Goal: Task Accomplishment & Management: Manage account settings

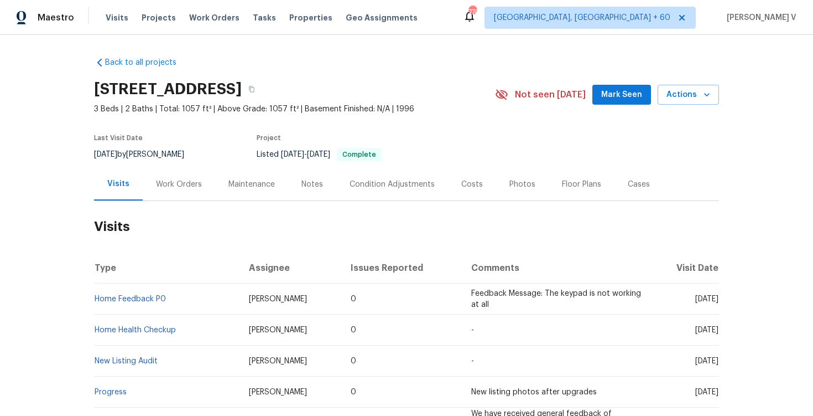
click at [189, 190] on div "Work Orders" at bounding box center [179, 184] width 72 height 33
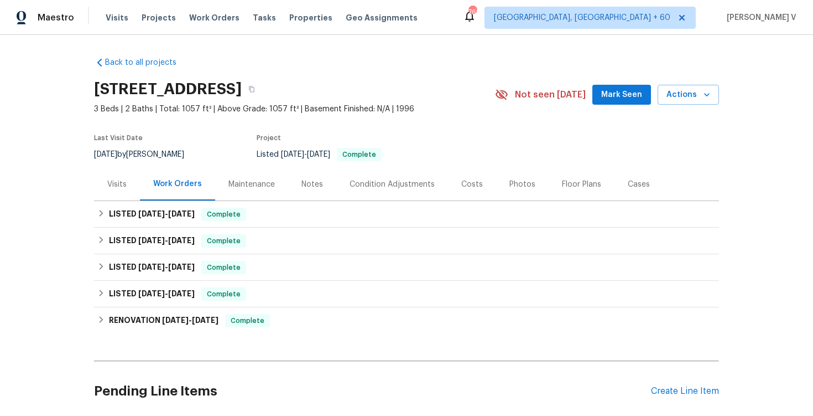
scroll to position [87, 0]
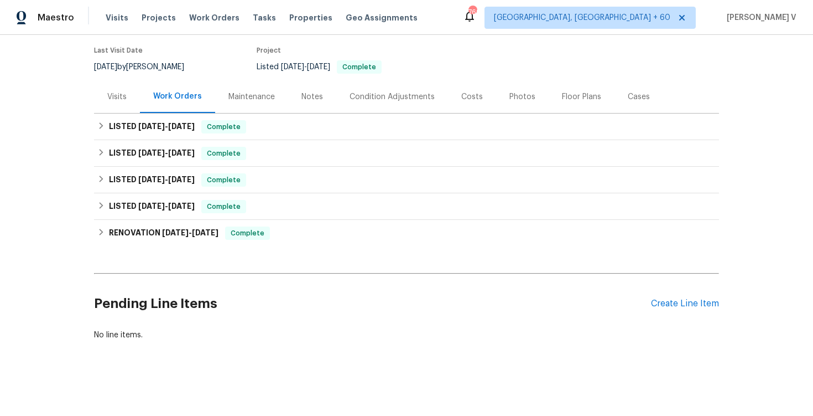
click at [676, 310] on div "Pending Line Items Create Line Item" at bounding box center [406, 303] width 625 height 51
click at [672, 304] on div "Create Line Item" at bounding box center [685, 303] width 68 height 11
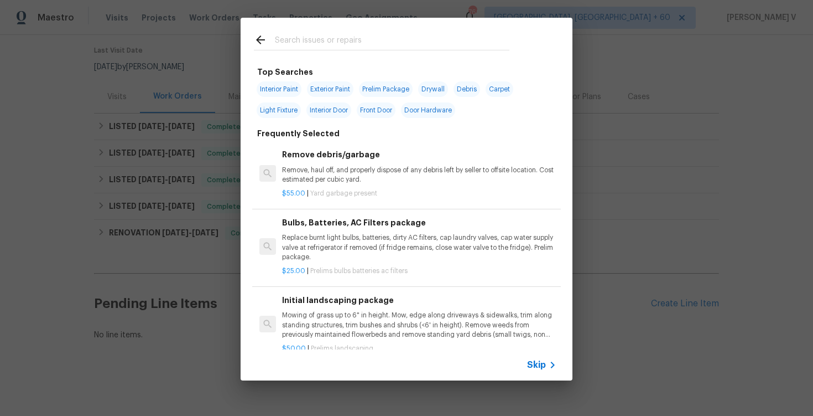
click at [542, 364] on span "Skip" at bounding box center [536, 364] width 19 height 11
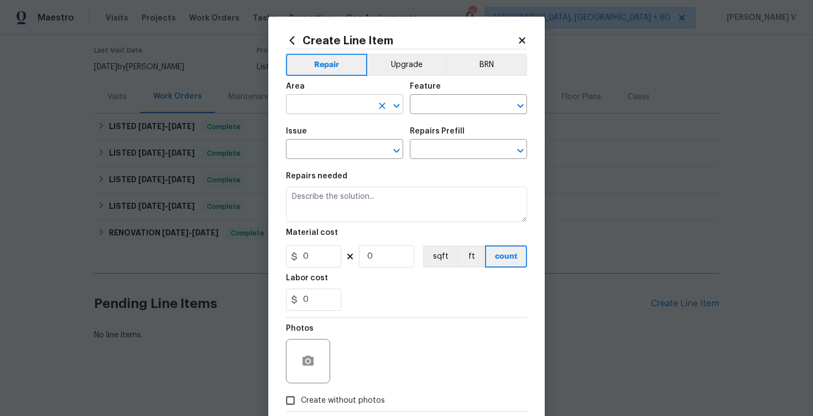
click at [347, 106] on input "text" at bounding box center [329, 105] width 86 height 17
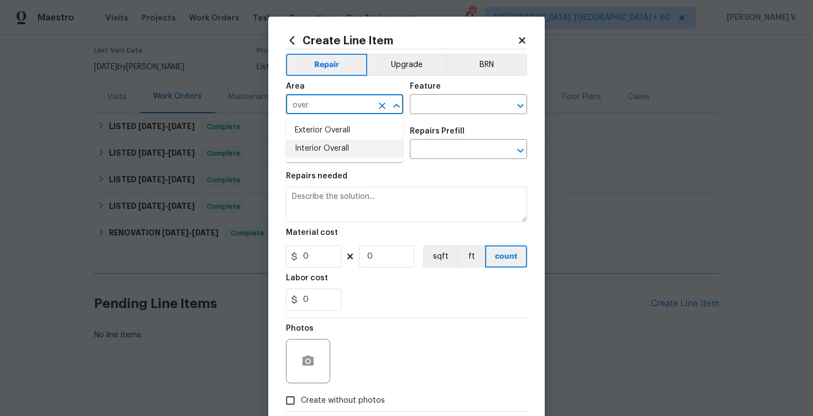
click at [346, 147] on li "Interior Overall" at bounding box center [344, 148] width 117 height 18
type input "Interior Overall"
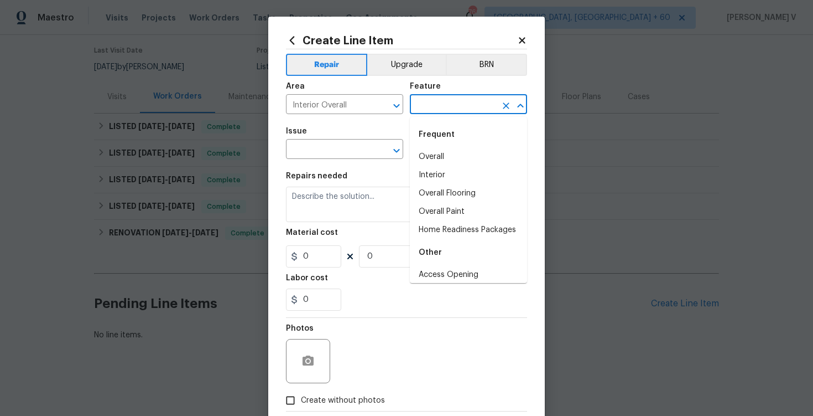
click at [448, 110] on input "text" at bounding box center [453, 105] width 86 height 17
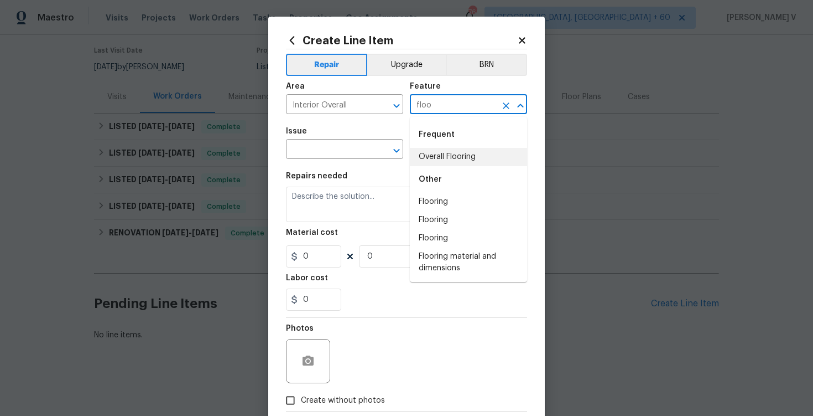
click at [444, 158] on li "Overall Flooring" at bounding box center [468, 157] width 117 height 18
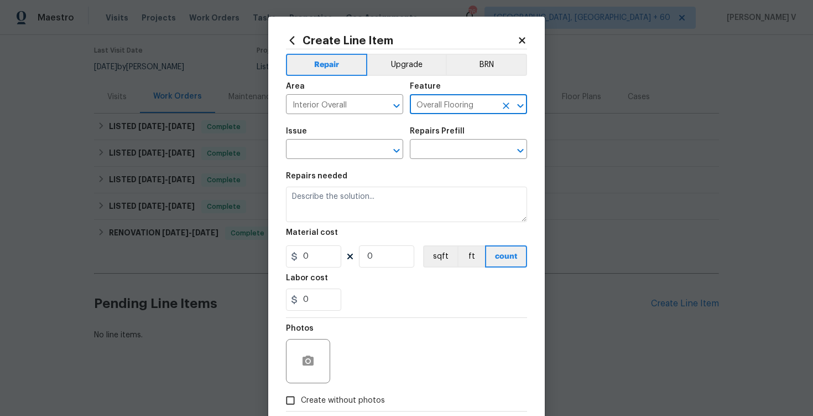
type input "Overall Flooring"
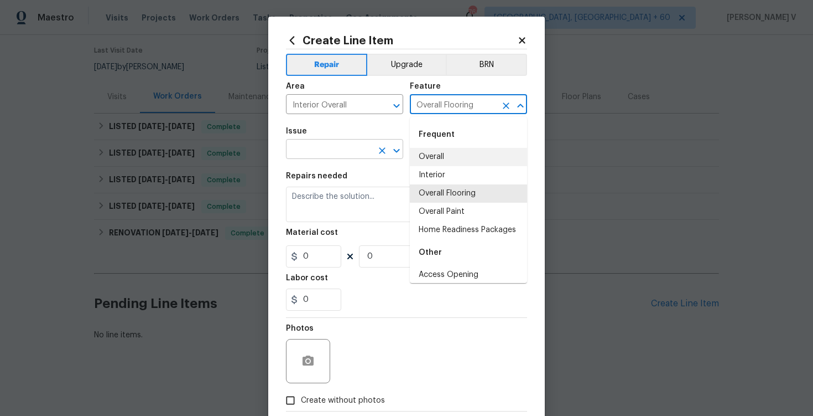
click at [298, 152] on input "text" at bounding box center [329, 150] width 86 height 17
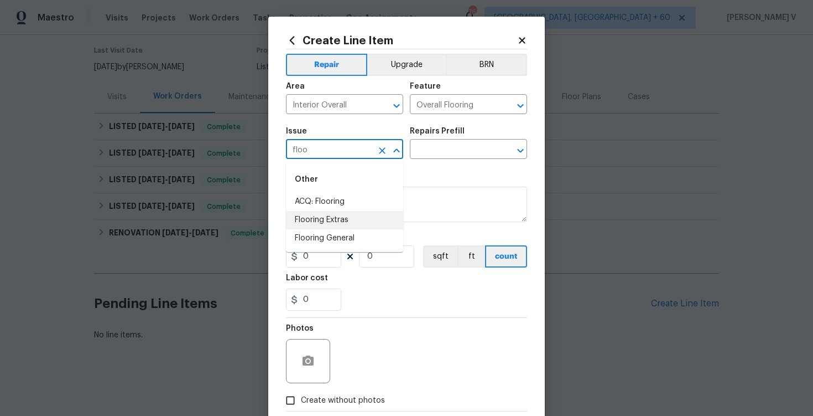
click at [339, 219] on li "Flooring Extras" at bounding box center [344, 220] width 117 height 18
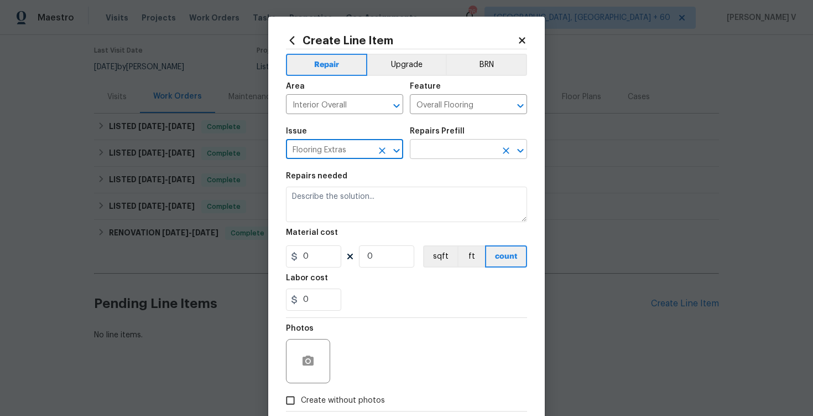
type input "Flooring Extras"
click at [462, 143] on input "text" at bounding box center [453, 150] width 86 height 17
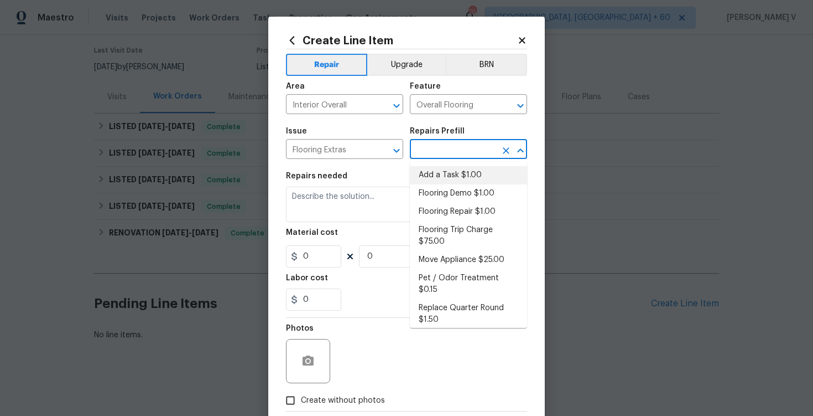
click at [441, 173] on li "Add a Task $1.00" at bounding box center [468, 175] width 117 height 18
type input "Add a Task $1.00"
type textarea "HPM to detail"
type input "1"
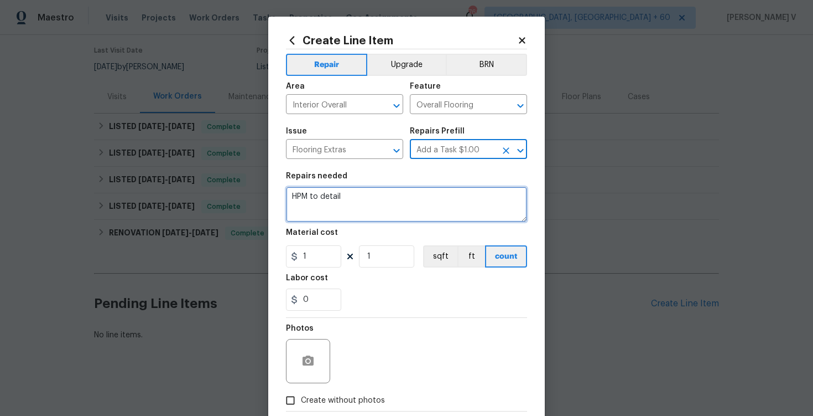
click at [354, 220] on textarea "HPM to detail" at bounding box center [406, 203] width 241 height 35
paste textarea "Please provide estimate and pictures to repair the nicks and spots on the floor."
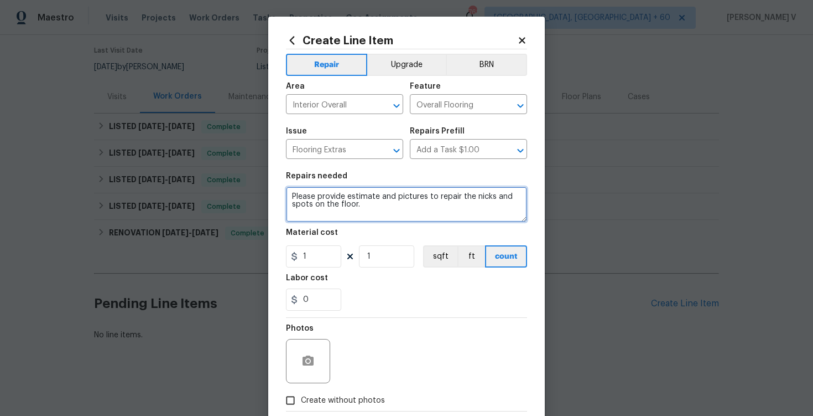
type textarea "Please provide estimate and pictures to repair the nicks and spots on the floor."
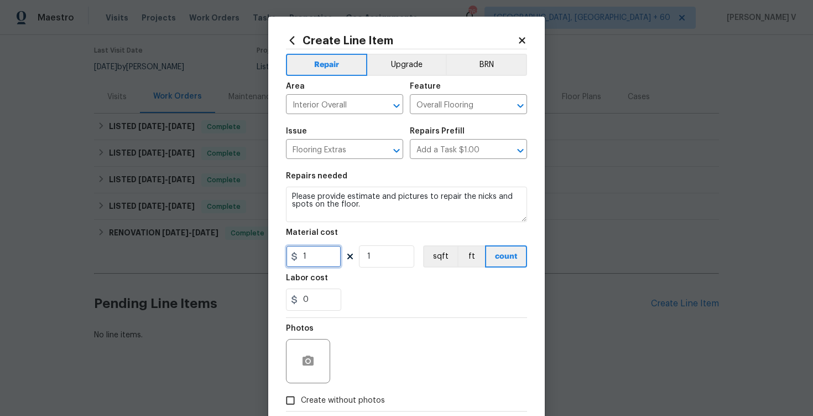
click at [314, 258] on input "1" at bounding box center [313, 256] width 55 height 22
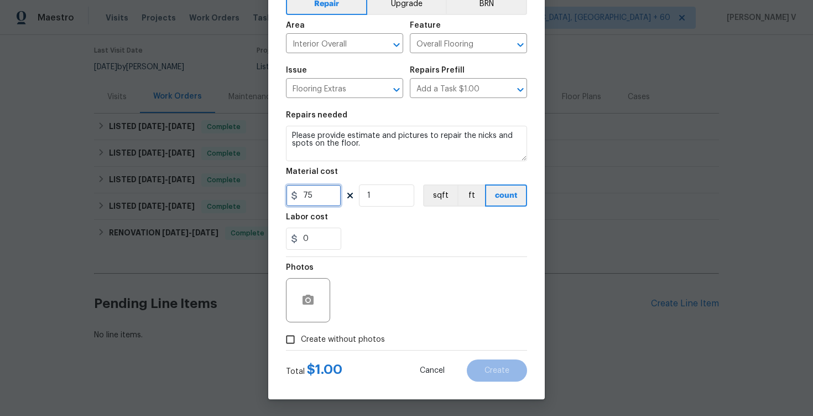
type input "75"
click at [294, 338] on input "Create without photos" at bounding box center [290, 339] width 21 height 21
checkbox input "true"
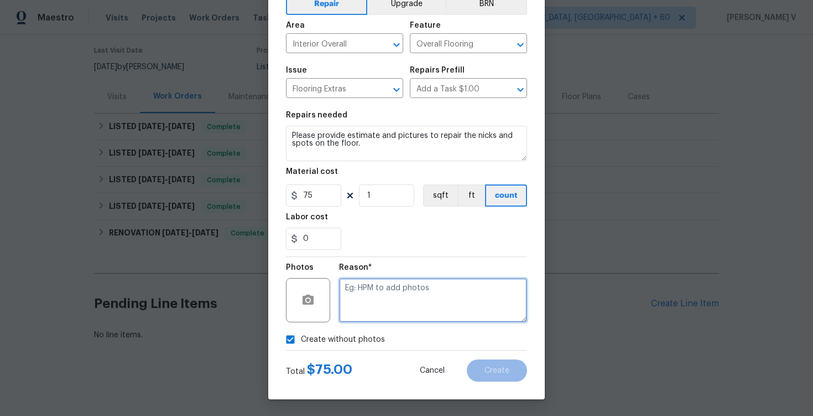
click at [397, 302] on textarea at bounding box center [433, 300] width 188 height 44
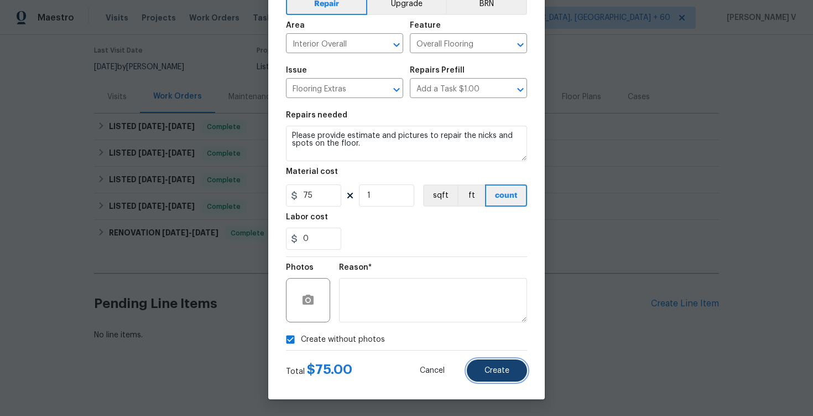
click at [506, 364] on button "Create" at bounding box center [497, 370] width 60 height 22
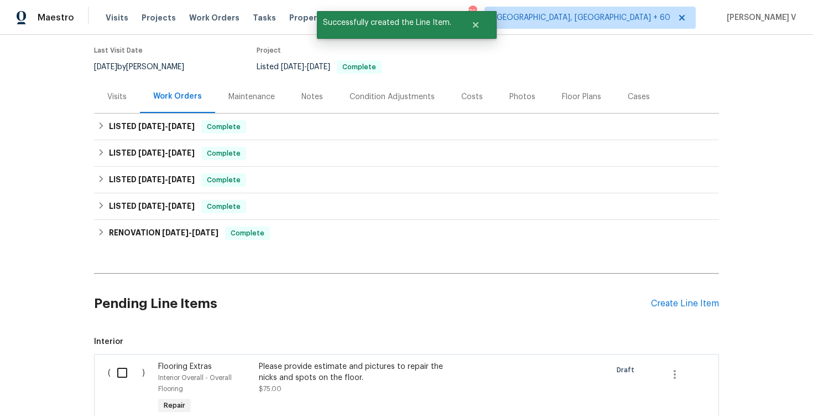
scroll to position [146, 0]
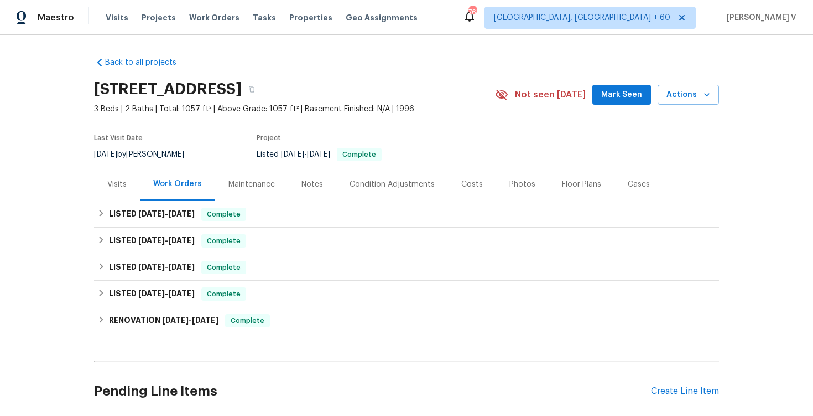
scroll to position [149, 0]
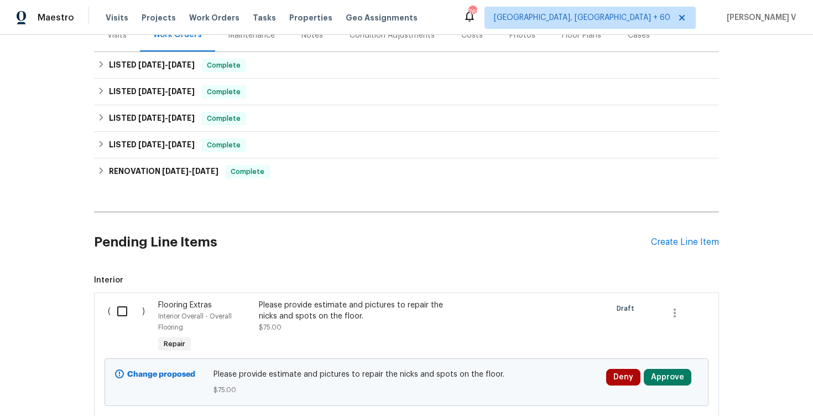
click at [132, 293] on div "( ) Flooring Extras Interior Overall - Overall Flooring Repair Please provide e…" at bounding box center [406, 354] width 625 height 124
click at [128, 300] on input "checkbox" at bounding box center [127, 310] width 32 height 23
click at [145, 309] on div "( )" at bounding box center [130, 327] width 50 height 62
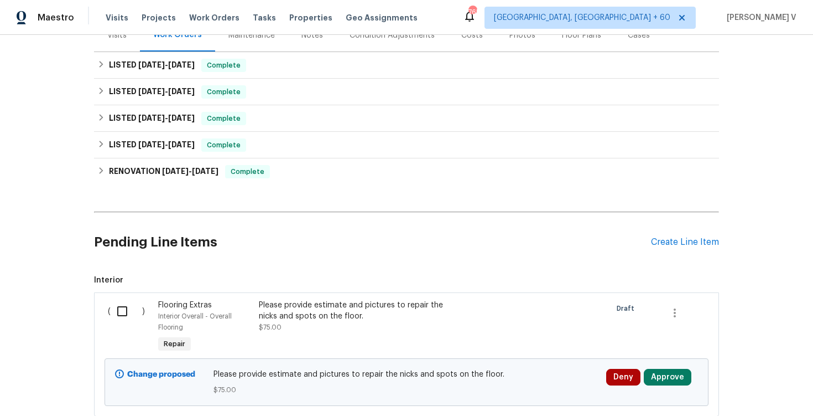
click at [116, 318] on input "checkbox" at bounding box center [127, 310] width 32 height 23
checkbox input "true"
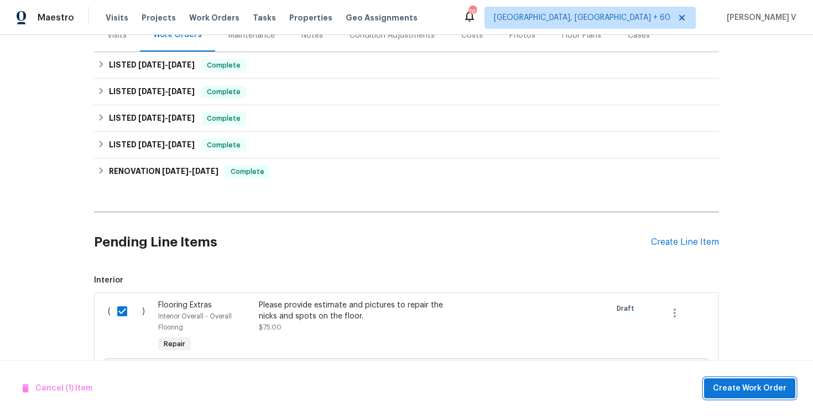
click at [750, 388] on span "Create Work Order" at bounding box center [750, 388] width 74 height 14
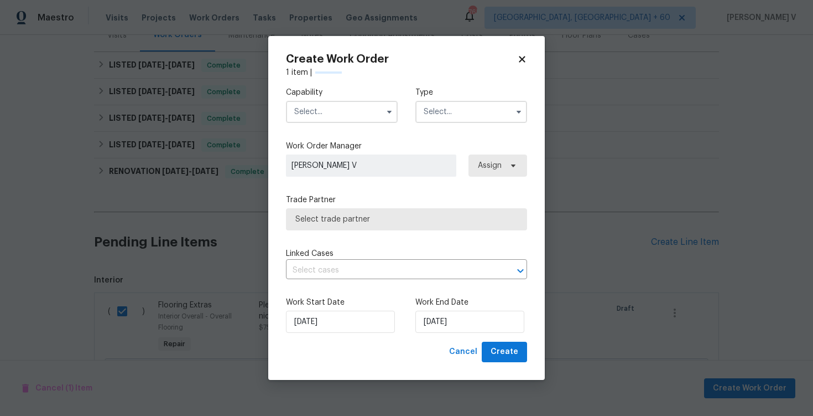
click at [360, 120] on input "text" at bounding box center [342, 112] width 112 height 22
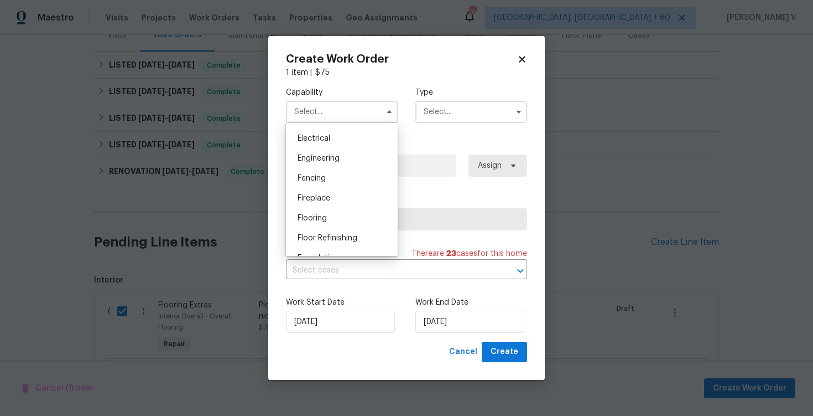
scroll to position [401, 0]
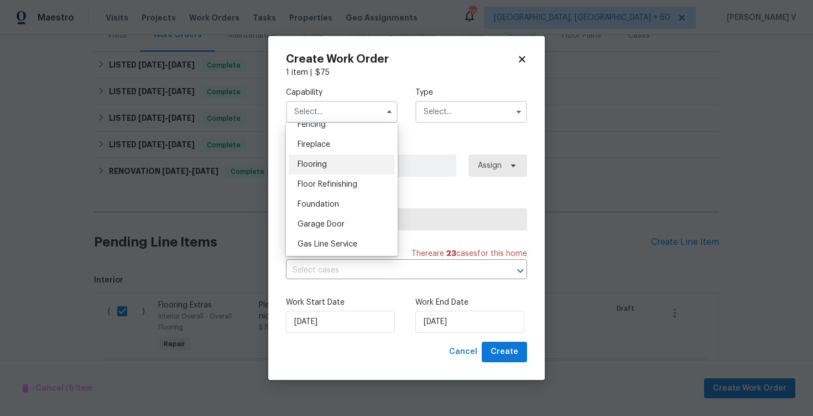
click at [340, 166] on div "Flooring" at bounding box center [342, 164] width 106 height 20
type input "Flooring"
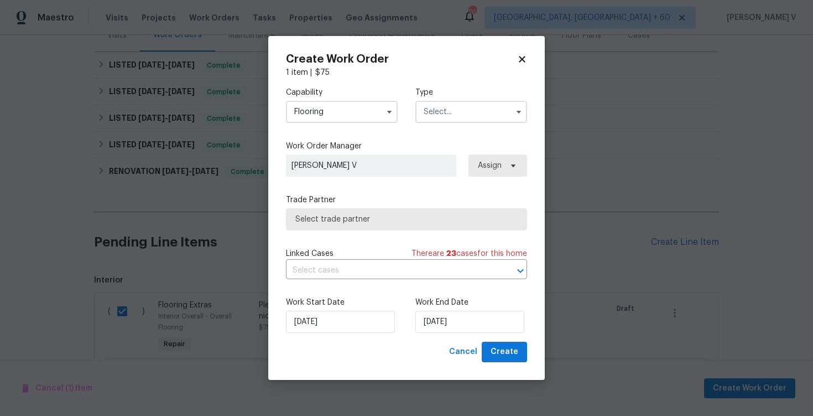
click at [486, 98] on div "Type" at bounding box center [472, 105] width 112 height 36
click at [463, 111] on input "text" at bounding box center [472, 112] width 112 height 22
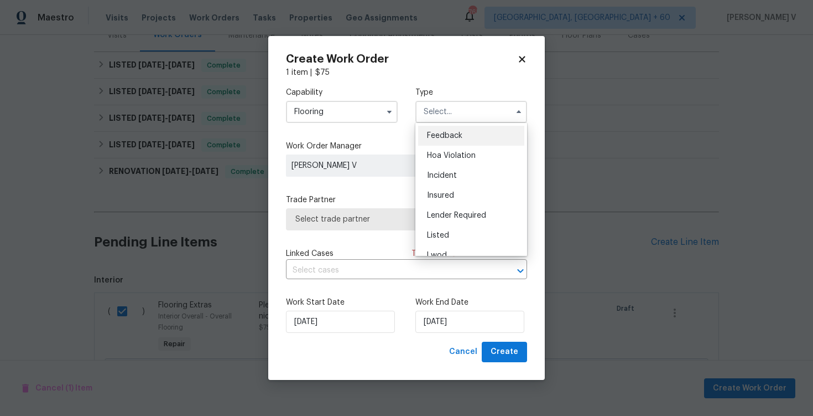
click at [444, 128] on div "Feedback" at bounding box center [471, 136] width 106 height 20
type input "Feedback"
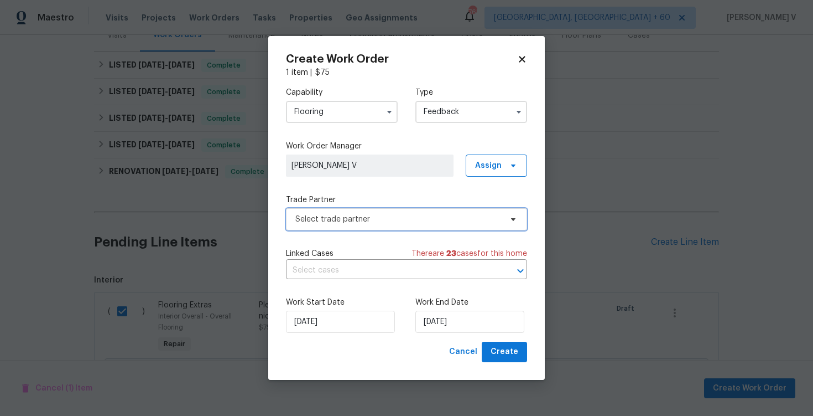
click at [322, 221] on span "Select trade partner" at bounding box center [399, 219] width 206 height 11
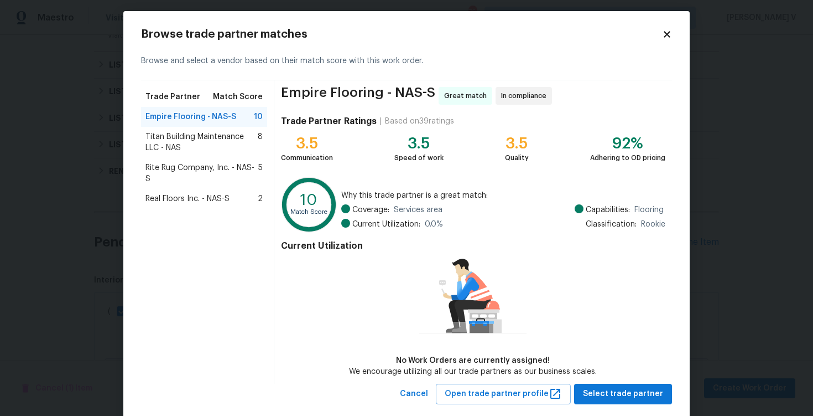
scroll to position [27, 0]
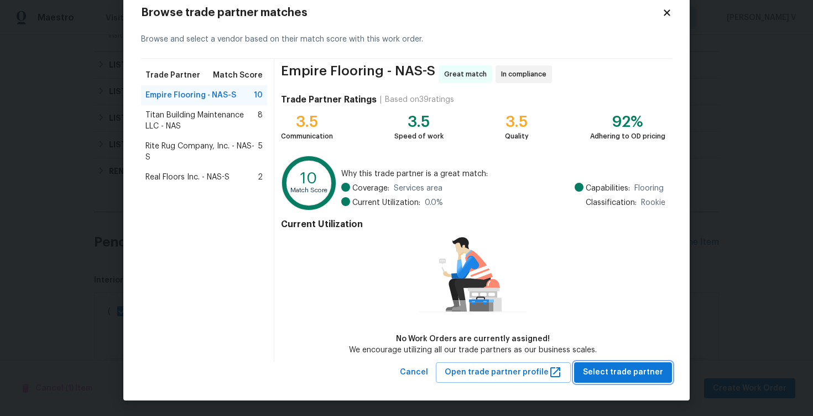
click at [607, 370] on span "Select trade partner" at bounding box center [623, 372] width 80 height 14
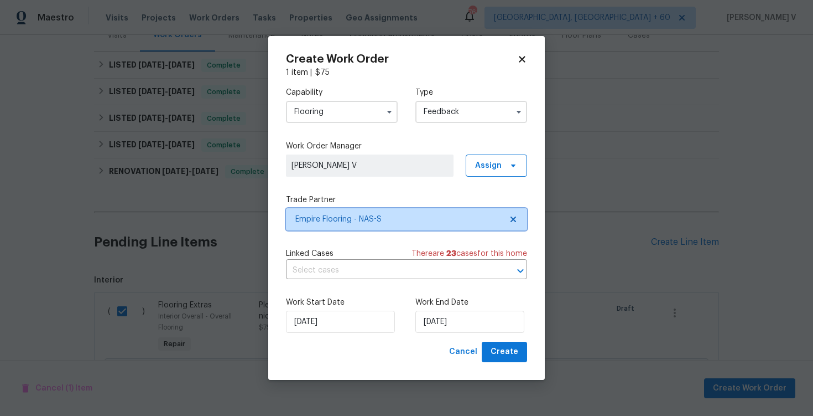
scroll to position [0, 0]
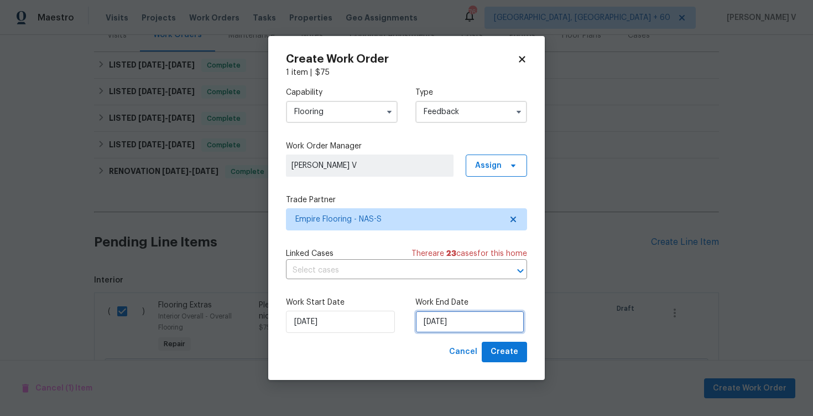
click at [431, 317] on input "[DATE]" at bounding box center [470, 321] width 109 height 22
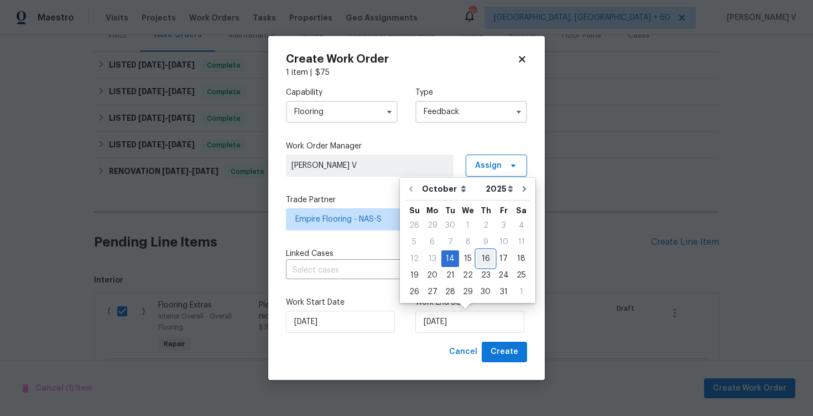
click at [486, 252] on div "16" at bounding box center [486, 258] width 18 height 15
type input "[DATE]"
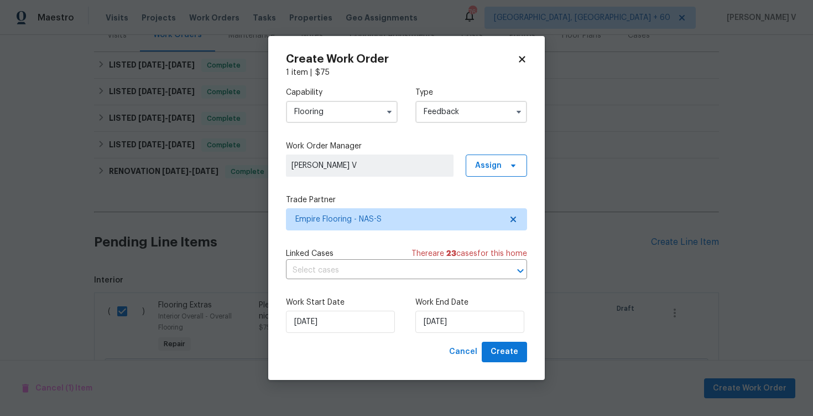
click at [506, 341] on div "Work Start Date [DATE] Work End Date [DATE]" at bounding box center [406, 315] width 241 height 54
click at [506, 349] on span "Create" at bounding box center [505, 352] width 28 height 14
checkbox input "false"
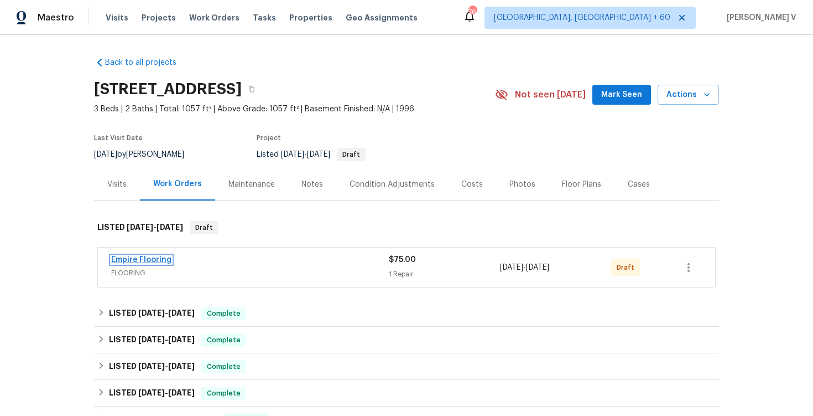
click at [154, 258] on link "Empire Flooring" at bounding box center [141, 260] width 60 height 8
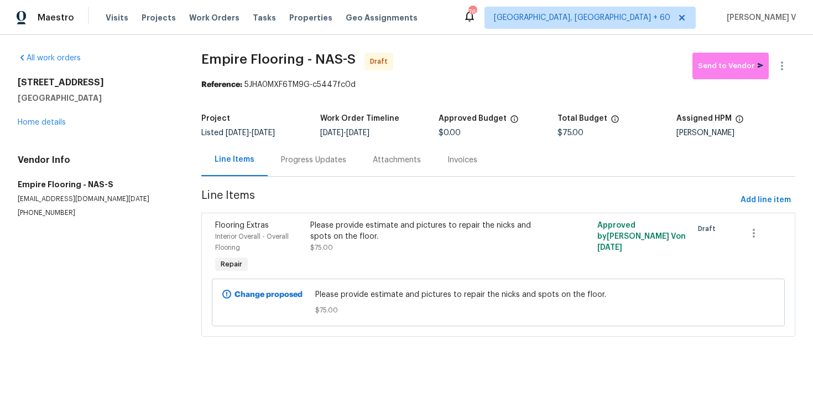
click at [357, 225] on div "Please provide estimate and pictures to repair the nicks and spots on the floor." at bounding box center [426, 231] width 232 height 22
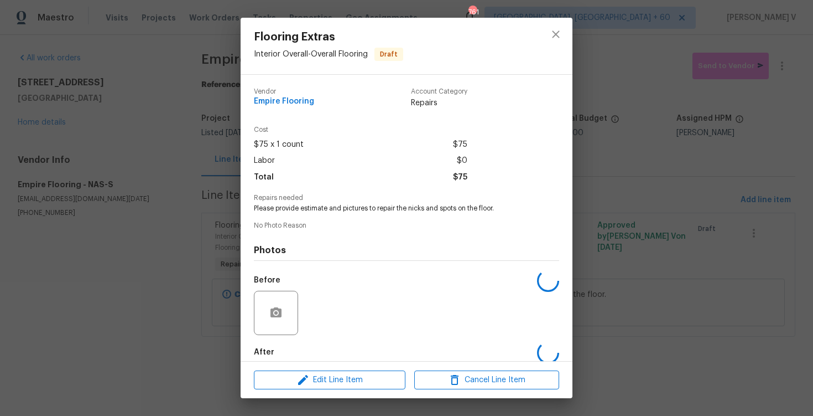
scroll to position [57, 0]
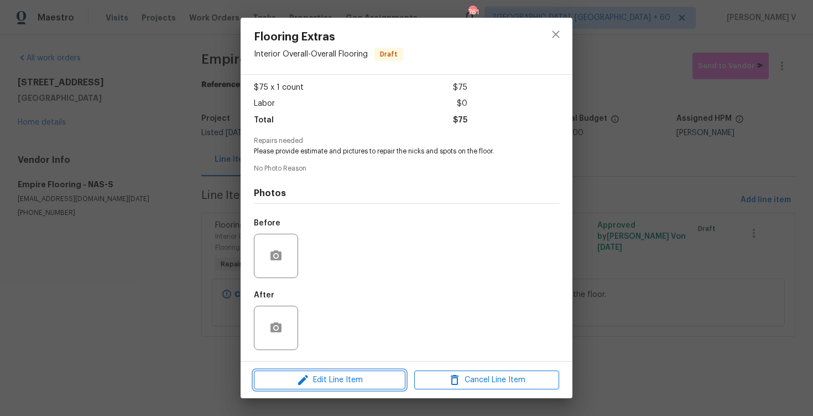
click at [301, 376] on icon "button" at bounding box center [303, 379] width 13 height 13
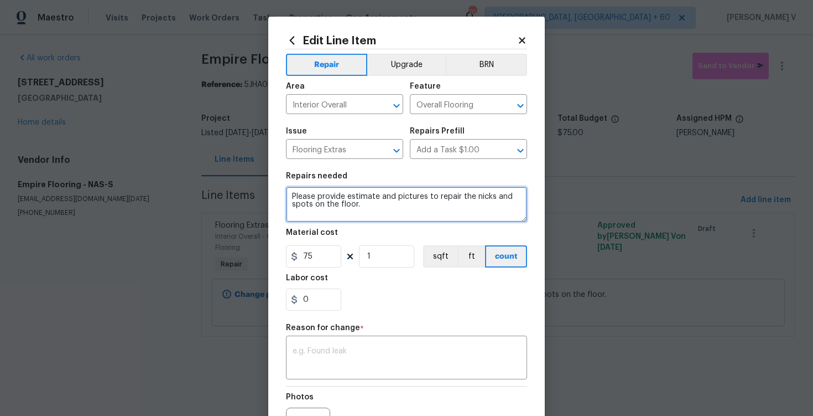
click at [312, 203] on textarea "Please provide estimate and pictures to repair the nicks and spots on the floor." at bounding box center [406, 203] width 241 height 35
paste textarea "Nicks and spots on floor. -"
type textarea "Nicks and spots on floor. - Please provide estimate and pictures to repair the …"
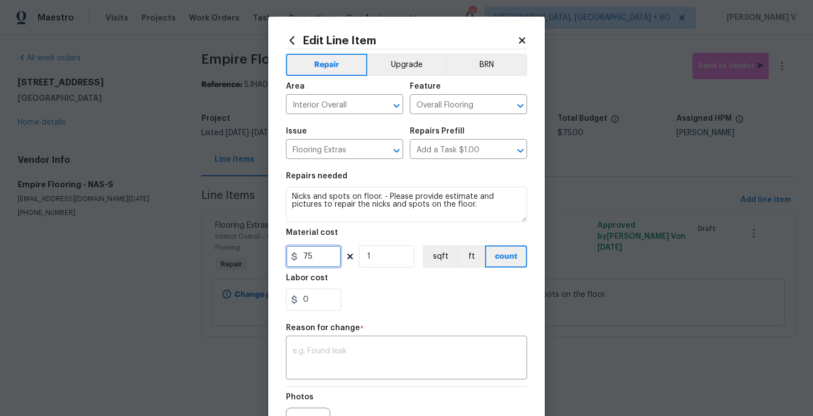
click at [305, 267] on input "75" at bounding box center [313, 256] width 55 height 22
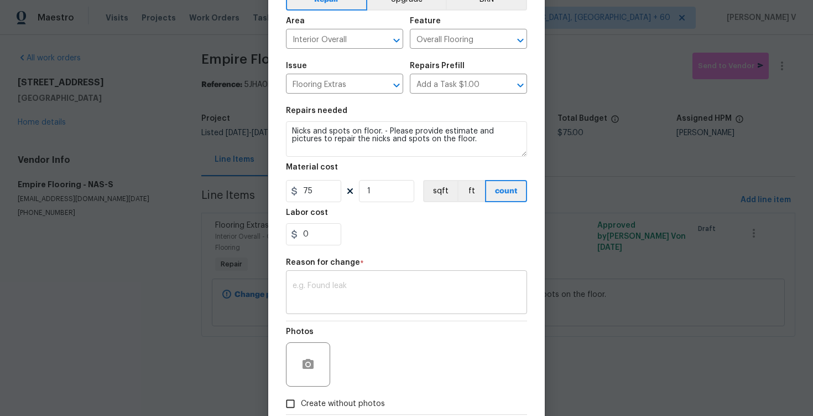
click at [328, 280] on div "x ​" at bounding box center [406, 293] width 241 height 41
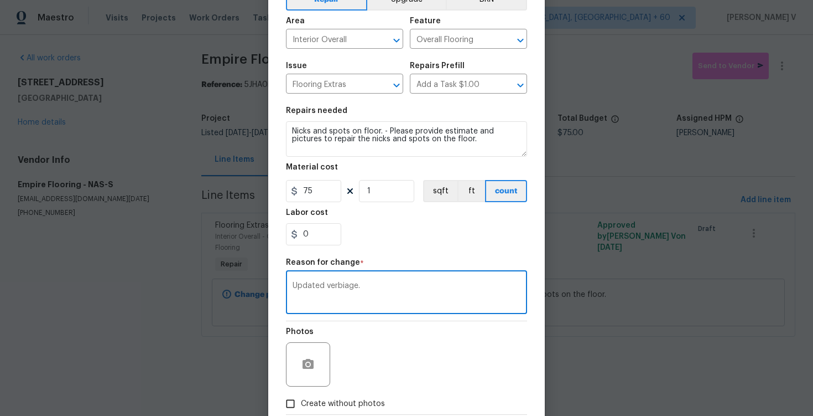
scroll to position [130, 0]
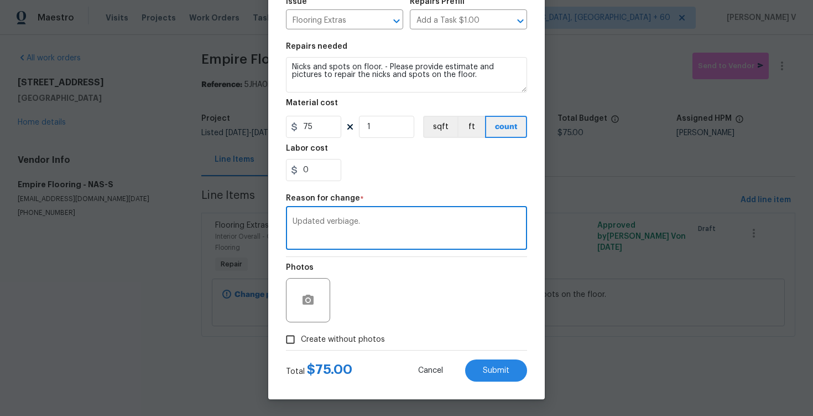
type textarea "Updated verbiage."
click at [314, 343] on span "Create without photos" at bounding box center [343, 340] width 84 height 12
click at [301, 343] on input "Create without photos" at bounding box center [290, 339] width 21 height 21
checkbox input "true"
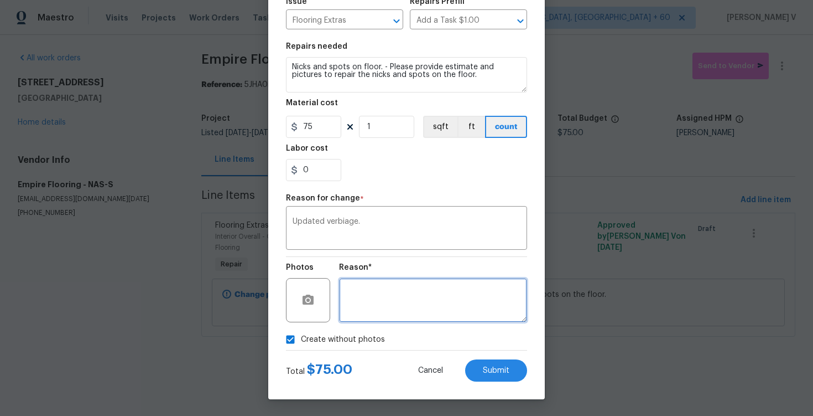
click at [381, 318] on textarea at bounding box center [433, 300] width 188 height 44
click at [467, 361] on div "Cancel Submit" at bounding box center [464, 370] width 127 height 22
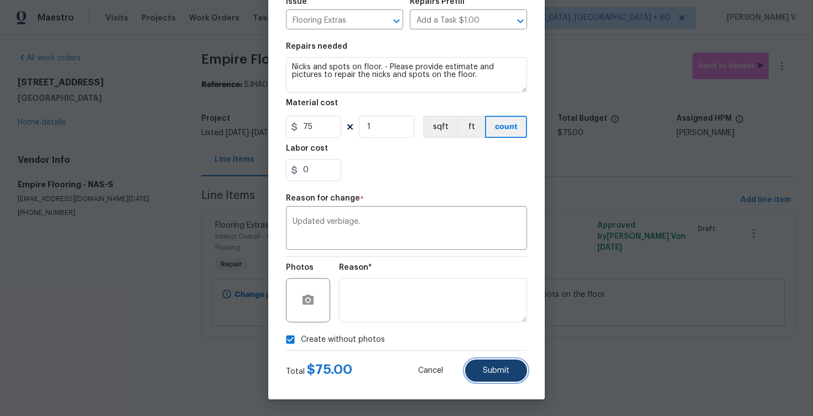
click at [489, 364] on button "Submit" at bounding box center [496, 370] width 62 height 22
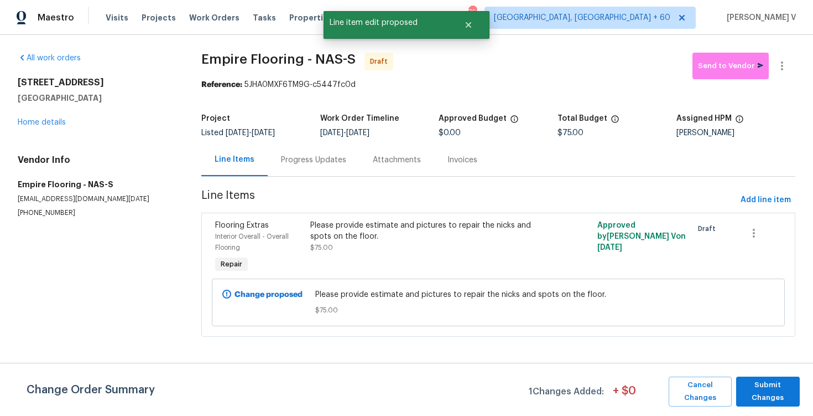
scroll to position [0, 0]
click at [783, 386] on span "Submit Changes" at bounding box center [768, 391] width 53 height 25
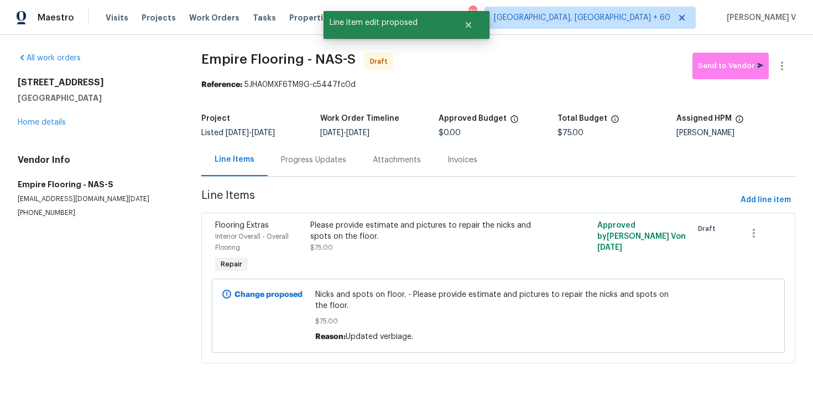
click at [302, 157] on div "Progress Updates" at bounding box center [313, 159] width 65 height 11
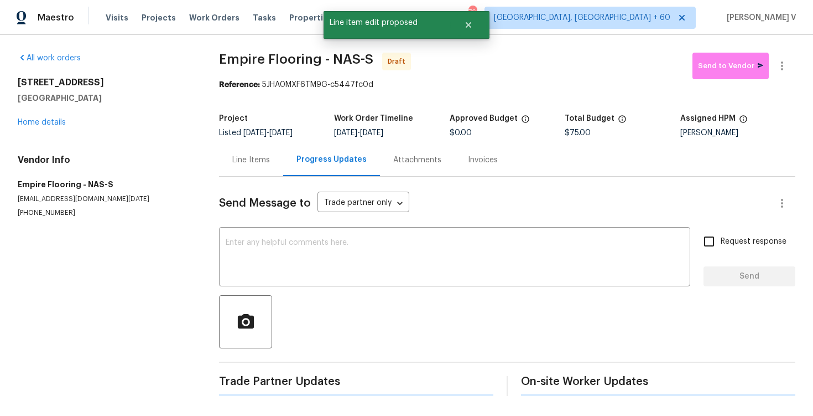
click at [217, 174] on div "All work orders 2620 Taigans Ct Nashville, TN 37218 Home details Vendor Info Em…" at bounding box center [406, 224] width 813 height 379
click at [217, 174] on div "All work orders 2620 Taigans Ct Nashville, TN 37218 Home details Vendor Info Em…" at bounding box center [406, 223] width 813 height 376
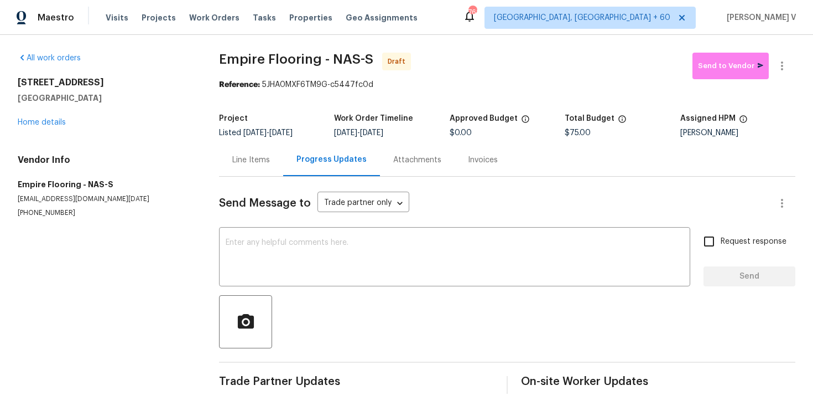
click at [225, 169] on div "Line Items" at bounding box center [251, 159] width 64 height 33
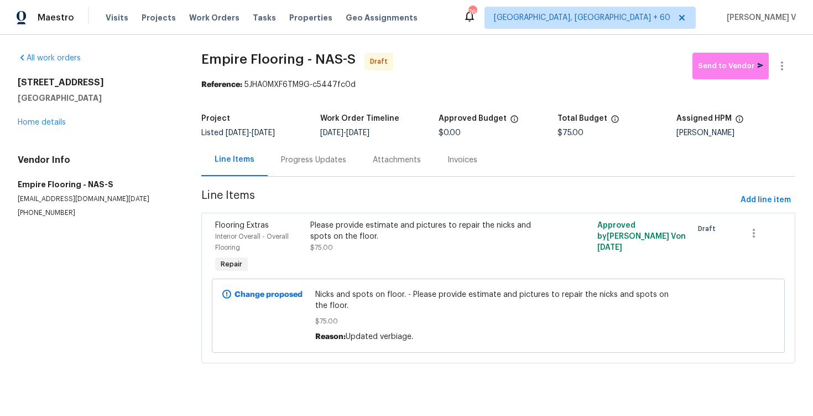
click at [339, 298] on span "Nicks and spots on floor. - Please provide estimate and pictures to repair the …" at bounding box center [498, 300] width 366 height 22
click at [350, 292] on span "Nicks and spots on floor. - Please provide estimate and pictures to repair the …" at bounding box center [498, 300] width 366 height 22
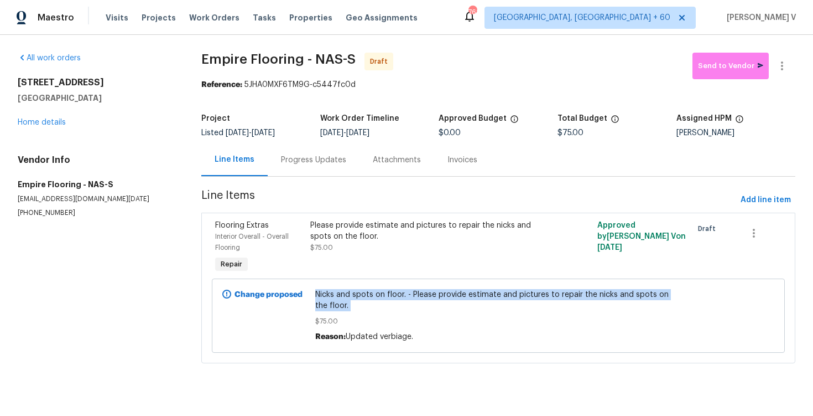
copy span "Nicks and spots on floor. - Please provide estimate and pictures to repair the …"
click at [765, 194] on span "Add line item" at bounding box center [766, 200] width 50 height 14
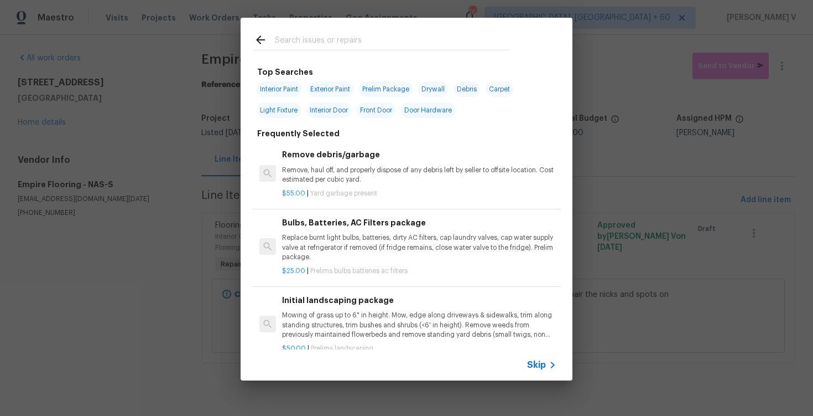
click at [542, 370] on span "Skip" at bounding box center [536, 364] width 19 height 11
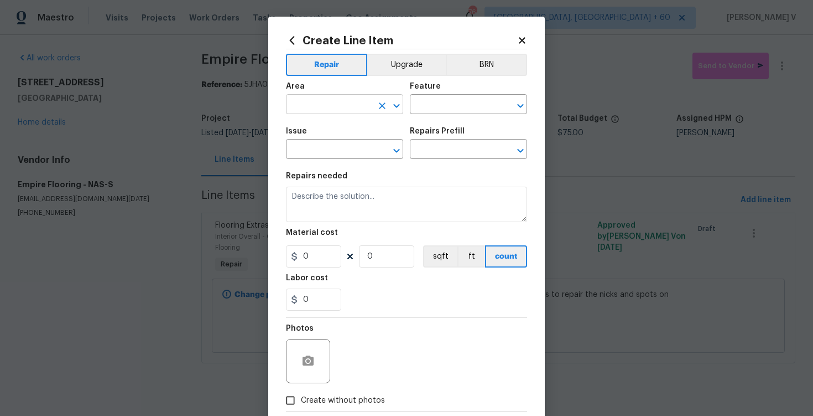
click at [344, 104] on input "text" at bounding box center [329, 105] width 86 height 17
type input "flo"
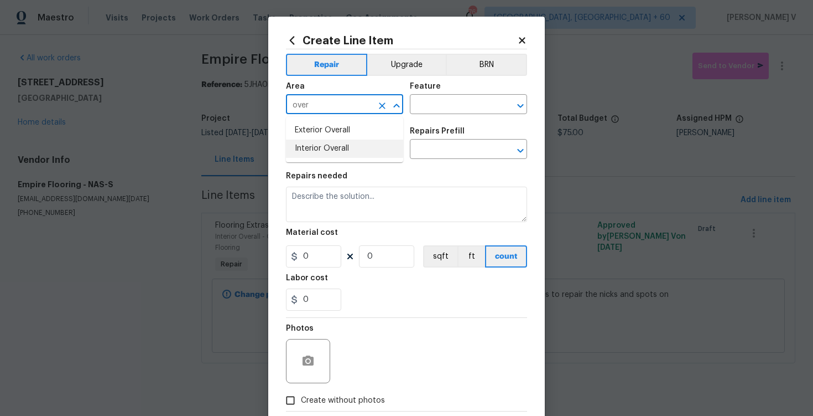
click at [328, 150] on li "Interior Overall" at bounding box center [344, 148] width 117 height 18
type input "Interior Overall"
click at [450, 100] on input "text" at bounding box center [453, 105] width 86 height 17
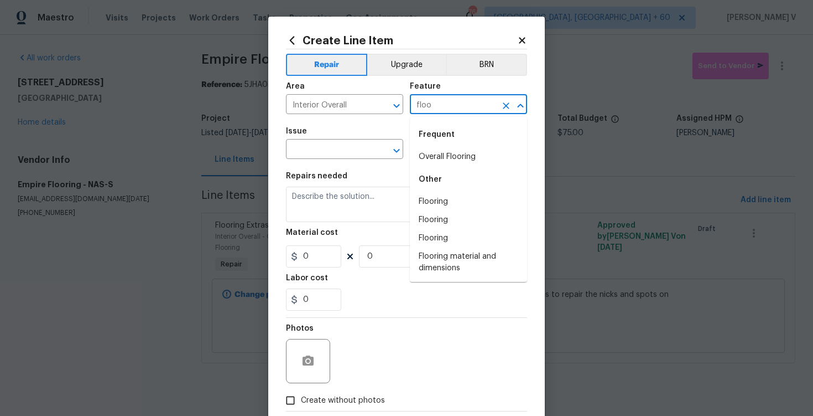
click at [448, 152] on li "Overall Flooring" at bounding box center [468, 157] width 117 height 18
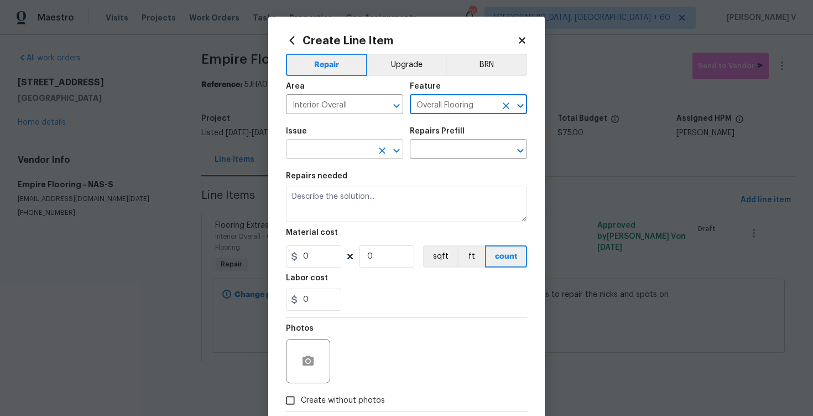
type input "Overall Flooring"
click at [341, 159] on body "Maestro Visits Projects Work Orders Tasks Properties Geo Assignments 761 Greens…" at bounding box center [406, 197] width 813 height 394
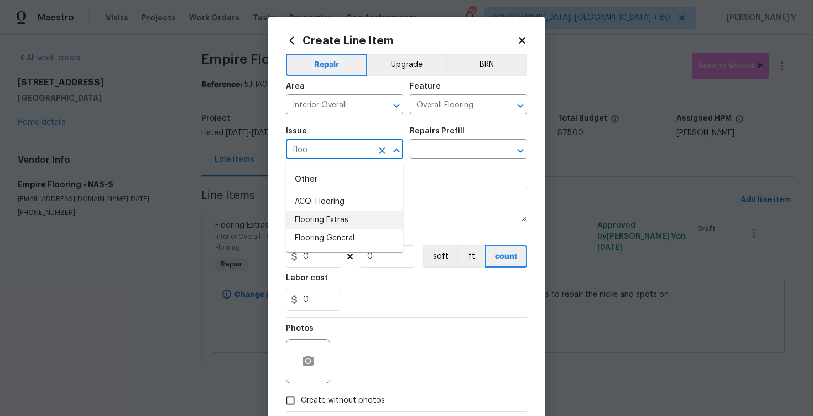
click at [338, 223] on li "Flooring Extras" at bounding box center [344, 220] width 117 height 18
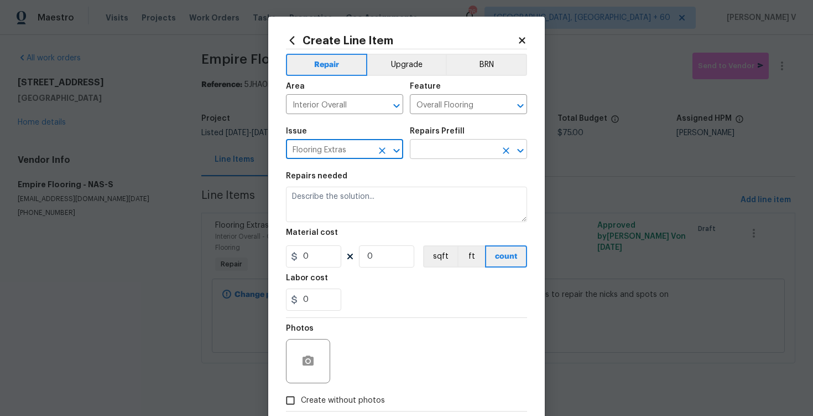
type input "Flooring Extras"
click at [449, 156] on input "text" at bounding box center [453, 150] width 86 height 17
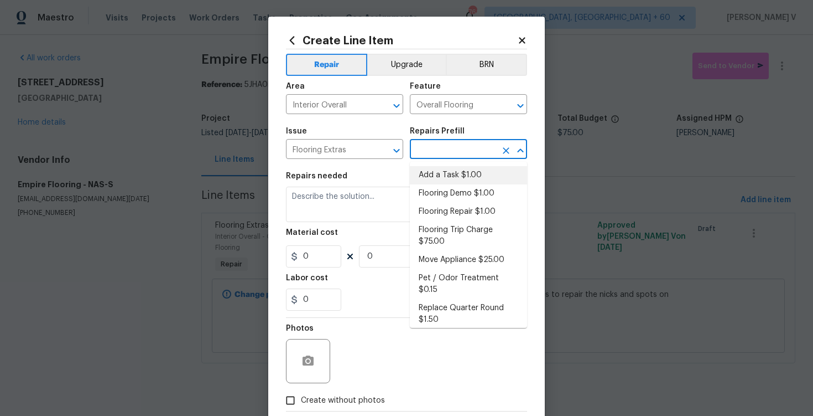
click at [422, 174] on li "Add a Task $1.00" at bounding box center [468, 175] width 117 height 18
type input "Add a Task $1.00"
type textarea "HPM to detail"
type input "1"
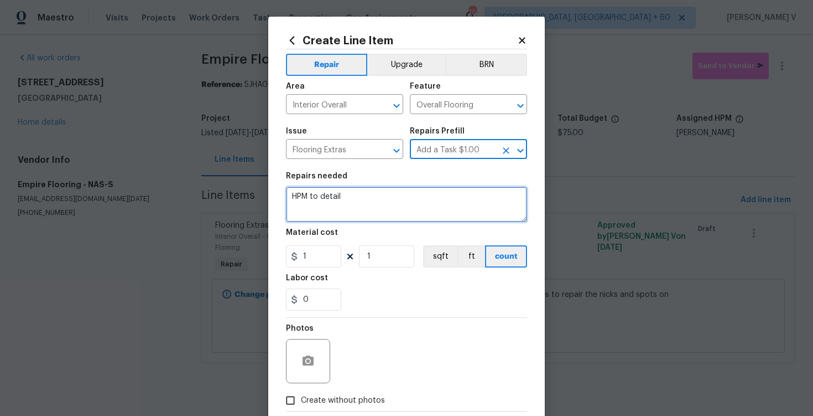
click at [361, 199] on textarea "HPM to detail" at bounding box center [406, 203] width 241 height 35
paste textarea "Nicks and spots on floor. - Please provide estimate and pictures to repair the …"
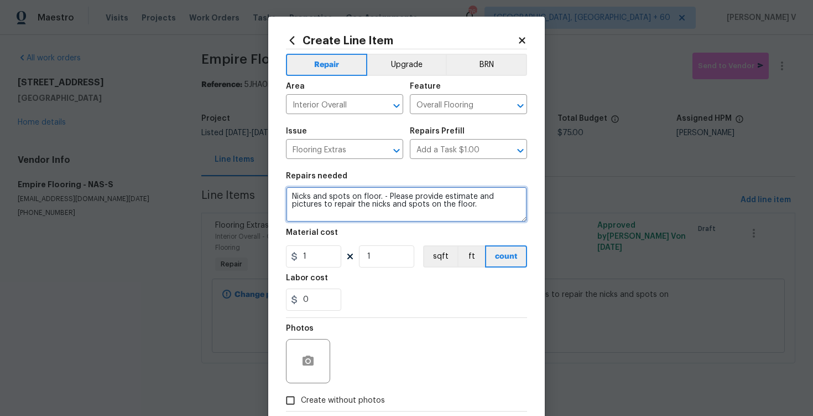
type textarea "Nicks and spots on floor. - Please provide estimate and pictures to repair the …"
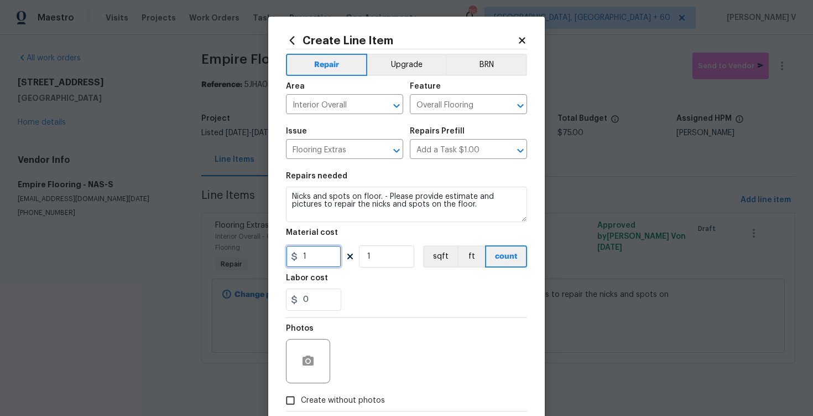
click at [322, 249] on input "1" at bounding box center [313, 256] width 55 height 22
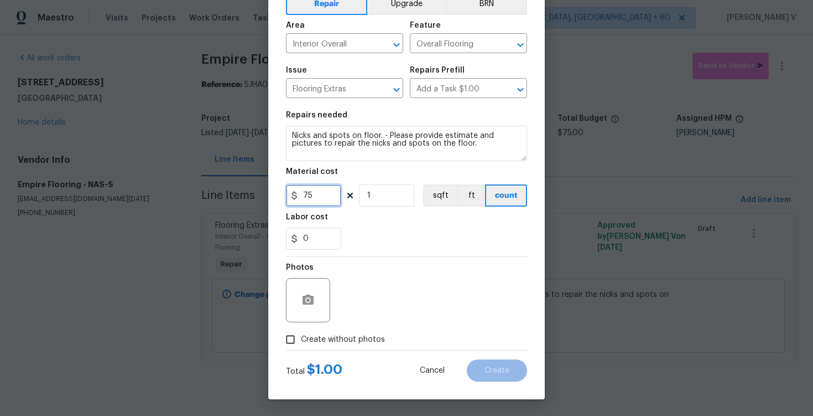
type input "75"
click at [287, 335] on input "Create without photos" at bounding box center [290, 339] width 21 height 21
checkbox input "true"
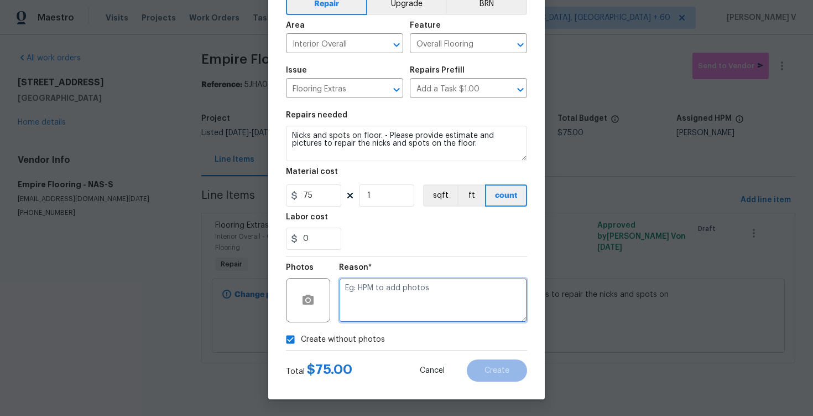
click at [400, 286] on textarea at bounding box center [433, 300] width 188 height 44
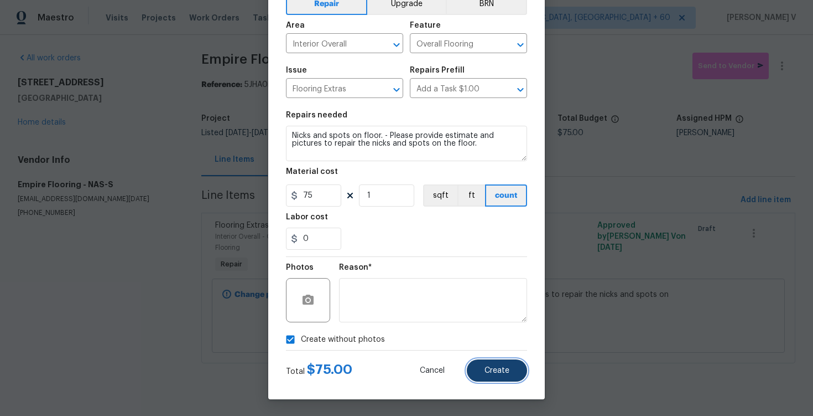
click at [479, 359] on button "Create" at bounding box center [497, 370] width 60 height 22
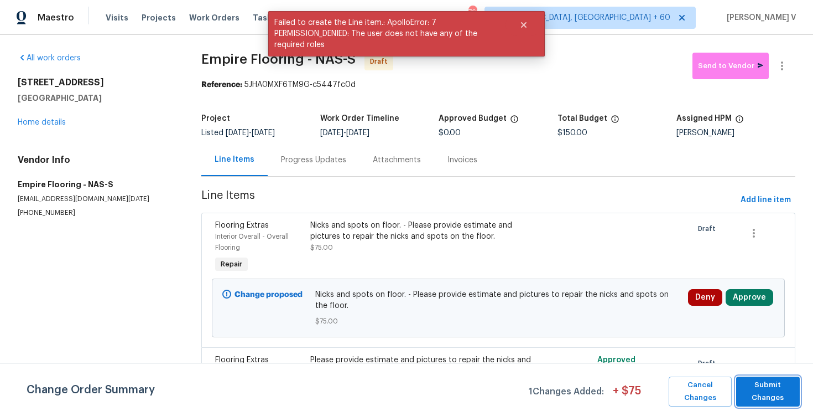
click at [768, 391] on span "Submit Changes" at bounding box center [768, 391] width 53 height 25
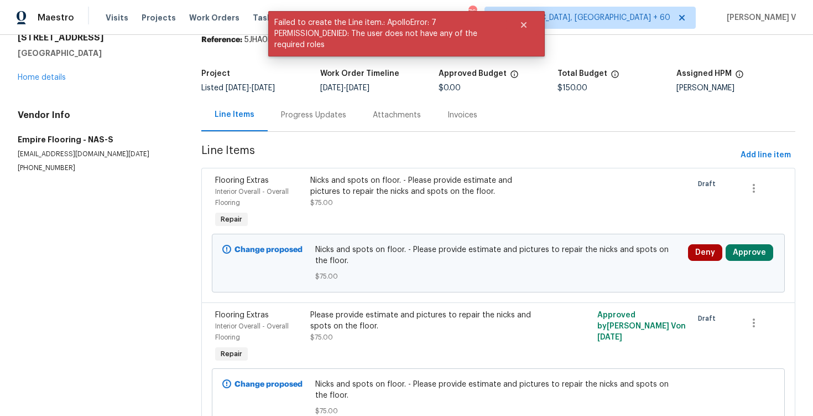
scroll to position [114, 0]
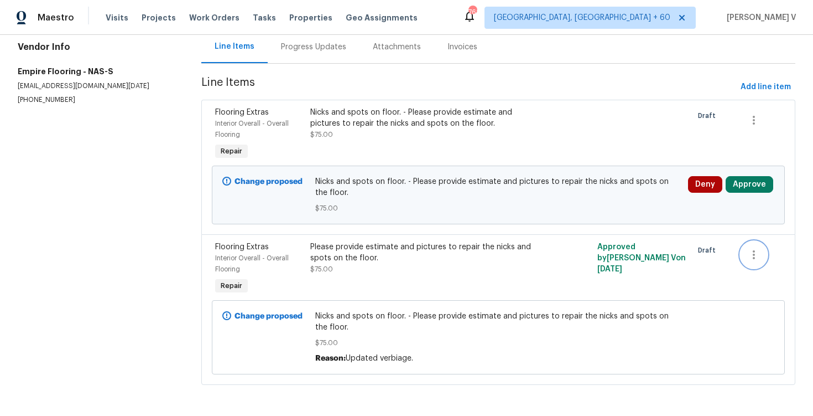
click at [756, 249] on icon "button" at bounding box center [754, 254] width 13 height 13
click at [745, 257] on li "Cancel" at bounding box center [761, 254] width 43 height 18
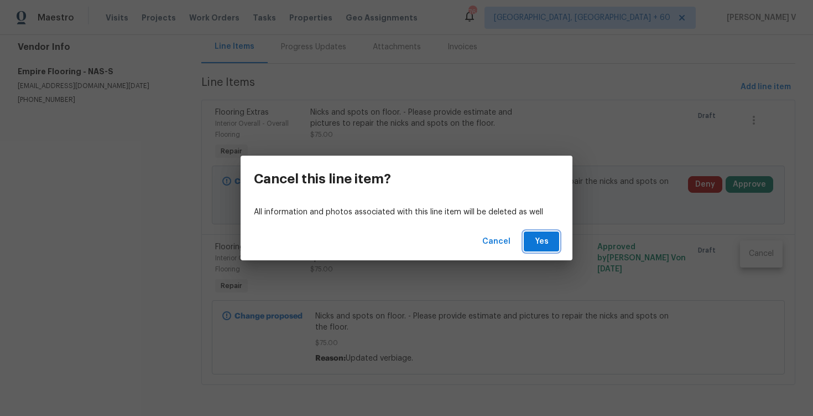
click at [548, 242] on span "Yes" at bounding box center [542, 242] width 18 height 14
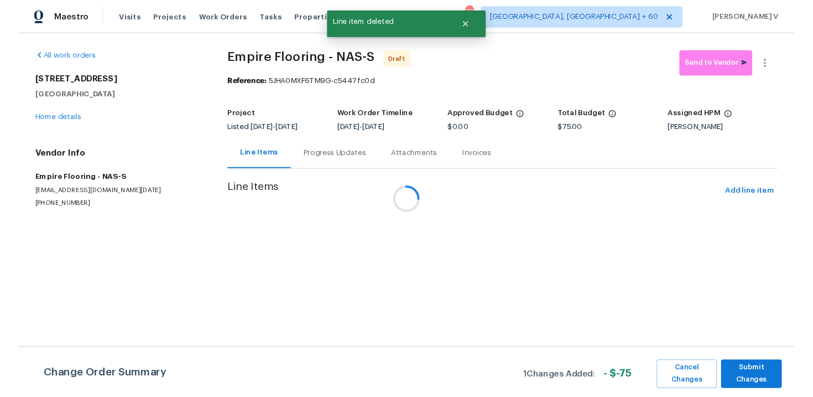
scroll to position [0, 0]
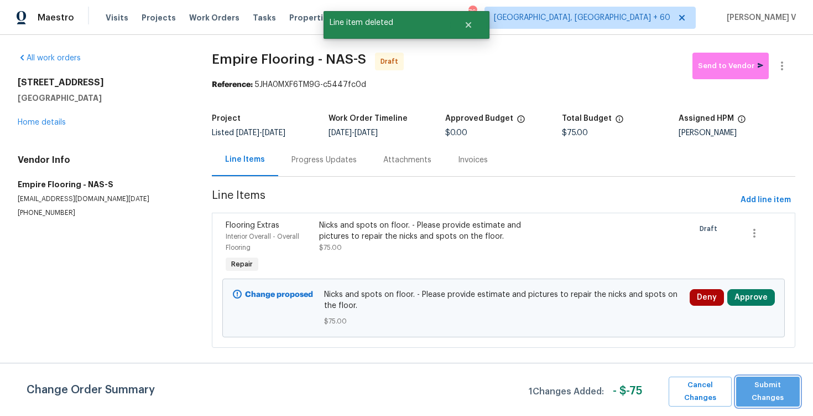
click at [742, 380] on span "Submit Changes" at bounding box center [768, 391] width 53 height 25
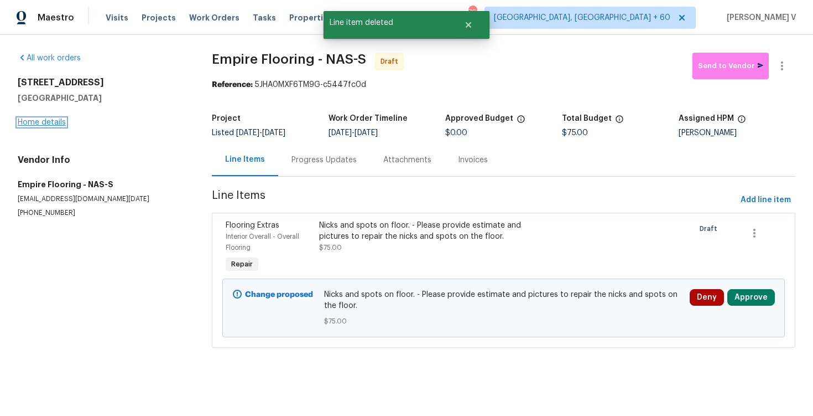
click at [51, 122] on link "Home details" at bounding box center [42, 122] width 48 height 8
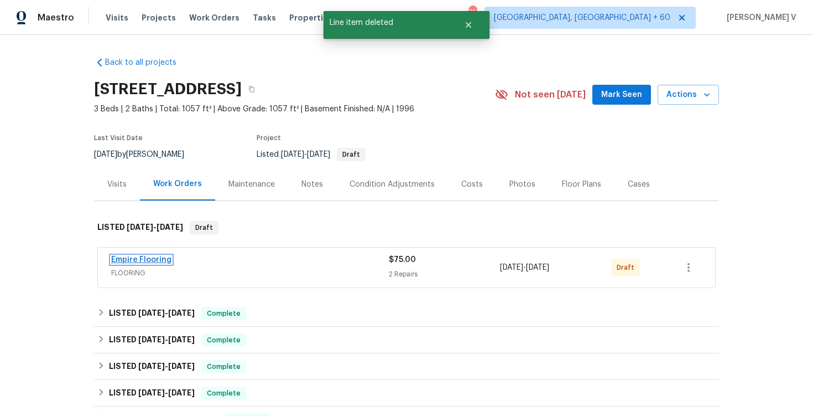
click at [123, 263] on link "Empire Flooring" at bounding box center [141, 260] width 60 height 8
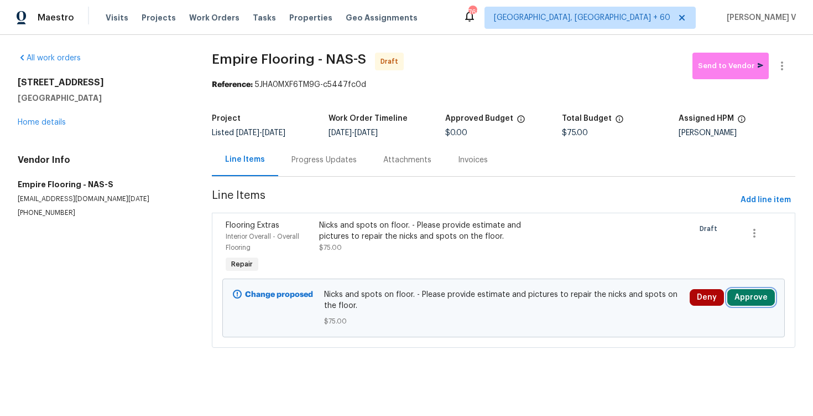
click at [756, 298] on button "Approve" at bounding box center [752, 297] width 48 height 17
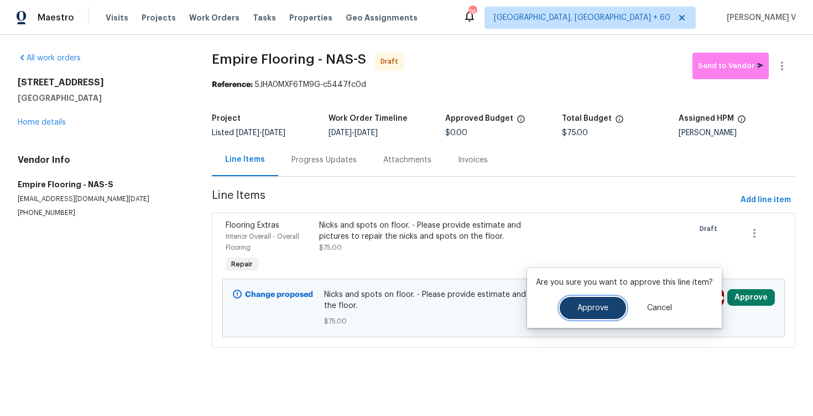
click at [588, 298] on button "Approve" at bounding box center [593, 308] width 66 height 22
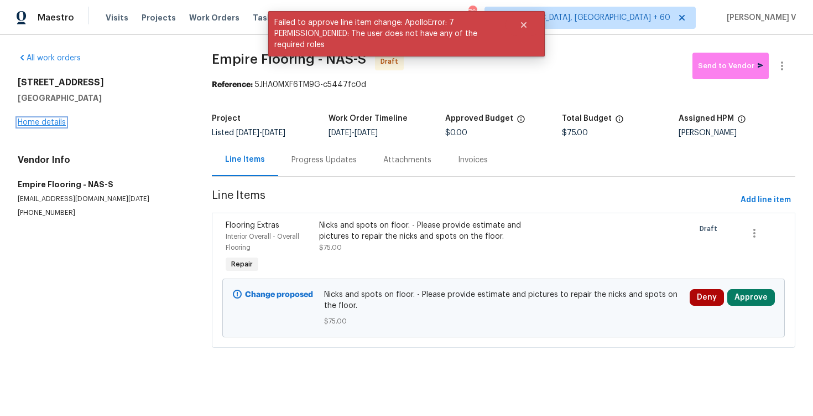
click at [25, 121] on link "Home details" at bounding box center [42, 122] width 48 height 8
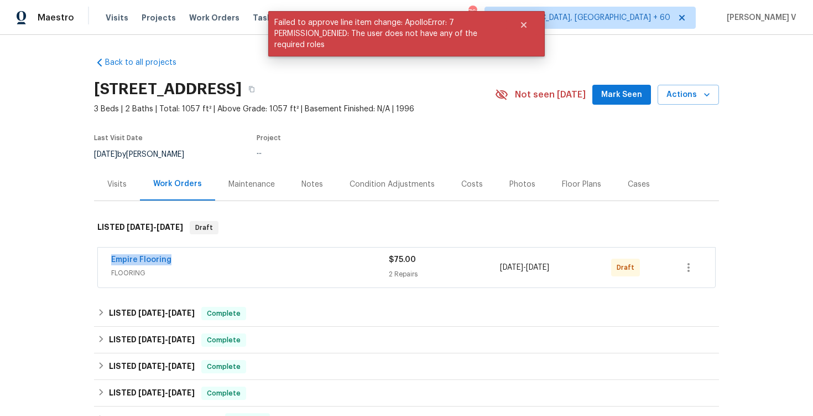
drag, startPoint x: 107, startPoint y: 258, endPoint x: 225, endPoint y: 257, distance: 117.9
click at [225, 257] on div "Empire Flooring FLOORING $75.00 2 Repairs 10/14/2025 - 10/16/2025 Draft" at bounding box center [407, 267] width 618 height 40
copy link "Empire Flooring"
click at [177, 263] on div "Empire Flooring" at bounding box center [250, 260] width 278 height 13
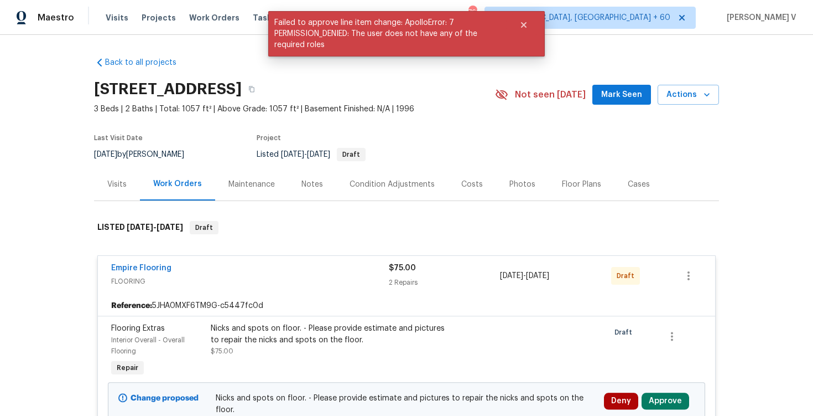
click at [158, 262] on span "Empire Flooring" at bounding box center [141, 267] width 60 height 11
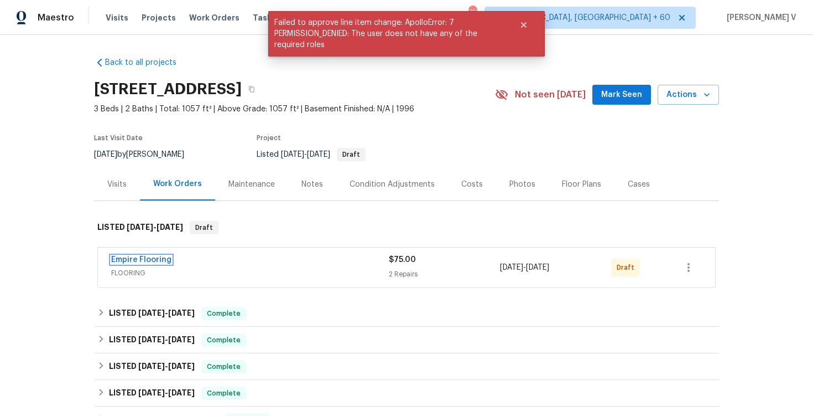
click at [158, 262] on link "Empire Flooring" at bounding box center [141, 260] width 60 height 8
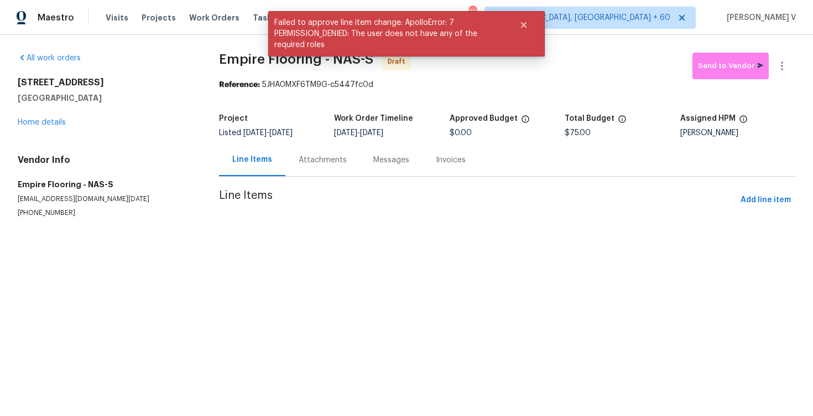
click at [158, 262] on html "Maestro Visits Projects Work Orders Tasks Properties Geo Assignments 761 Greens…" at bounding box center [406, 131] width 813 height 262
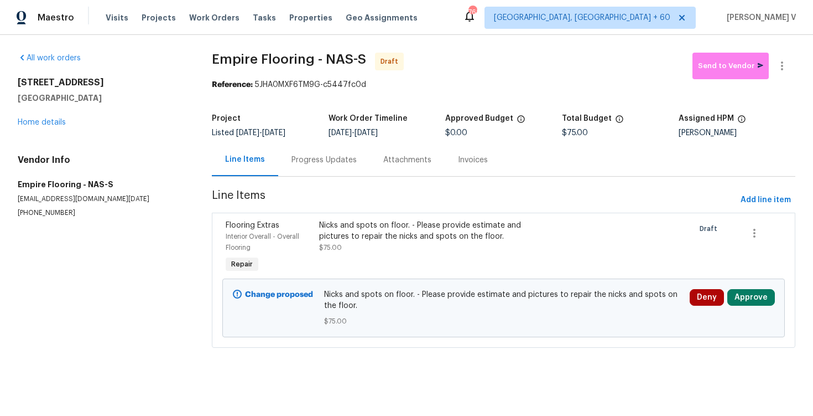
click at [367, 140] on div "Project Listed 10/14/2025 - 10/16/2025 Work Order Timeline 10/14/2025 - 10/16/2…" at bounding box center [504, 125] width 584 height 35
click at [335, 156] on div "Progress Updates" at bounding box center [324, 159] width 65 height 11
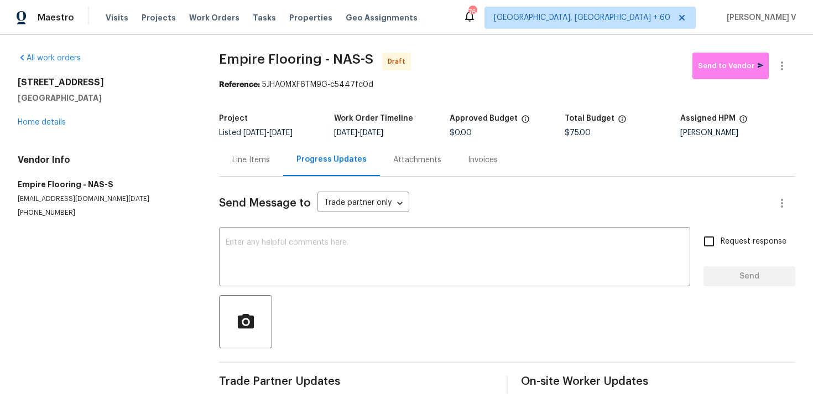
click at [286, 229] on div "Send Message to Trade partner only Trade partner only ​ x ​ Request response Se…" at bounding box center [507, 285] width 577 height 217
click at [286, 233] on div "x ​" at bounding box center [454, 258] width 471 height 56
paste textarea "Hi this is Divya with Opendoor. I’m confirming you received the WO for the prop…"
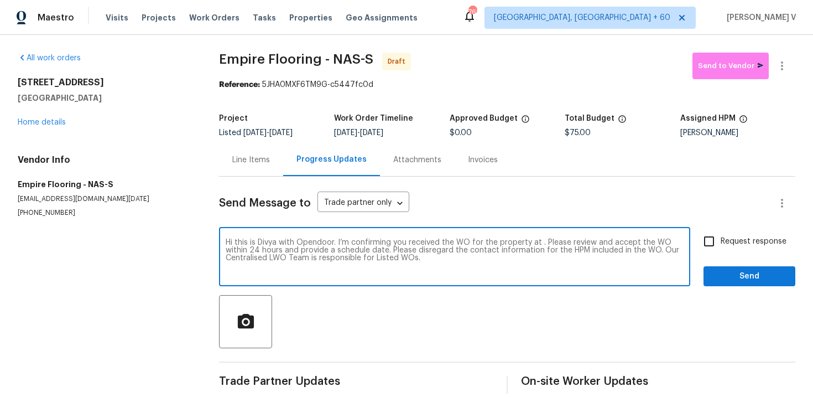
click at [540, 245] on textarea "Hi this is Divya with Opendoor. I’m confirming you received the WO for the prop…" at bounding box center [455, 258] width 458 height 39
paste textarea "[STREET_ADDRESS]"
type textarea "Hi this is Divya with Opendoor. I’m confirming you received the WO for the prop…"
click at [738, 246] on span "Request response" at bounding box center [754, 242] width 66 height 12
click at [721, 246] on input "Request response" at bounding box center [709, 241] width 23 height 23
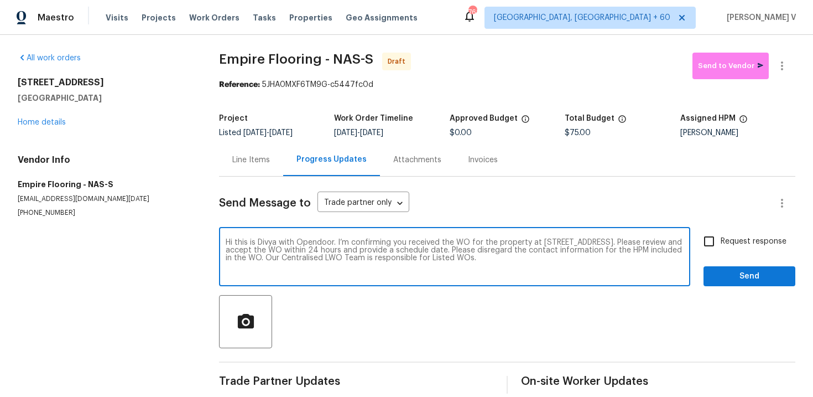
checkbox input "true"
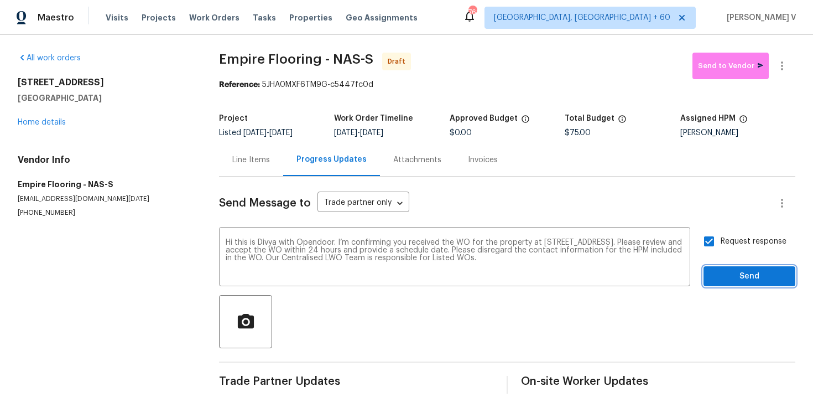
click at [740, 270] on span "Send" at bounding box center [750, 277] width 74 height 14
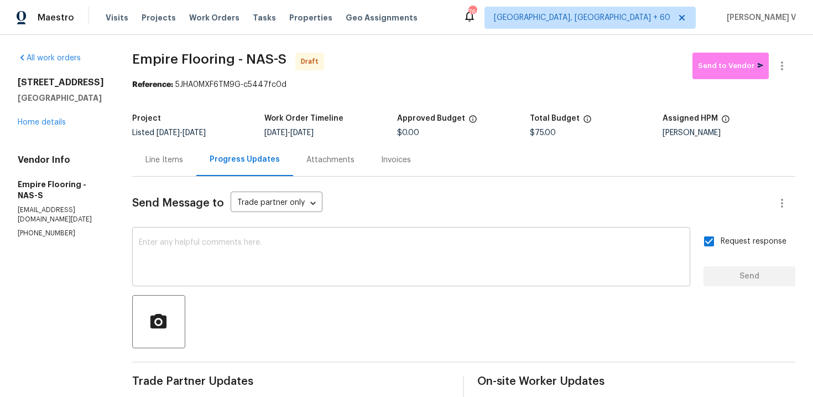
scroll to position [91, 0]
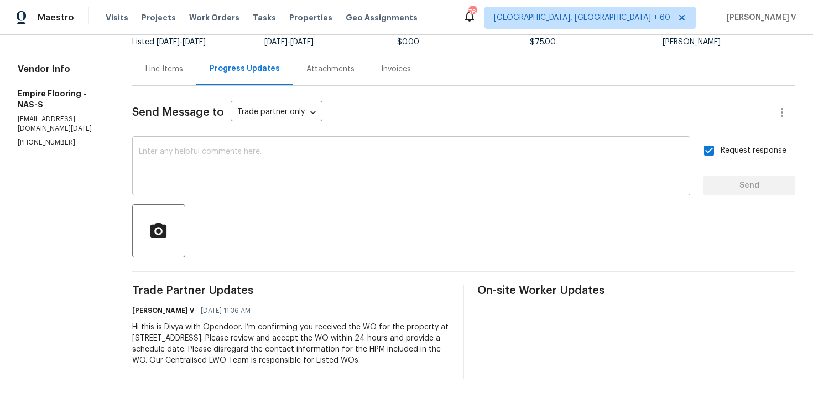
click at [406, 149] on textarea at bounding box center [411, 167] width 545 height 39
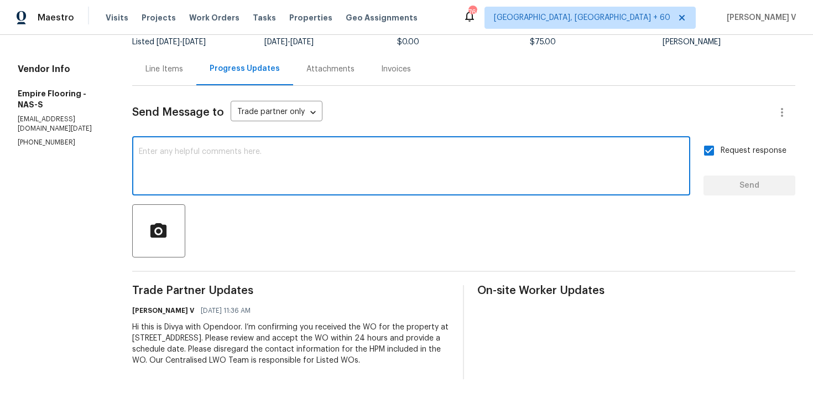
paste textarea "Attention All Work Orders must include before-photos (both close-up and wide-an…"
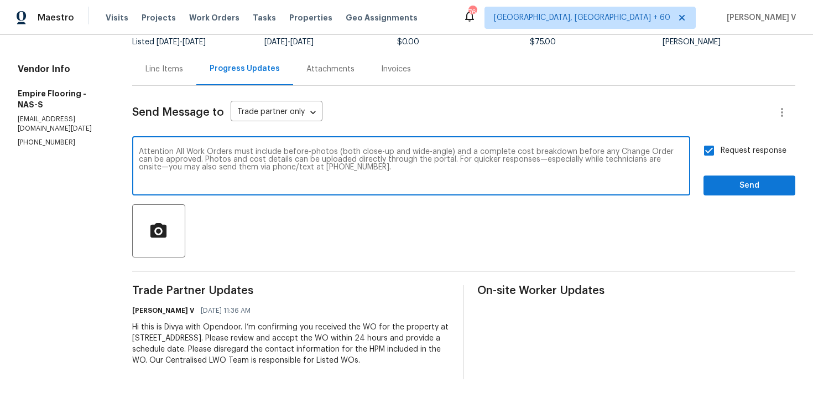
type textarea "Attention All Work Orders must include before-photos (both close-up and wide-an…"
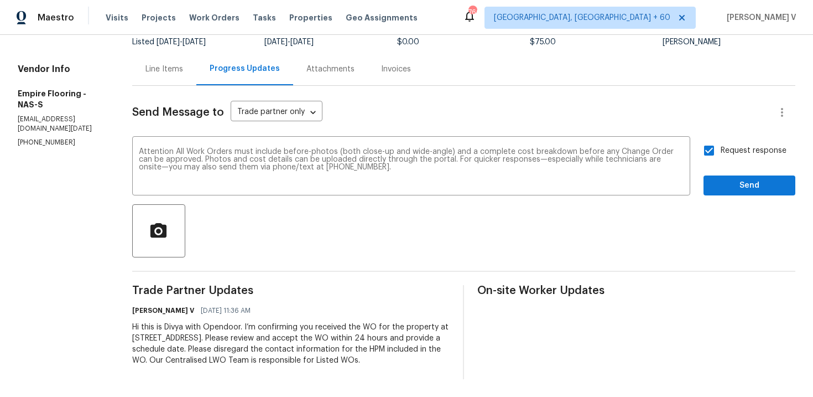
click at [738, 196] on div "Send Message to Trade partner only Trade partner only ​ Attention All Work Orde…" at bounding box center [464, 232] width 664 height 293
click at [737, 194] on button "Send" at bounding box center [750, 185] width 92 height 20
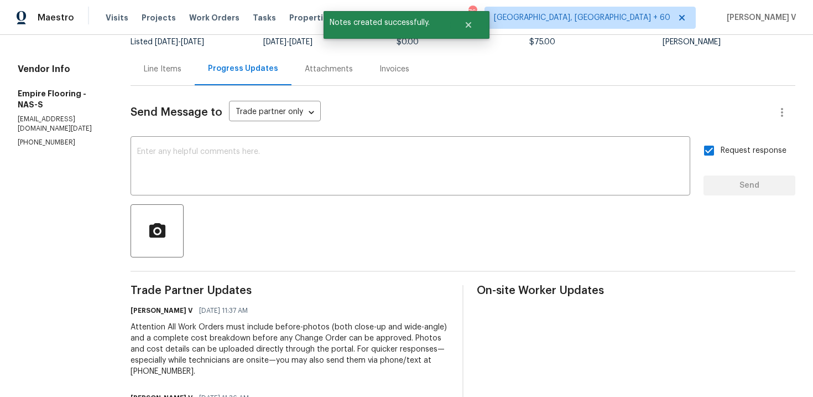
scroll to position [0, 0]
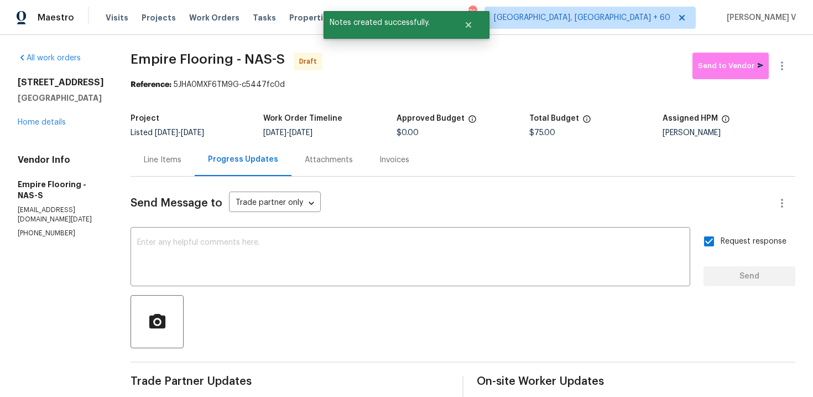
click at [184, 175] on div "Line Items" at bounding box center [163, 159] width 64 height 33
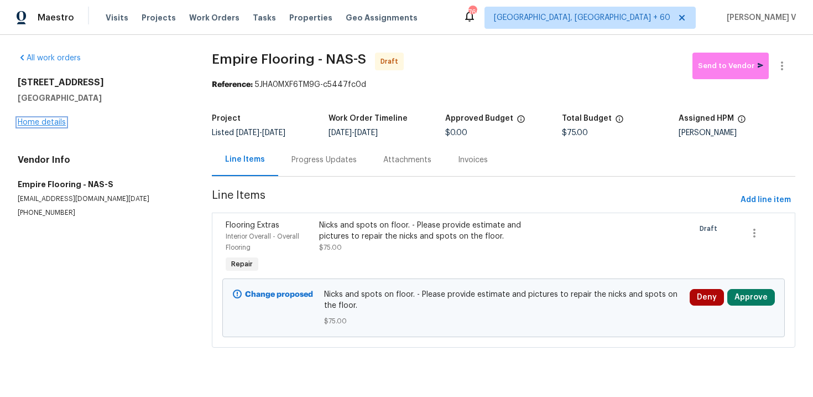
click at [43, 120] on link "Home details" at bounding box center [42, 122] width 48 height 8
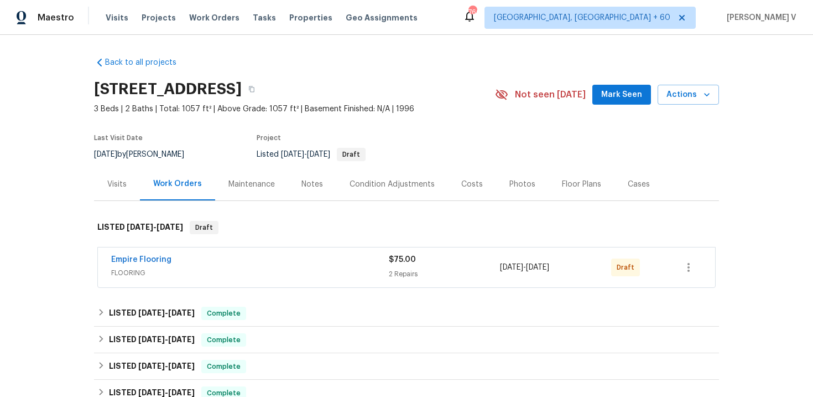
click at [255, 269] on span "FLOORING" at bounding box center [250, 272] width 278 height 11
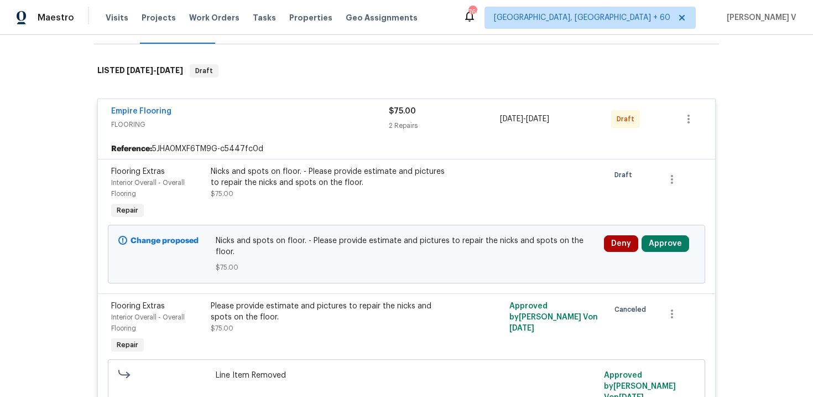
scroll to position [287, 0]
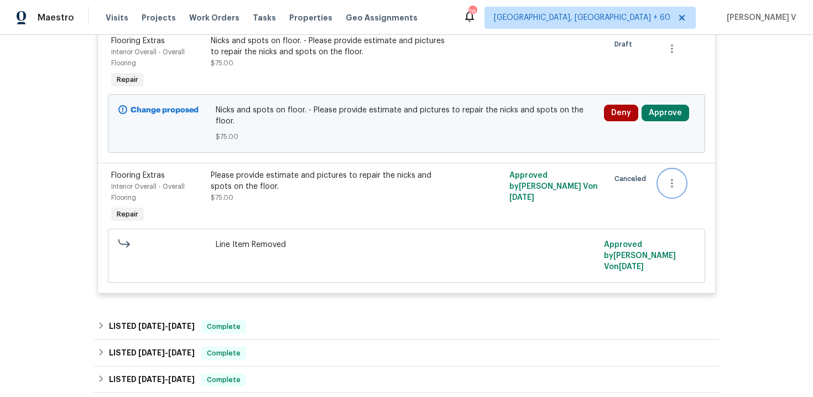
click at [670, 177] on icon "button" at bounding box center [672, 183] width 13 height 13
click at [341, 173] on div at bounding box center [406, 198] width 813 height 397
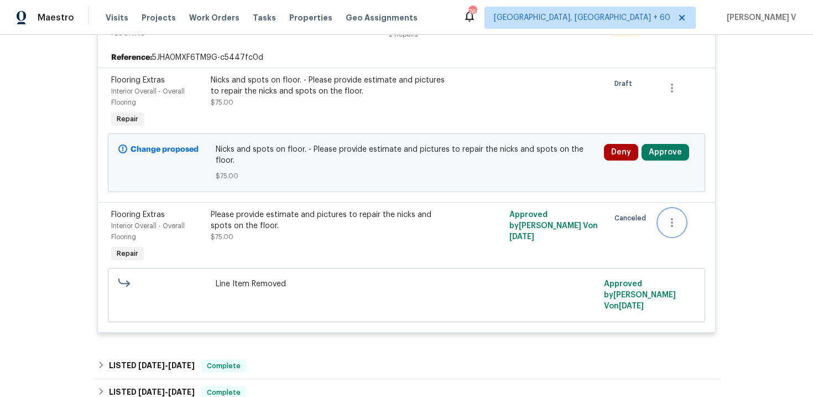
scroll to position [215, 0]
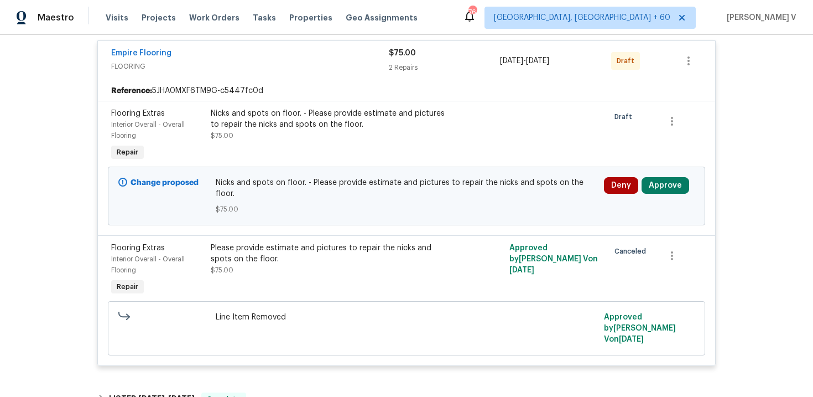
click at [156, 59] on div "Empire Flooring" at bounding box center [250, 54] width 278 height 13
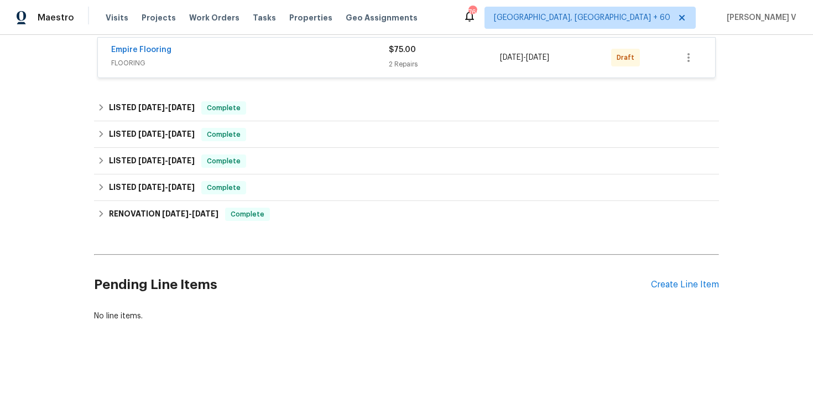
scroll to position [205, 0]
click at [151, 56] on link "Empire Flooring" at bounding box center [141, 54] width 60 height 8
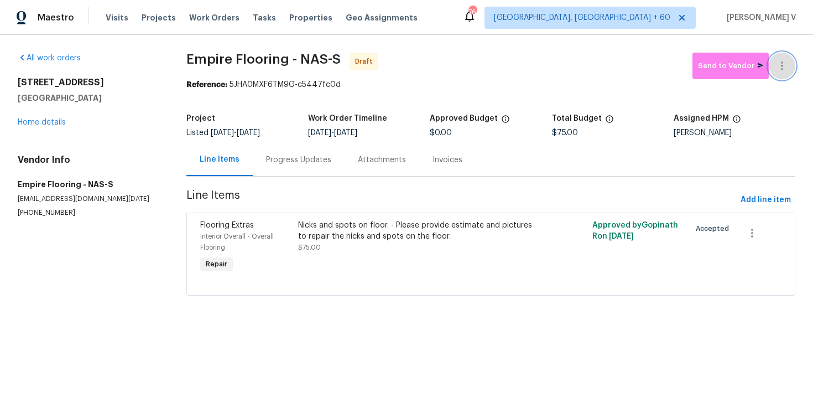
click at [776, 76] on button "button" at bounding box center [782, 66] width 27 height 27
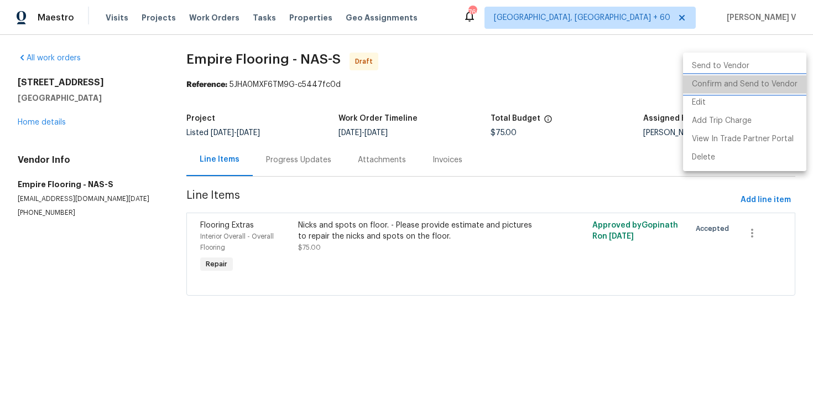
click at [747, 80] on li "Confirm and Send to Vendor" at bounding box center [744, 84] width 123 height 18
click at [276, 154] on div at bounding box center [406, 198] width 813 height 397
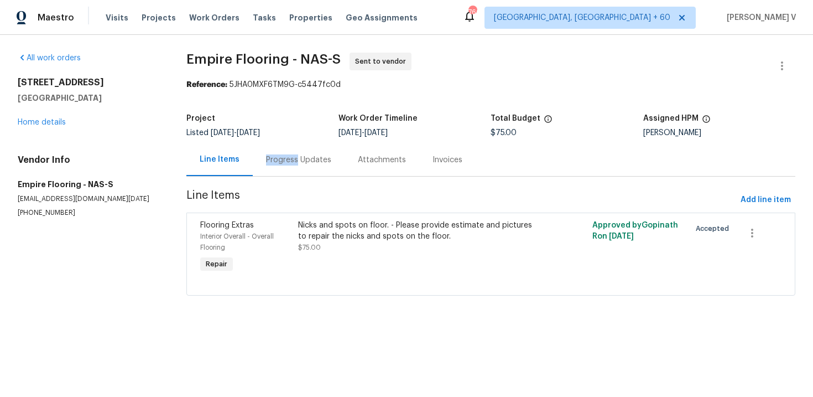
click at [276, 154] on div "Progress Updates" at bounding box center [298, 159] width 65 height 11
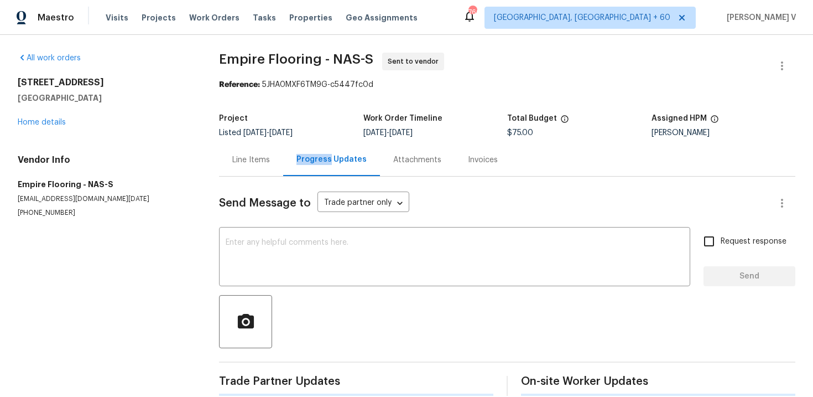
click at [276, 154] on div "Line Items" at bounding box center [251, 159] width 64 height 33
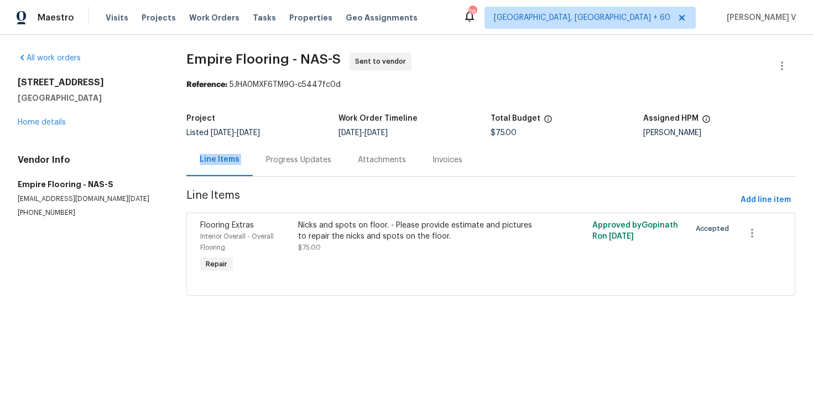
click at [288, 154] on div "Progress Updates" at bounding box center [298, 159] width 65 height 11
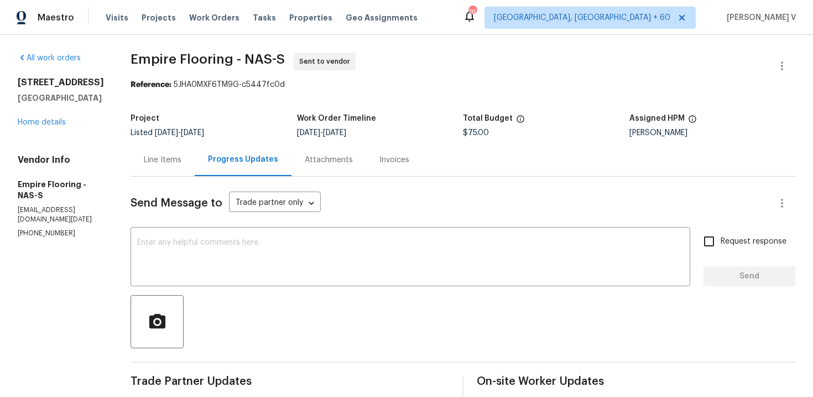
click at [59, 116] on div "2620 Taigans Ct Nashville, TN 37218 Home details" at bounding box center [61, 102] width 86 height 51
click at [59, 122] on link "Home details" at bounding box center [42, 122] width 48 height 8
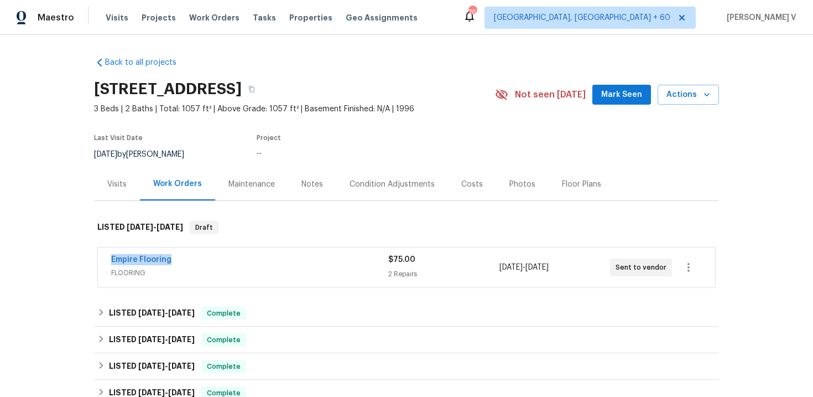
drag, startPoint x: 97, startPoint y: 258, endPoint x: 211, endPoint y: 258, distance: 114.6
click at [211, 258] on div "Empire Flooring FLOORING $75.00 2 Repairs 10/14/2025 - 10/16/2025 Sent to vendor" at bounding box center [406, 268] width 625 height 46
copy link "Empire Flooring"
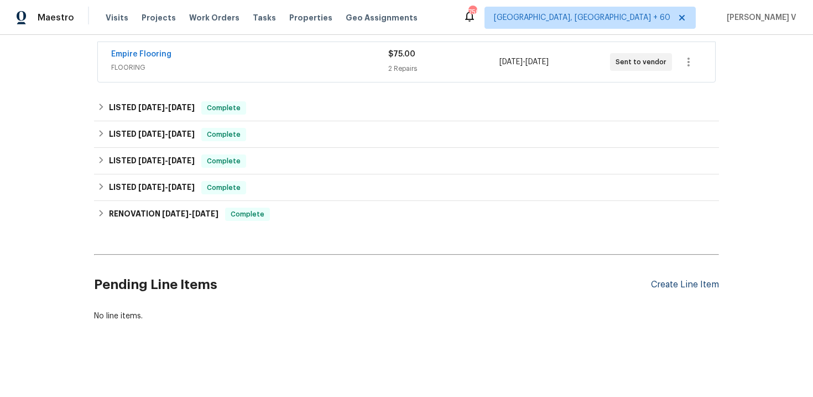
click at [701, 286] on div "Create Line Item" at bounding box center [685, 284] width 68 height 11
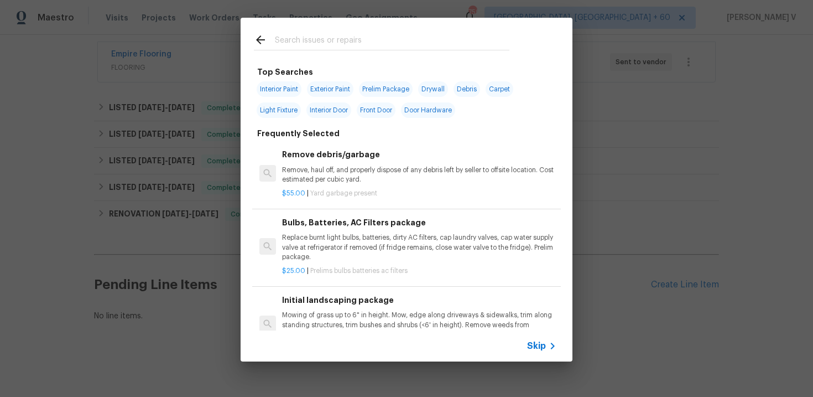
click at [547, 348] on icon at bounding box center [552, 345] width 13 height 13
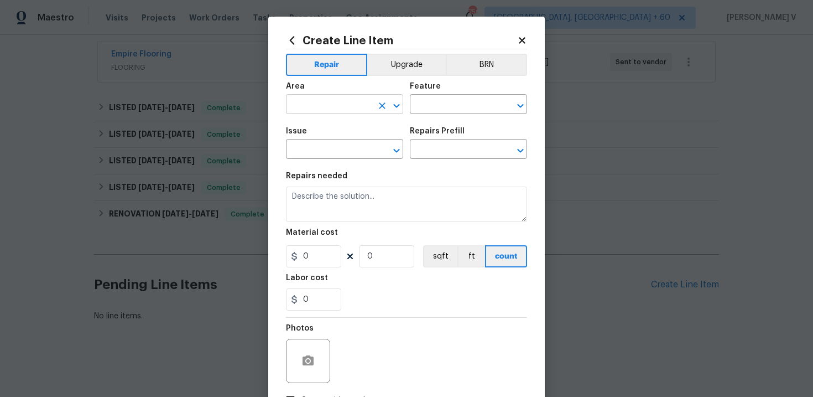
click at [315, 101] on input "text" at bounding box center [329, 105] width 86 height 17
click at [325, 150] on li "Interior Overall" at bounding box center [344, 148] width 117 height 18
type input "Interior Overall"
click at [440, 97] on input "text" at bounding box center [453, 105] width 86 height 17
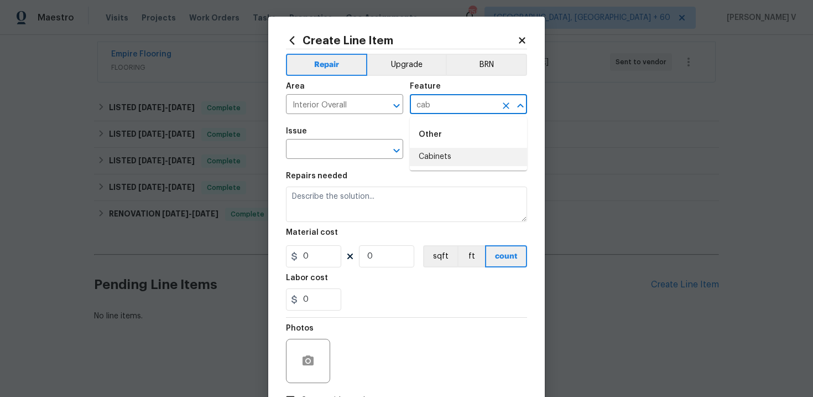
click at [438, 149] on li "Cabinets" at bounding box center [468, 157] width 117 height 18
type input "Cabinets"
click at [319, 152] on input "text" at bounding box center [329, 150] width 86 height 17
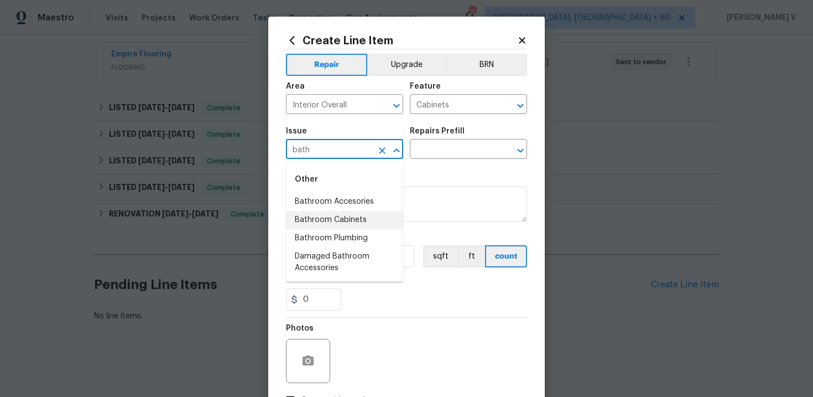
click at [364, 216] on li "Bathroom Cabinets" at bounding box center [344, 220] width 117 height 18
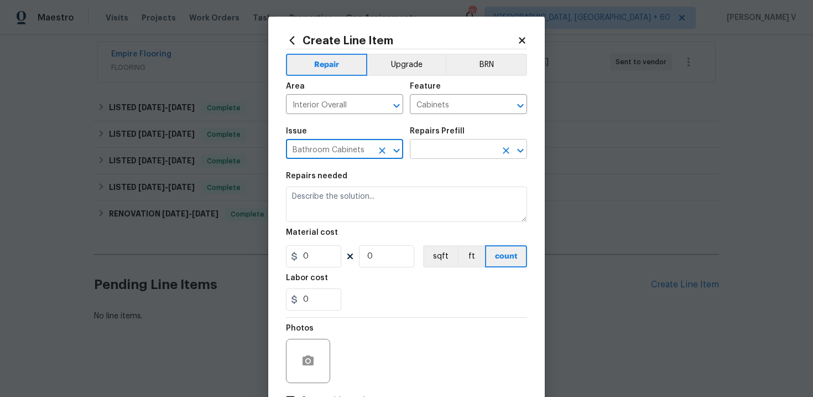
type input "Bathroom Cabinets"
click at [441, 156] on input "text" at bounding box center [453, 150] width 86 height 17
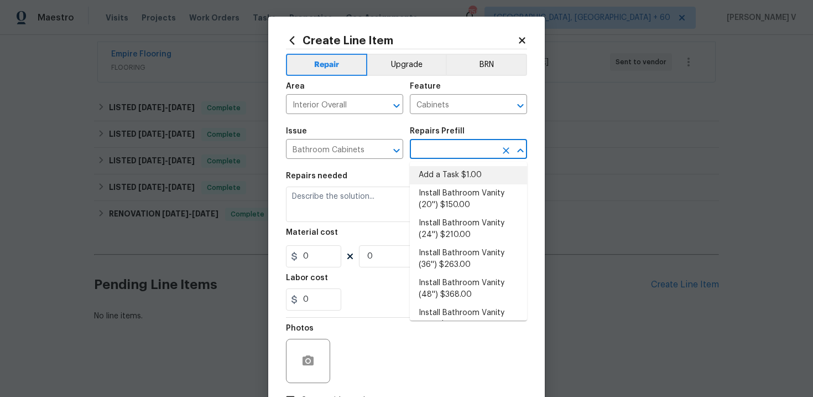
click at [432, 166] on li "Add a Task $1.00" at bounding box center [468, 175] width 117 height 18
type input "Add a Task $1.00"
type textarea "HPM to detail"
type input "1"
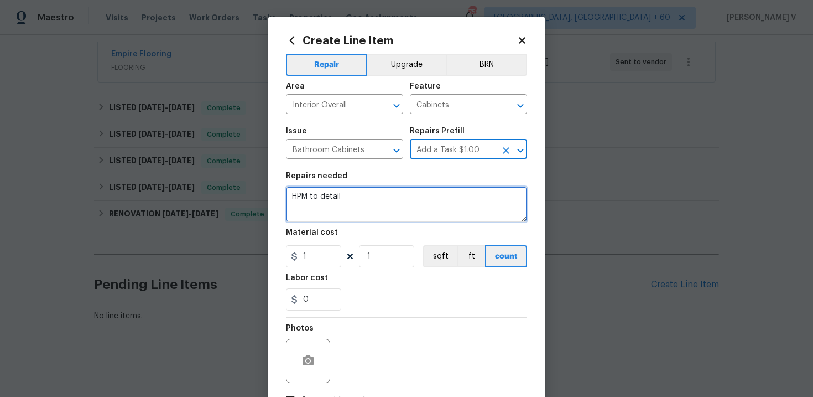
click at [332, 198] on textarea "HPM to detail" at bounding box center [406, 203] width 241 height 35
paste textarea "Hallway bathroom has nail sticking out of bottom cabinet - Please repair/remove…"
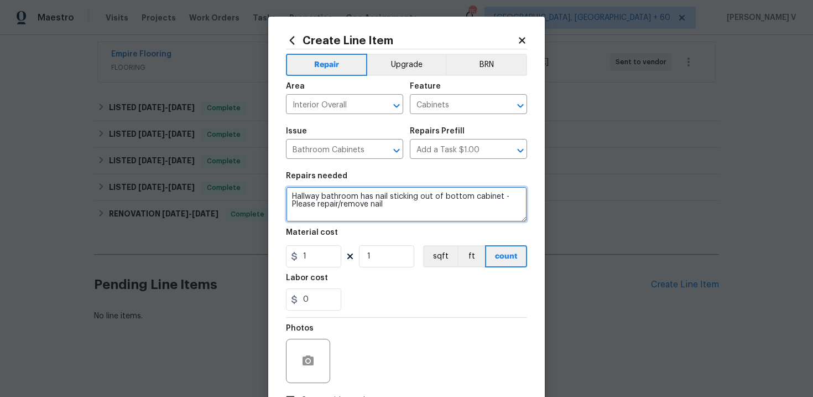
type textarea "Hallway bathroom has nail sticking out of bottom cabinet - Please repair/remove…"
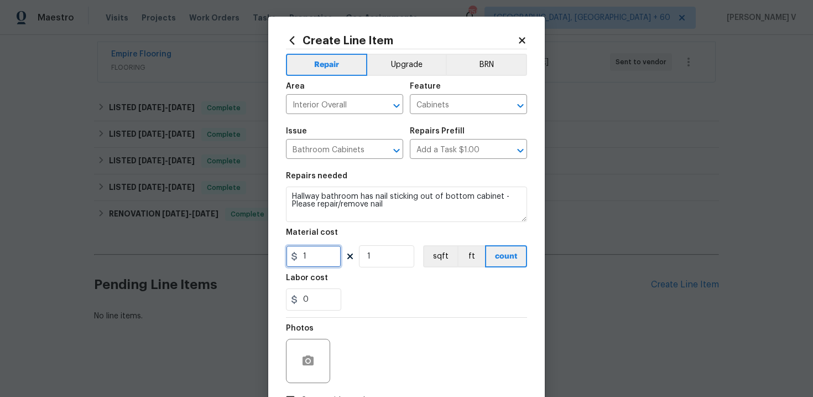
click at [324, 251] on input "1" at bounding box center [313, 256] width 55 height 22
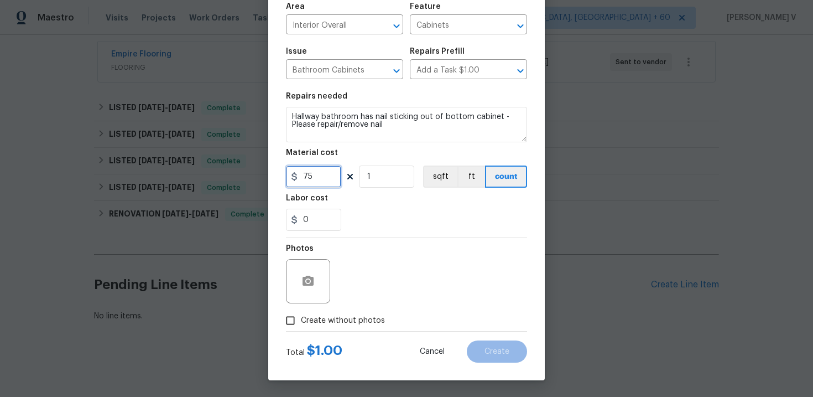
type input "75"
click at [305, 322] on span "Create without photos" at bounding box center [343, 321] width 84 height 12
click at [301, 322] on input "Create without photos" at bounding box center [290, 320] width 21 height 21
checkbox input "true"
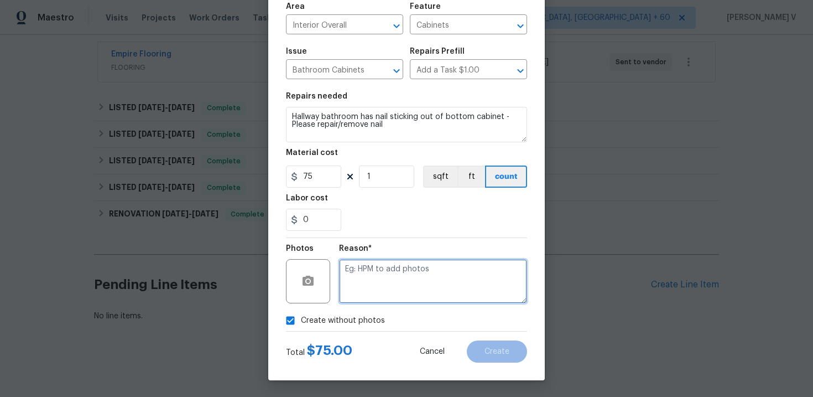
click at [381, 292] on textarea at bounding box center [433, 281] width 188 height 44
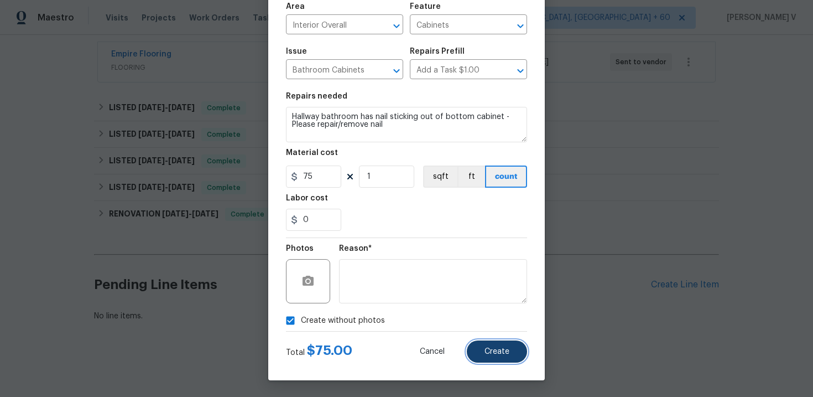
click at [504, 348] on span "Create" at bounding box center [497, 352] width 25 height 8
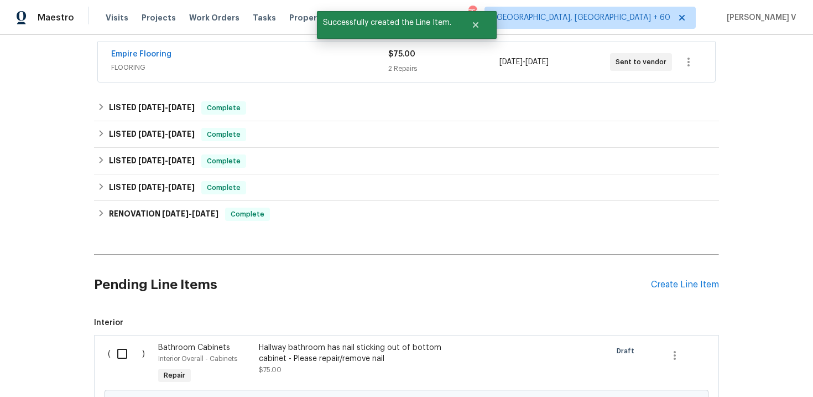
click at [651, 290] on h2 "Pending Line Items" at bounding box center [372, 284] width 557 height 51
click at [662, 287] on div "Create Line Item" at bounding box center [685, 284] width 68 height 11
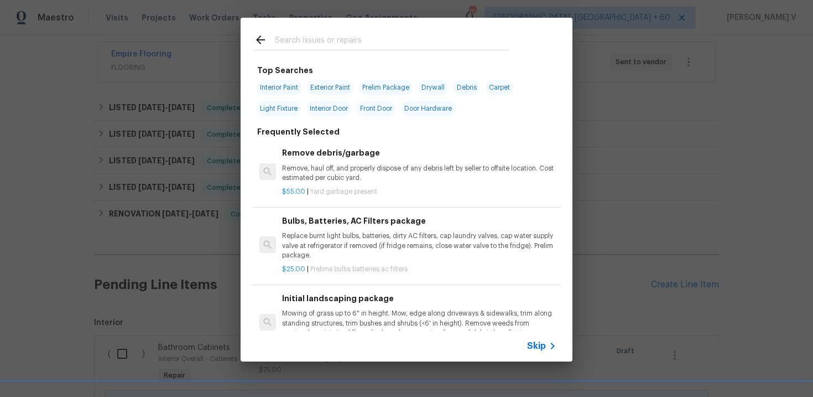
scroll to position [0, 0]
click at [540, 342] on span "Skip" at bounding box center [536, 345] width 19 height 11
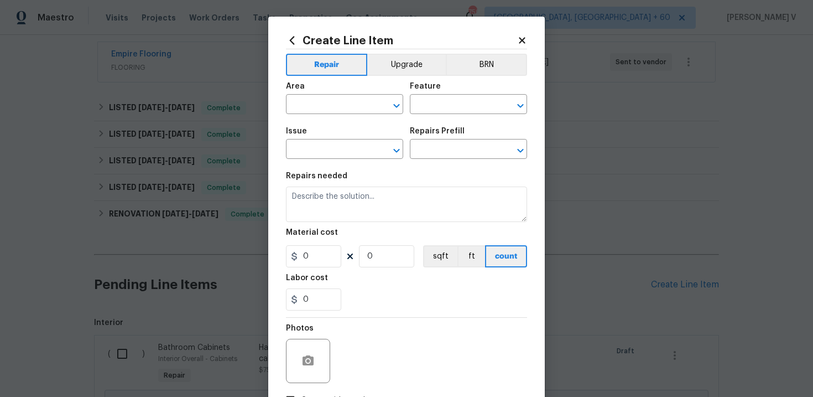
click at [315, 92] on div "Area" at bounding box center [344, 89] width 117 height 14
click at [314, 99] on input "text" at bounding box center [329, 105] width 86 height 17
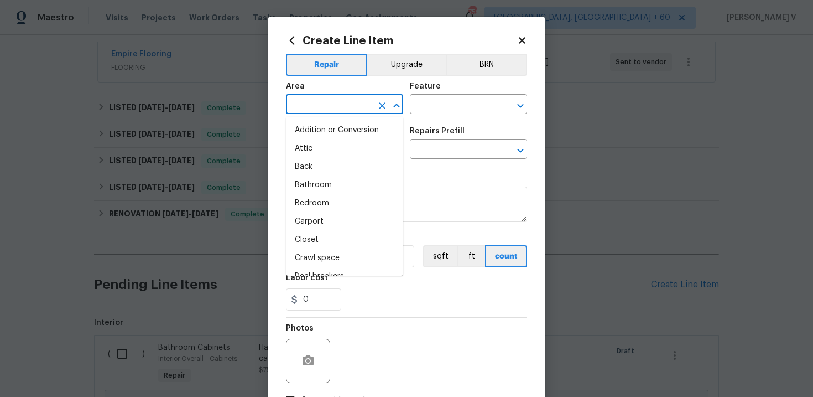
type input "k"
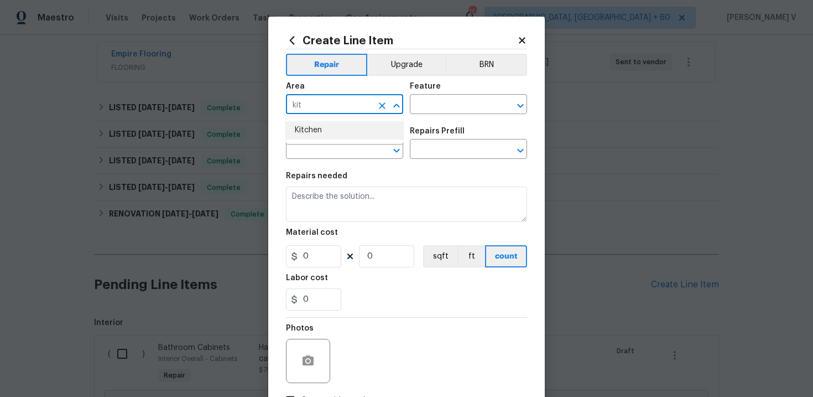
click at [310, 126] on li "Kitchen" at bounding box center [344, 130] width 117 height 18
type input "Kitchen"
click at [428, 102] on input "text" at bounding box center [453, 105] width 86 height 17
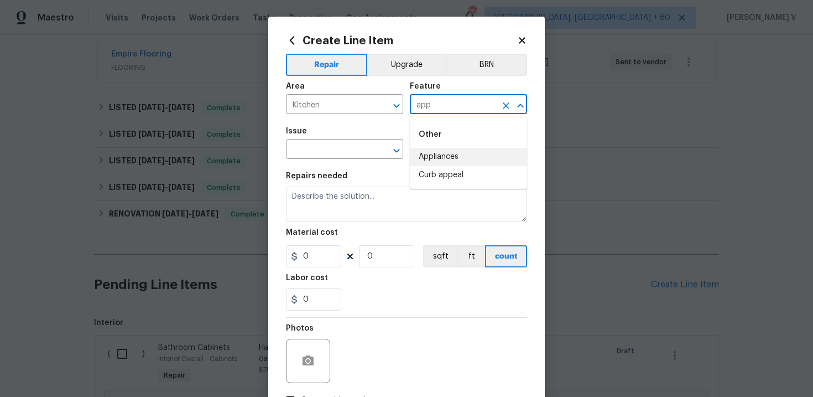
click at [442, 151] on li "Appliances" at bounding box center [468, 157] width 117 height 18
type input "Appliances"
click at [337, 153] on input "text" at bounding box center [329, 150] width 86 height 17
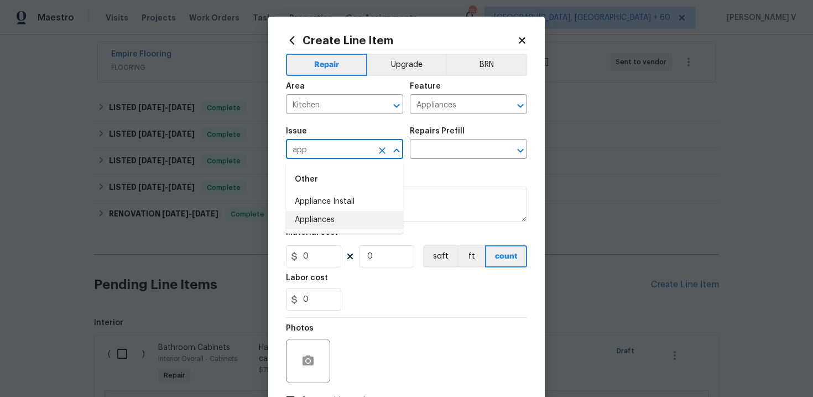
click at [349, 211] on li "Appliances" at bounding box center [344, 220] width 117 height 18
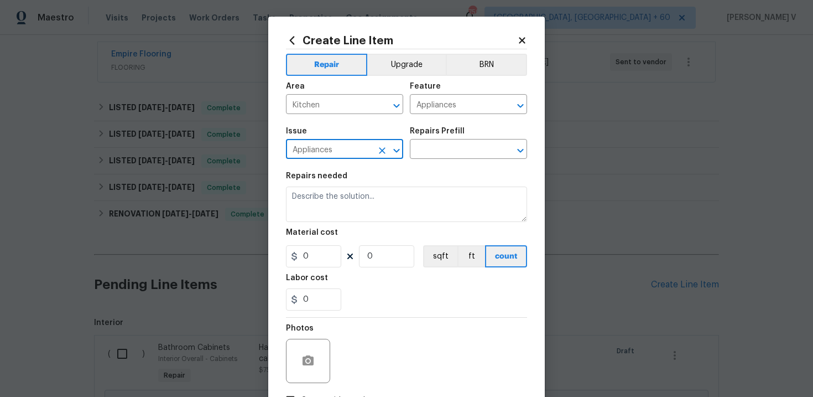
type input "Appliances"
click at [435, 164] on div "Issue Appliances ​ Repairs Prefill ​" at bounding box center [406, 143] width 241 height 45
click at [456, 157] on input "text" at bounding box center [453, 150] width 86 height 17
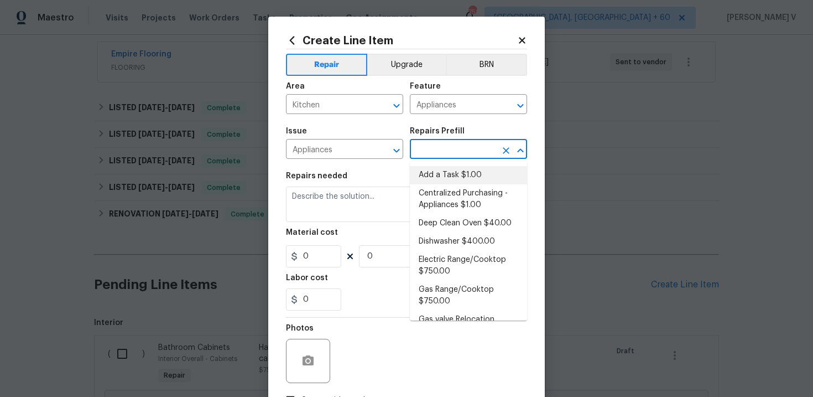
click at [436, 175] on li "Add a Task $1.00" at bounding box center [468, 175] width 117 height 18
type input "Add a Task $1.00"
type textarea "HPM to detail"
type input "1"
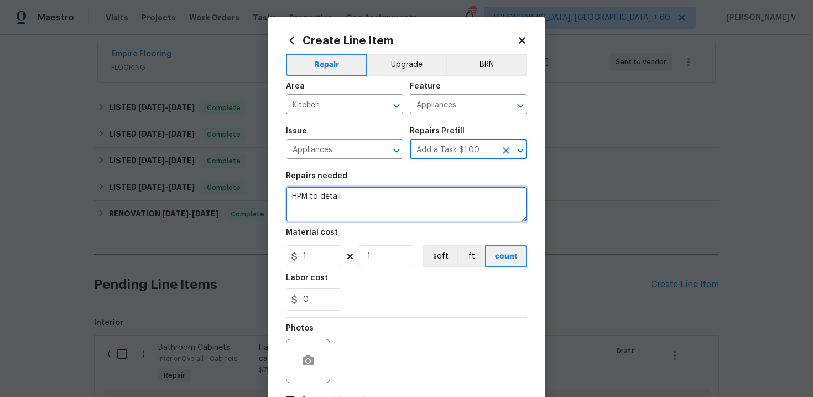
click at [335, 205] on textarea "HPM to detail" at bounding box center [406, 203] width 241 height 35
paste textarea "Received feedback: Microwave handle is missing bolt. - Please repair/replace mi…"
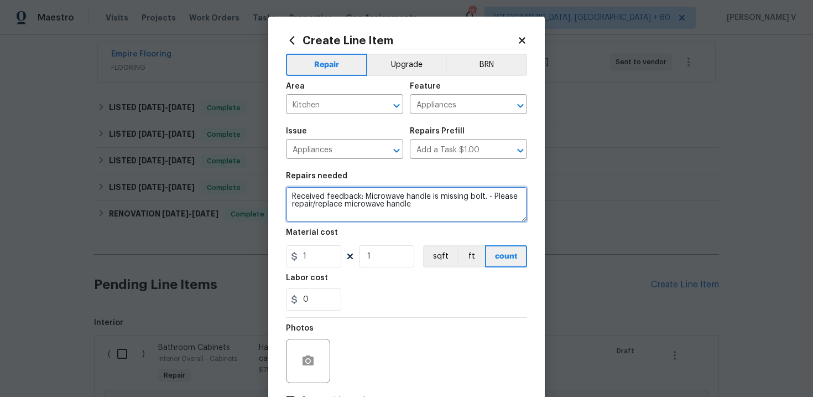
type textarea "Received feedback: Microwave handle is missing bolt. - Please repair/replace mi…"
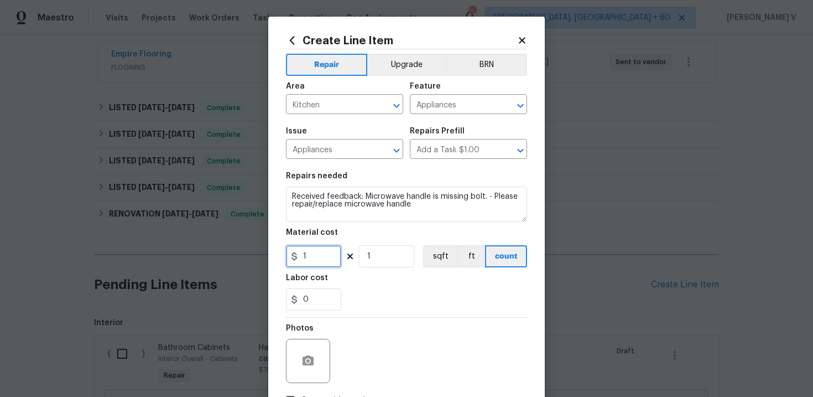
click at [325, 246] on input "1" at bounding box center [313, 256] width 55 height 22
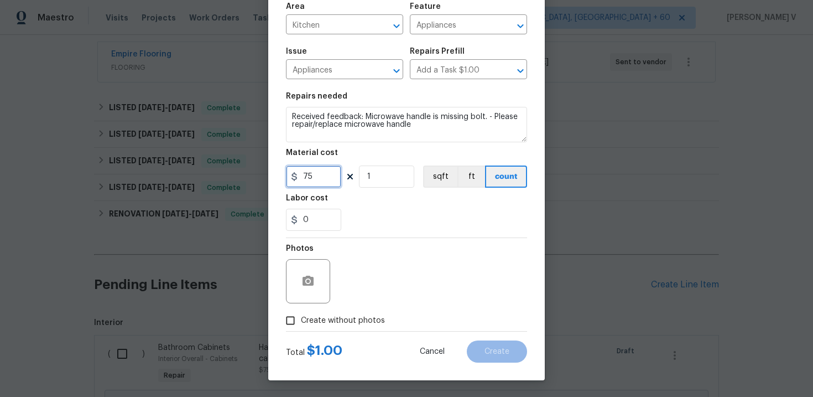
type input "75"
click at [295, 308] on div "Photos" at bounding box center [309, 274] width 46 height 72
click at [315, 320] on span "Create without photos" at bounding box center [343, 321] width 84 height 12
click at [301, 320] on input "Create without photos" at bounding box center [290, 320] width 21 height 21
checkbox input "true"
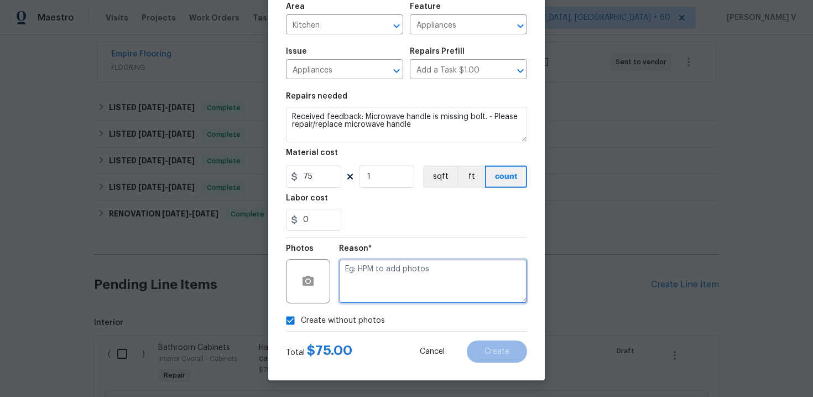
click at [402, 277] on textarea at bounding box center [433, 281] width 188 height 44
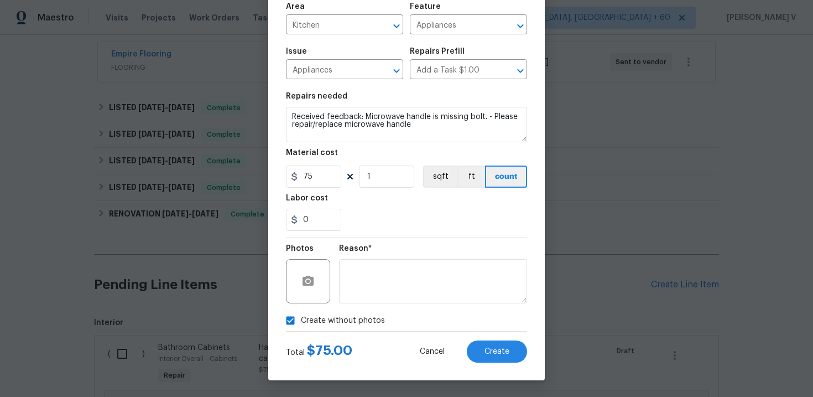
click at [515, 375] on div "Create Line Item Repair Upgrade BRN Area Kitchen ​ Feature Appliances ​ Issue A…" at bounding box center [406, 158] width 277 height 443
click at [504, 357] on button "Create" at bounding box center [497, 351] width 60 height 22
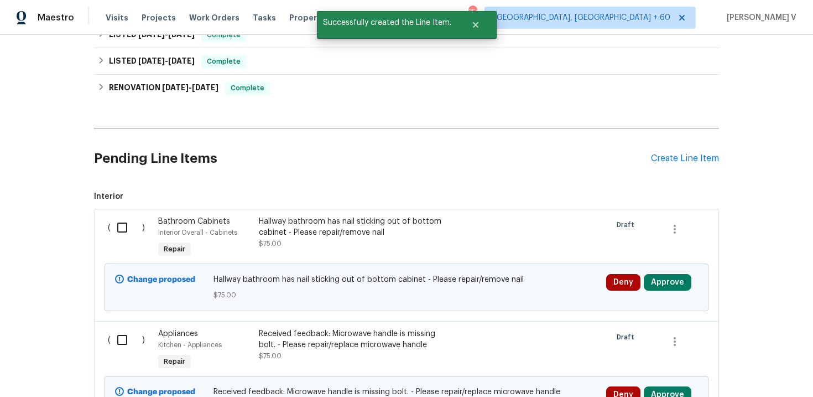
scroll to position [444, 0]
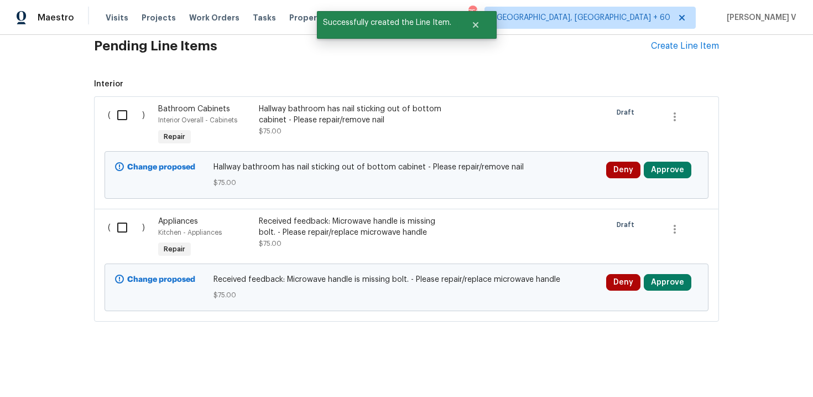
click at [124, 115] on input "checkbox" at bounding box center [127, 114] width 32 height 23
checkbox input "true"
click at [121, 230] on input "checkbox" at bounding box center [127, 227] width 32 height 23
checkbox input "true"
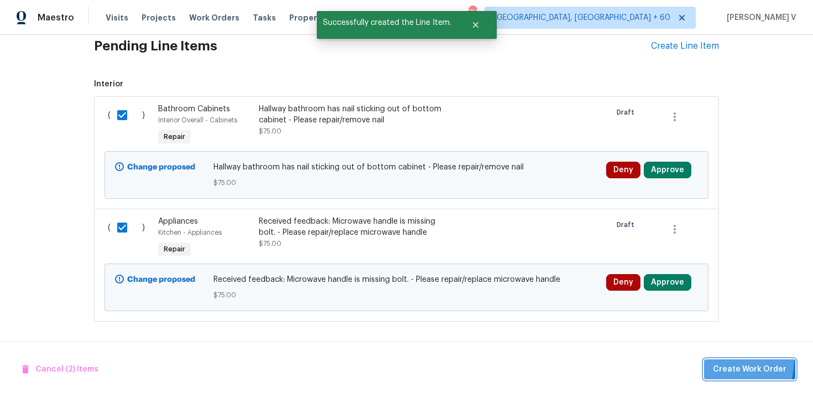
click at [721, 359] on button "Create Work Order" at bounding box center [749, 369] width 91 height 20
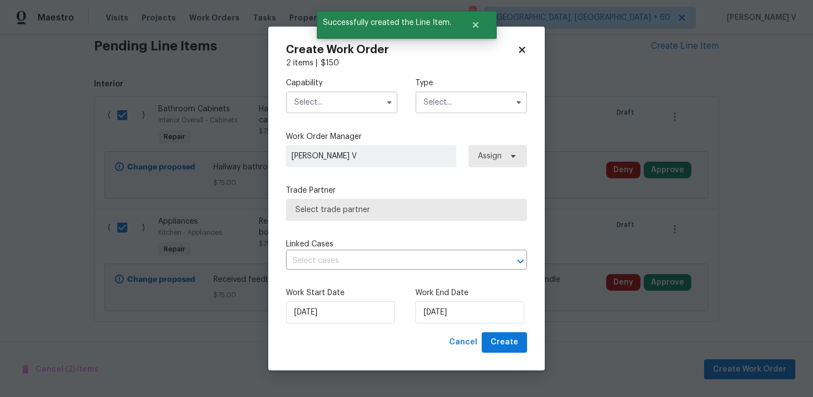
click at [334, 87] on label "Capability" at bounding box center [342, 82] width 112 height 11
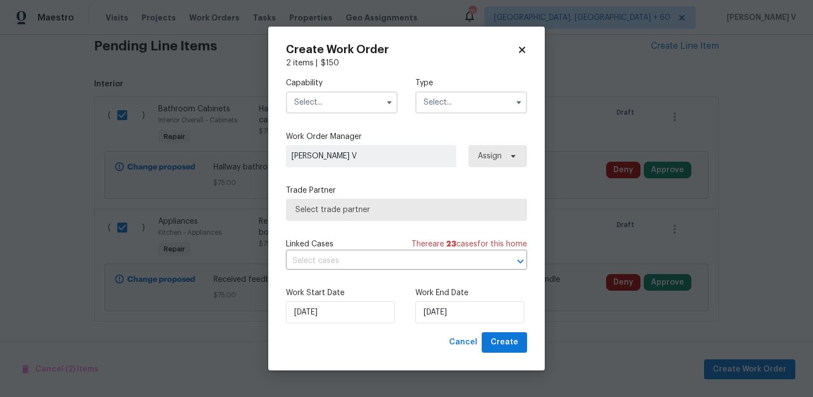
click at [330, 96] on input "text" at bounding box center [342, 102] width 112 height 22
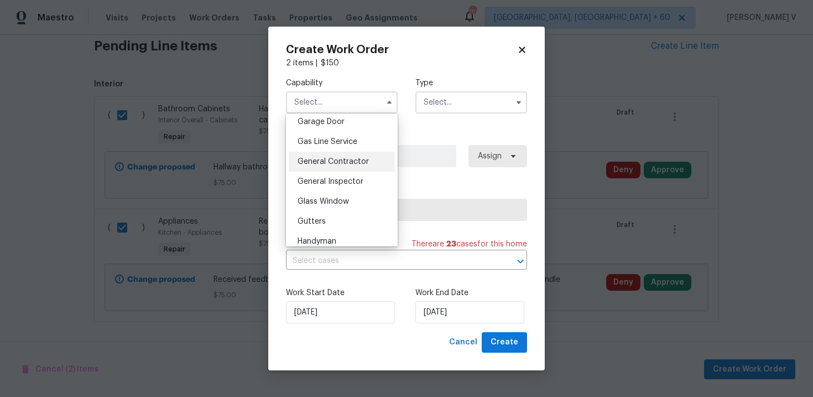
scroll to position [537, 0]
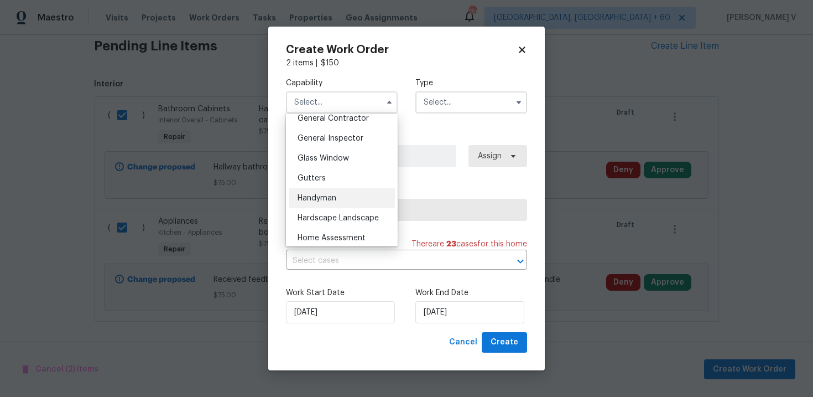
click at [325, 196] on span "Handyman" at bounding box center [317, 198] width 39 height 8
type input "Handyman"
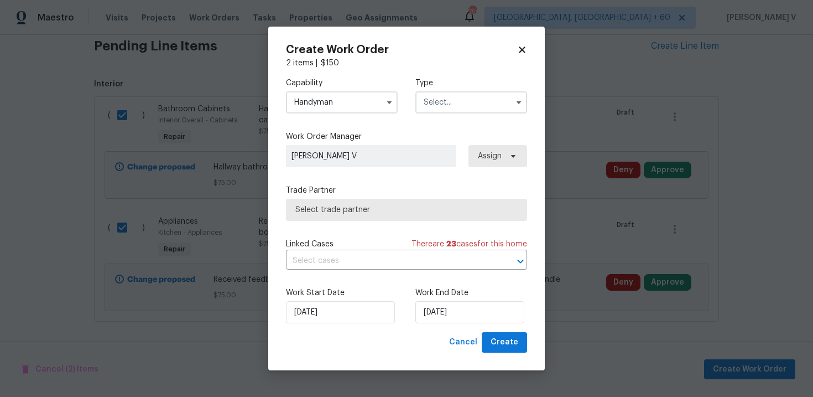
click at [514, 97] on span at bounding box center [519, 102] width 17 height 17
click at [473, 106] on input "text" at bounding box center [472, 102] width 112 height 22
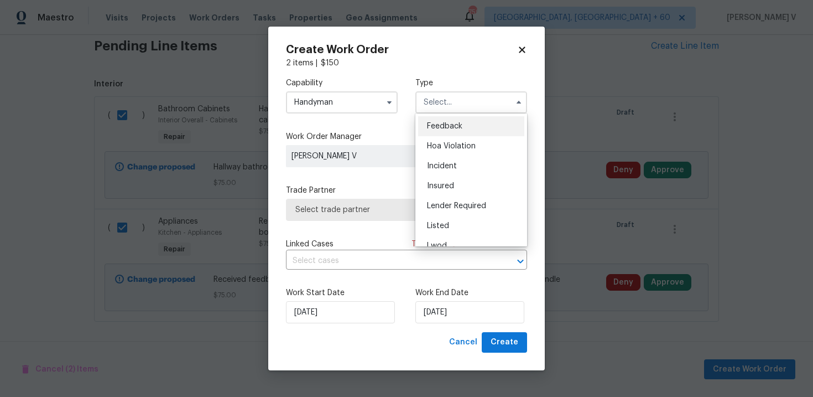
click at [449, 122] on div "Feedback" at bounding box center [471, 126] width 106 height 20
type input "Feedback"
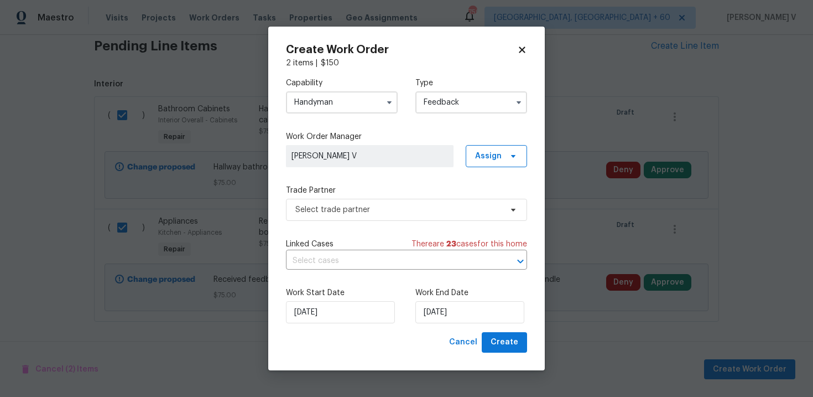
click at [341, 196] on div "Trade Partner Select trade partner" at bounding box center [406, 203] width 241 height 36
click at [322, 209] on span "Select trade partner" at bounding box center [399, 209] width 206 height 11
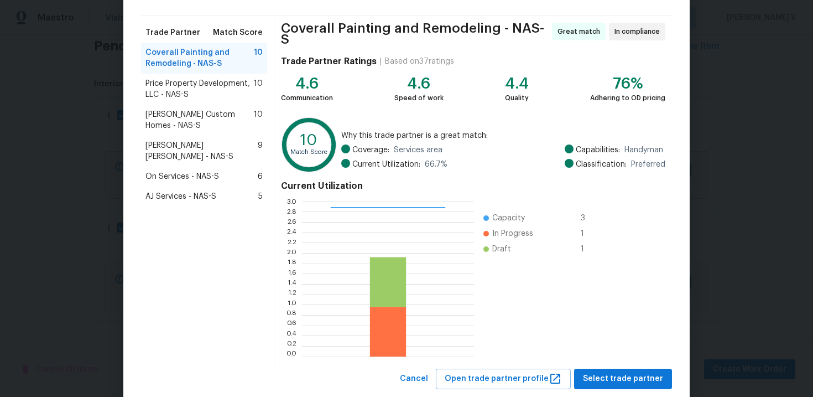
scroll to position [91, 0]
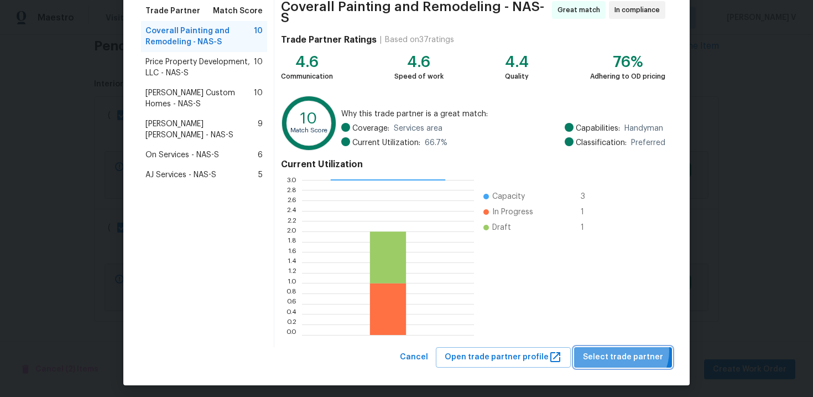
click at [624, 350] on span "Select trade partner" at bounding box center [623, 357] width 80 height 14
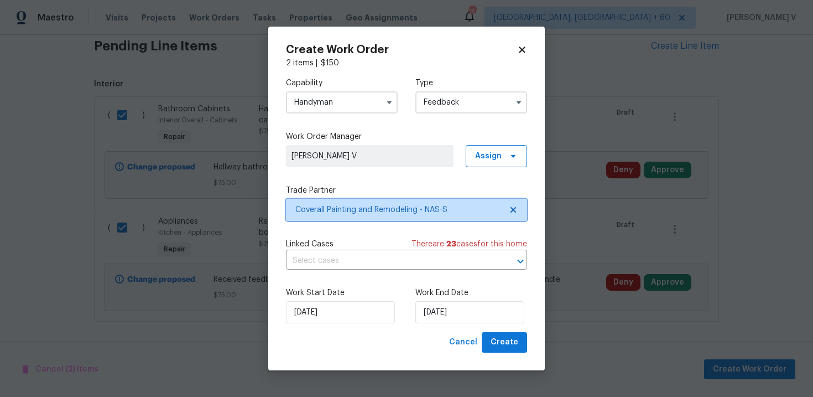
scroll to position [0, 0]
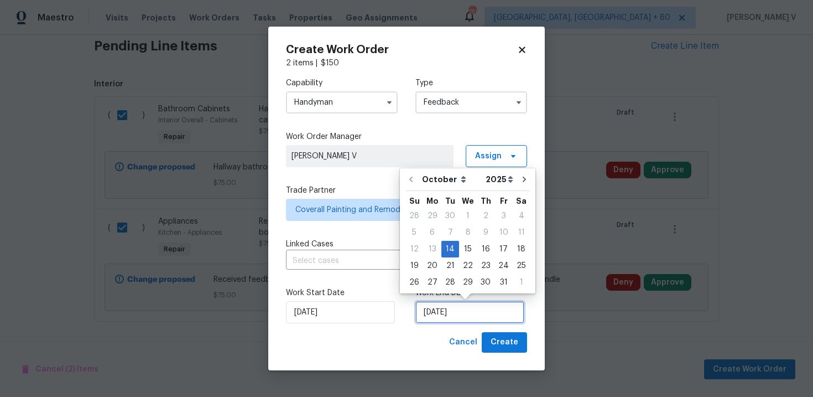
click at [445, 309] on input "[DATE]" at bounding box center [470, 312] width 109 height 22
click at [488, 248] on div "16" at bounding box center [486, 248] width 18 height 15
type input "[DATE]"
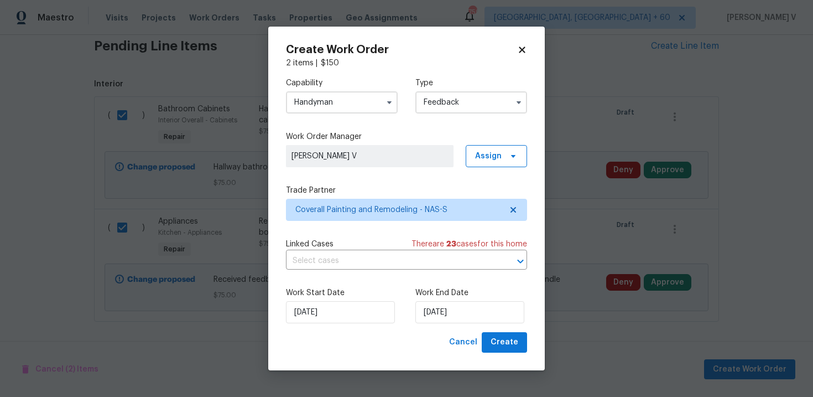
click at [517, 353] on div "Create Work Order 2 items | $ 150 Capability Handyman Type Feedback Work Order …" at bounding box center [406, 199] width 277 height 344
click at [506, 339] on span "Create" at bounding box center [505, 342] width 28 height 14
checkbox input "false"
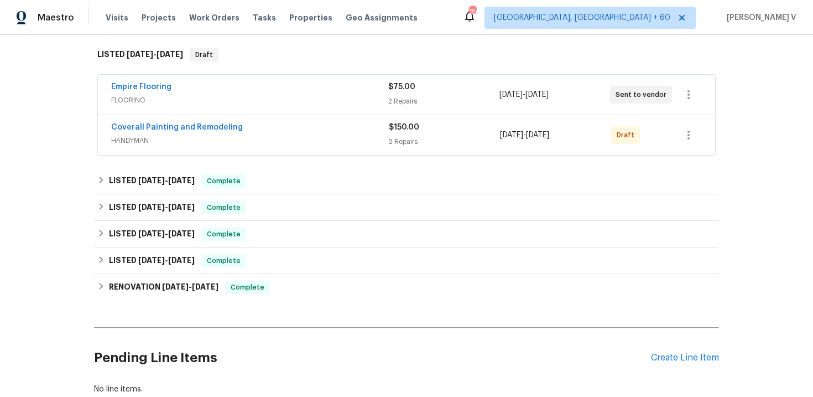
scroll to position [167, 0]
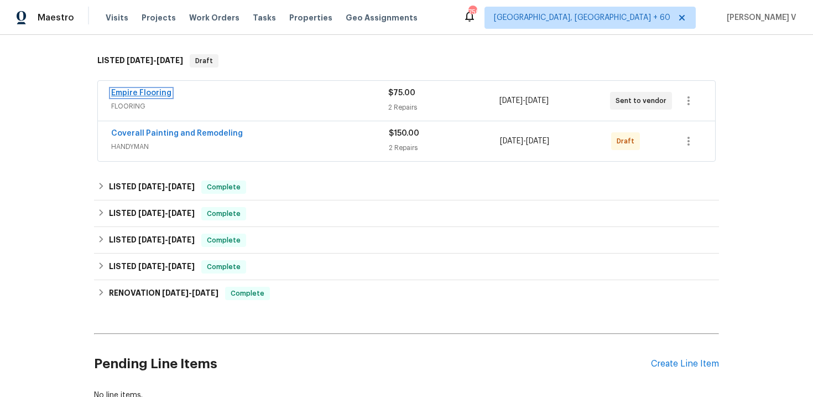
click at [125, 92] on link "Empire Flooring" at bounding box center [141, 93] width 60 height 8
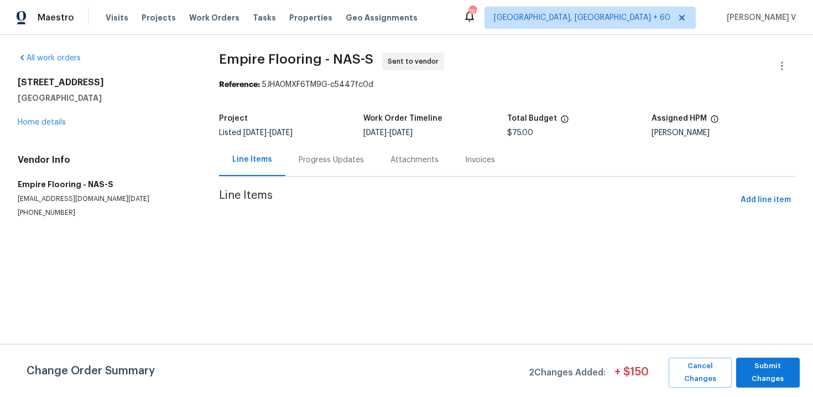
click at [305, 162] on div "Progress Updates" at bounding box center [331, 159] width 65 height 11
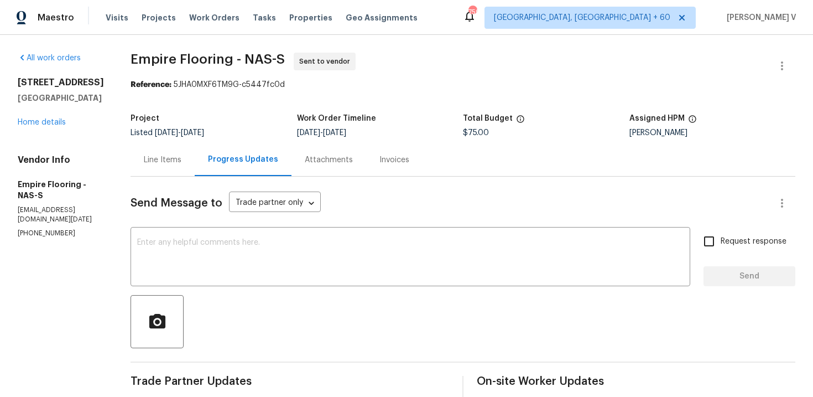
scroll to position [178, 0]
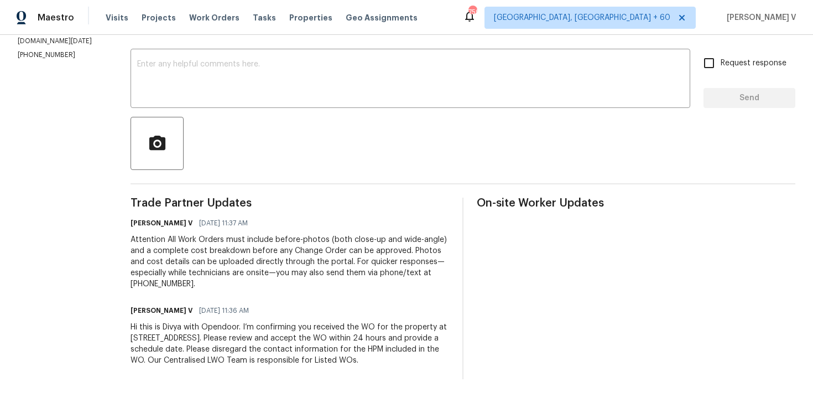
click at [281, 320] on div "Divya Dharshini V 10/14/2025 11:36 AM Hi this is Divya with Opendoor. I’m confi…" at bounding box center [290, 334] width 319 height 63
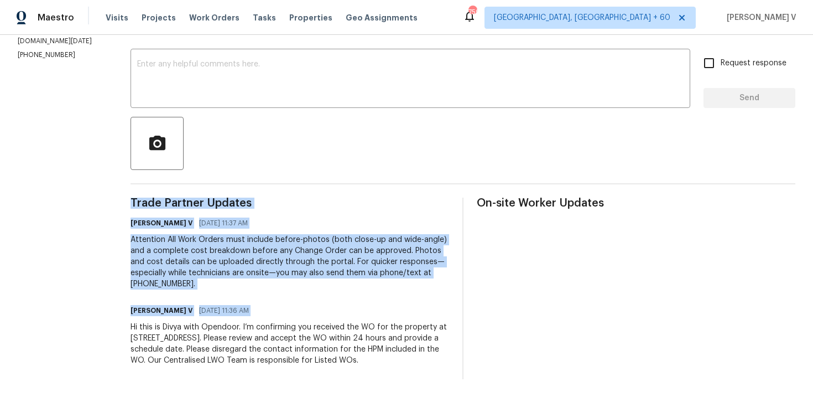
copy div "Trade Partner Updates Divya Dharshini V 10/14/2025 11:37 AM Attention All Work …"
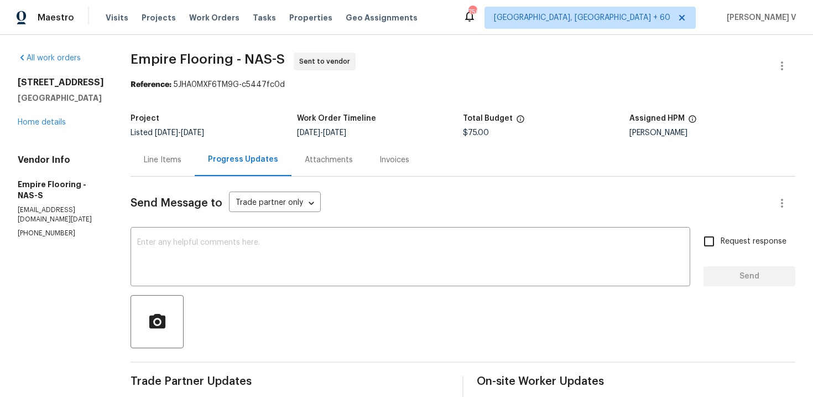
click at [56, 113] on div "2620 Taigans Ct Nashville, TN 37218 Home details" at bounding box center [61, 102] width 86 height 51
click at [56, 119] on link "Home details" at bounding box center [42, 122] width 48 height 8
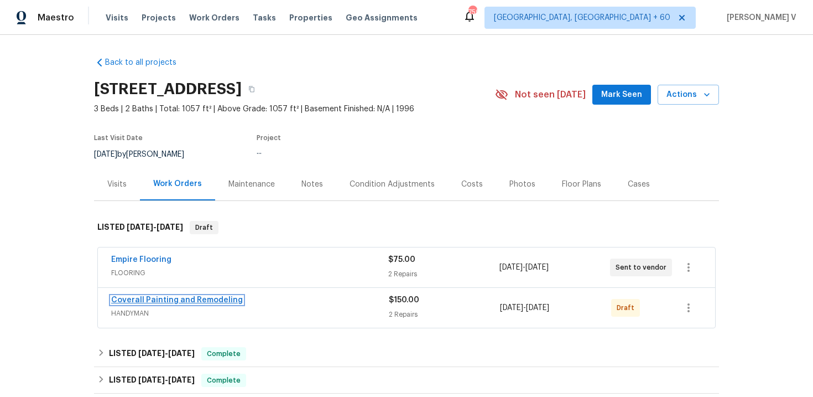
click at [168, 303] on link "Coverall Painting and Remodeling" at bounding box center [177, 300] width 132 height 8
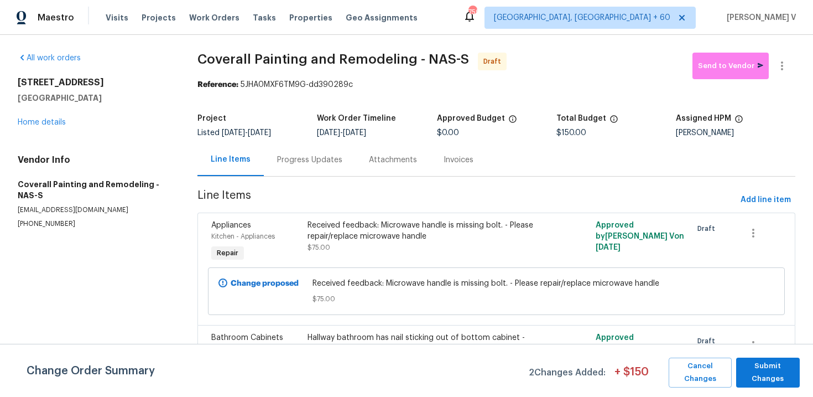
click at [299, 154] on div "Progress Updates" at bounding box center [309, 159] width 65 height 11
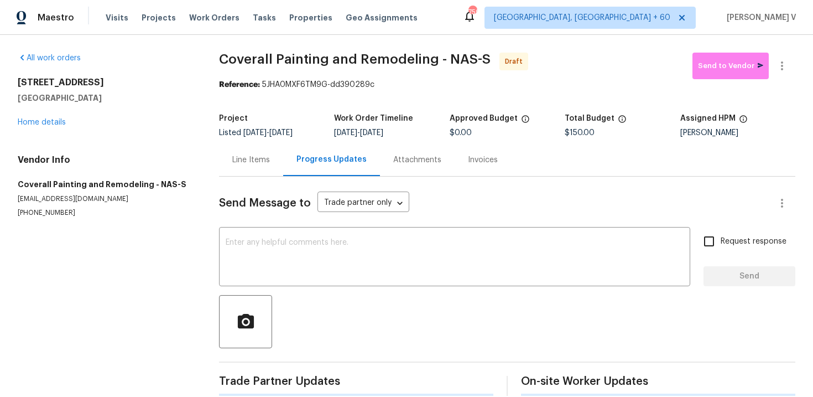
click at [315, 298] on div at bounding box center [507, 321] width 577 height 53
click at [407, 245] on textarea at bounding box center [455, 258] width 458 height 39
paste textarea "Hi this is Divya with Opendoor. I’m confirming you received the WO for the prop…"
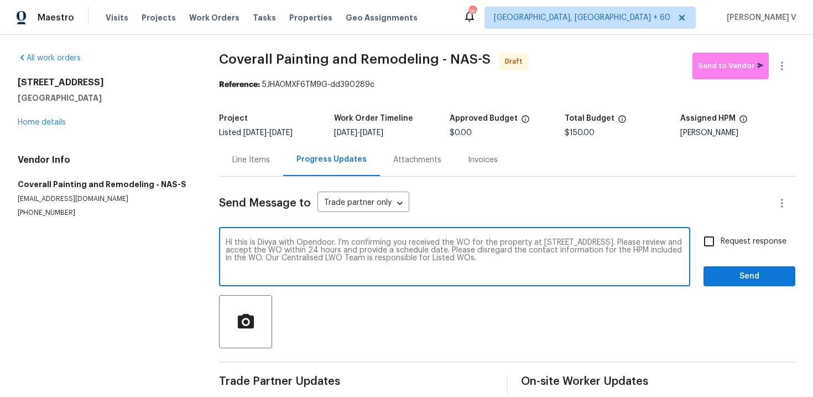
type textarea "Hi this is Divya with Opendoor. I’m confirming you received the WO for the prop…"
click at [751, 241] on span "Request response" at bounding box center [754, 242] width 66 height 12
click at [721, 241] on input "Request response" at bounding box center [709, 241] width 23 height 23
checkbox input "true"
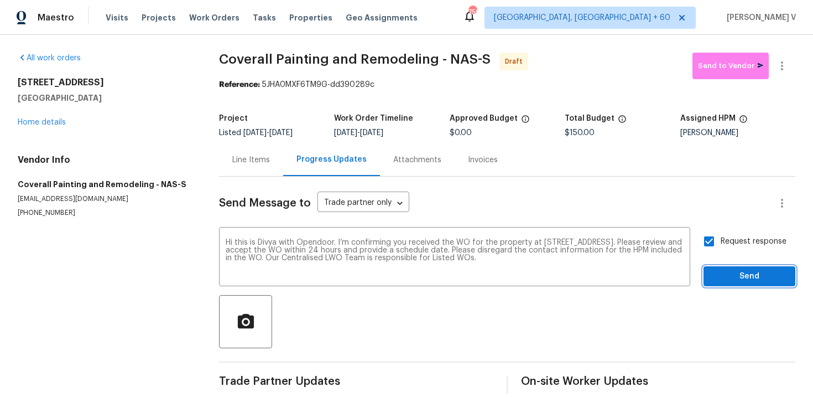
click at [732, 276] on span "Send" at bounding box center [750, 277] width 74 height 14
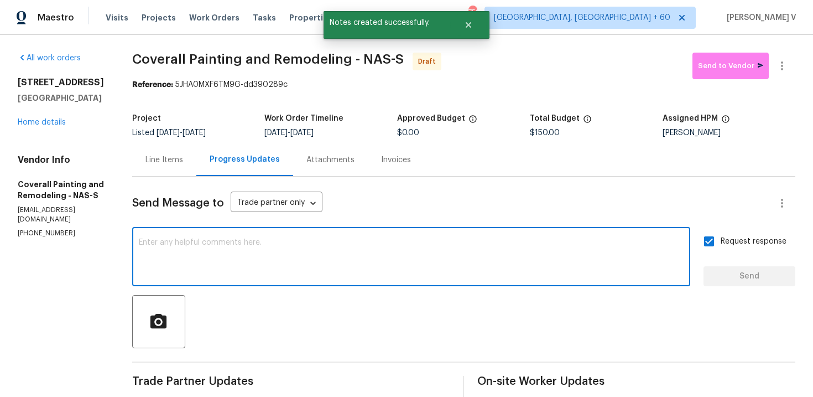
click at [257, 265] on textarea at bounding box center [411, 258] width 545 height 39
paste textarea "Attention All Work Orders must include before-photos (both close-up and wide-an…"
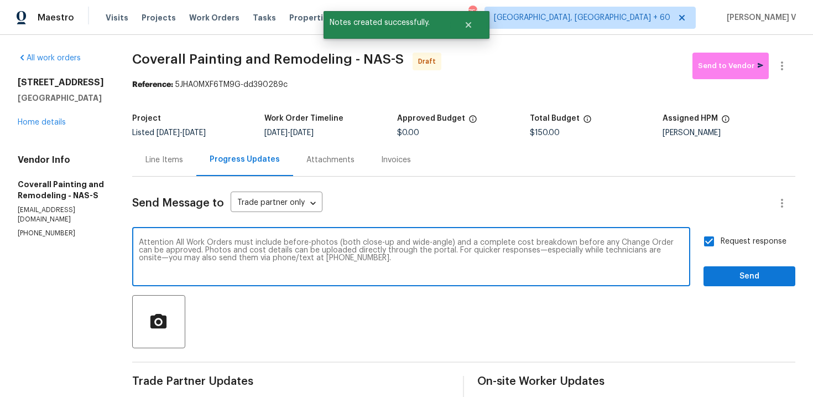
type textarea "Attention All Work Orders must include before-photos (both close-up and wide-an…"
click at [737, 272] on span "Send" at bounding box center [750, 277] width 74 height 14
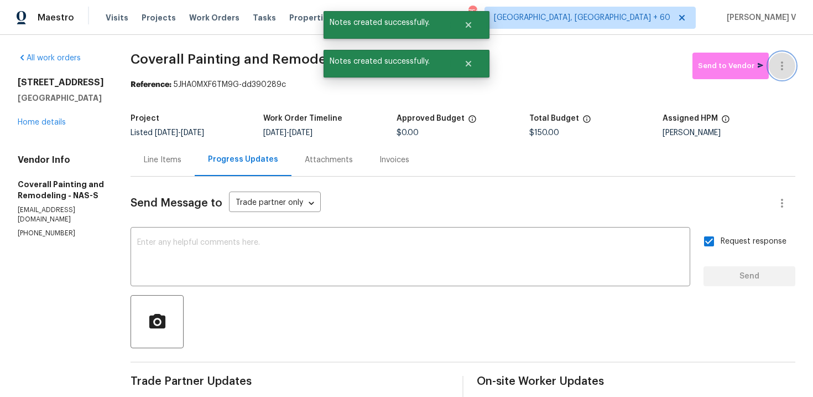
click at [785, 61] on icon "button" at bounding box center [782, 65] width 13 height 13
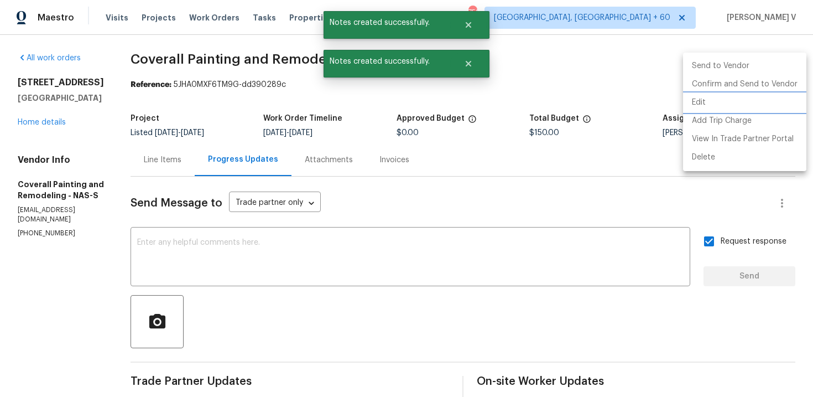
click at [705, 96] on li "Edit" at bounding box center [744, 103] width 123 height 18
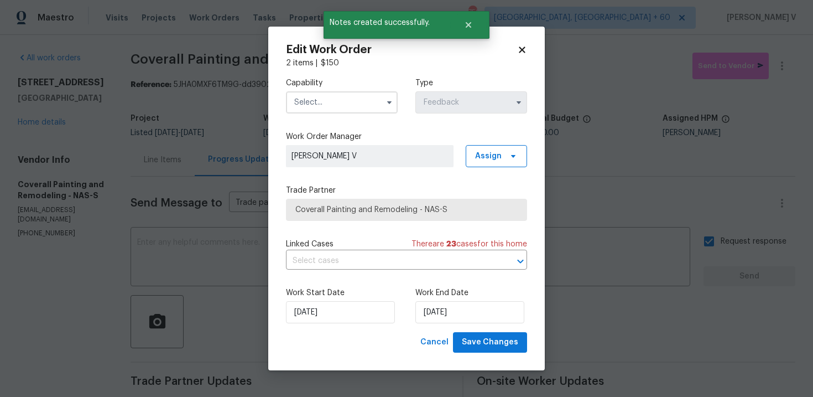
click at [616, 89] on body "Maestro Visits Projects Work Orders Tasks Properties Geo Assignments 759 Greens…" at bounding box center [406, 198] width 813 height 397
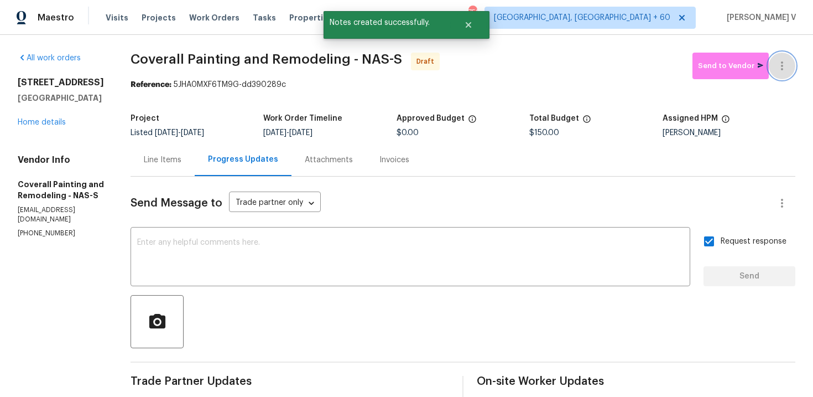
click at [777, 63] on icon "button" at bounding box center [782, 65] width 13 height 13
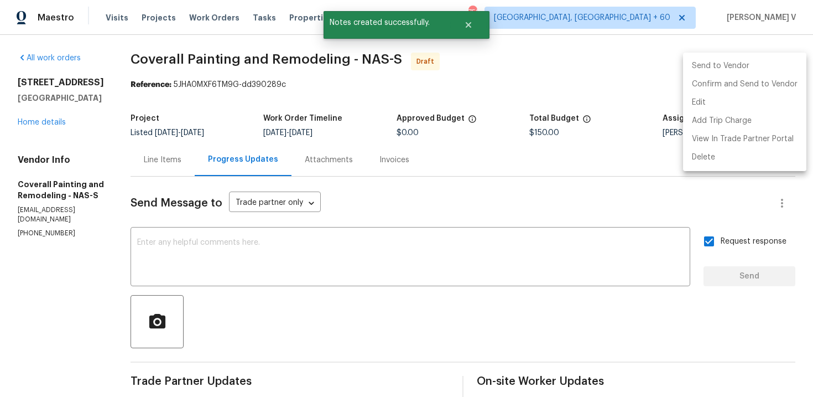
click at [731, 72] on li "Send to Vendor" at bounding box center [744, 66] width 123 height 18
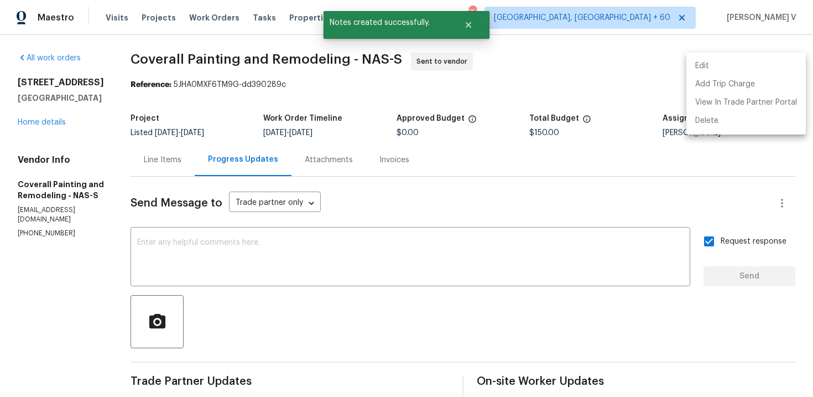
click at [293, 103] on div at bounding box center [406, 198] width 813 height 397
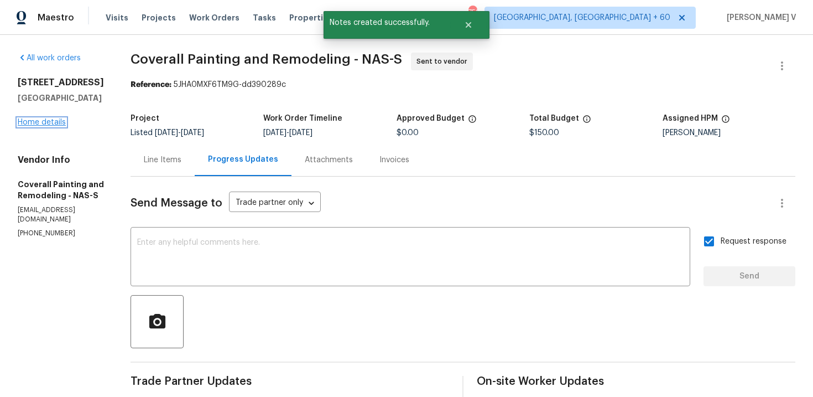
click at [64, 126] on link "Home details" at bounding box center [42, 122] width 48 height 8
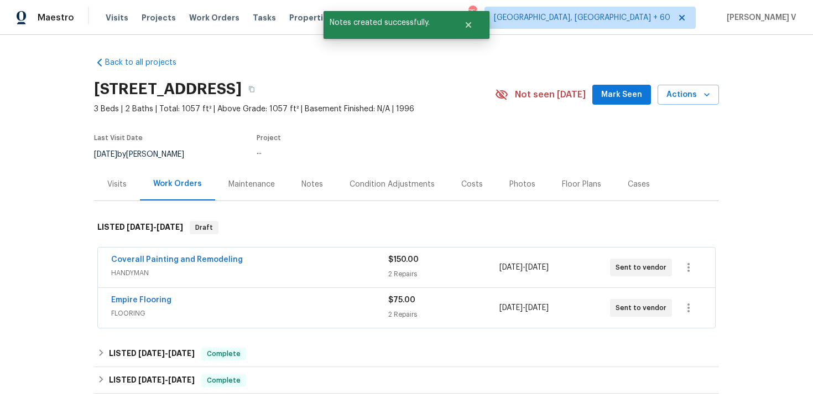
scroll to position [74, 0]
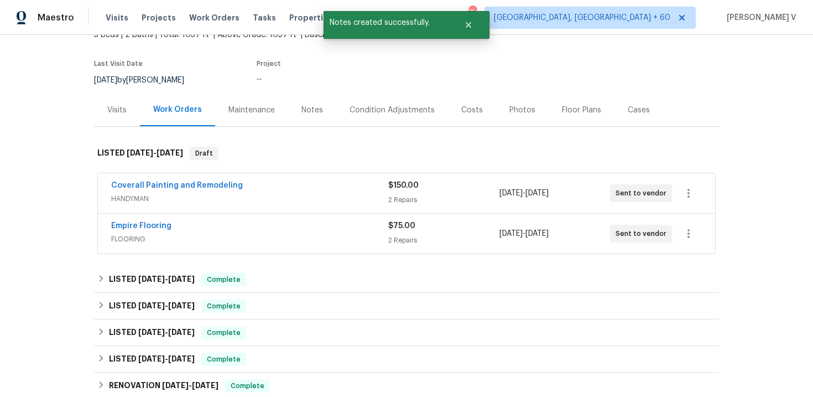
click at [260, 208] on div "Coverall Painting and Remodeling HANDYMAN $150.00 2 Repairs 10/14/2025 - 10/16/…" at bounding box center [407, 193] width 618 height 40
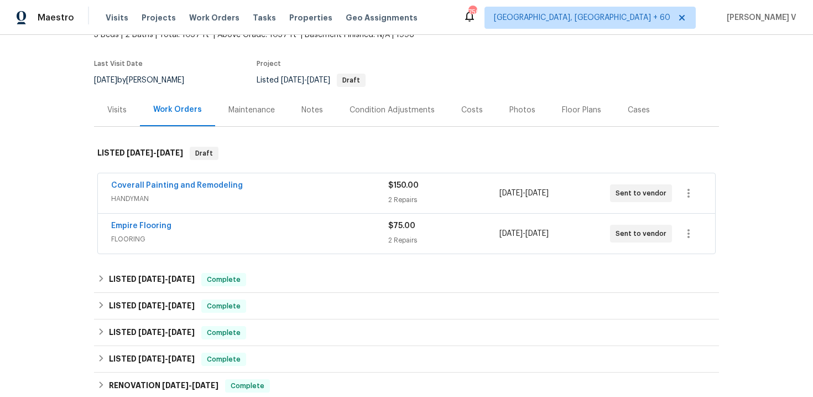
click at [298, 202] on span "HANDYMAN" at bounding box center [249, 198] width 277 height 11
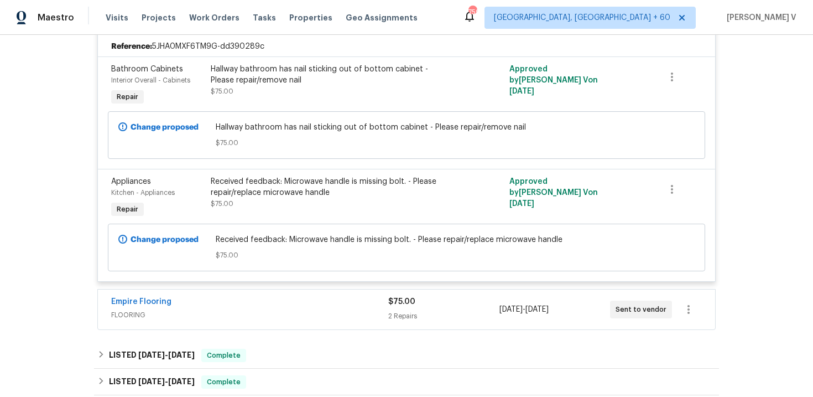
scroll to position [296, 0]
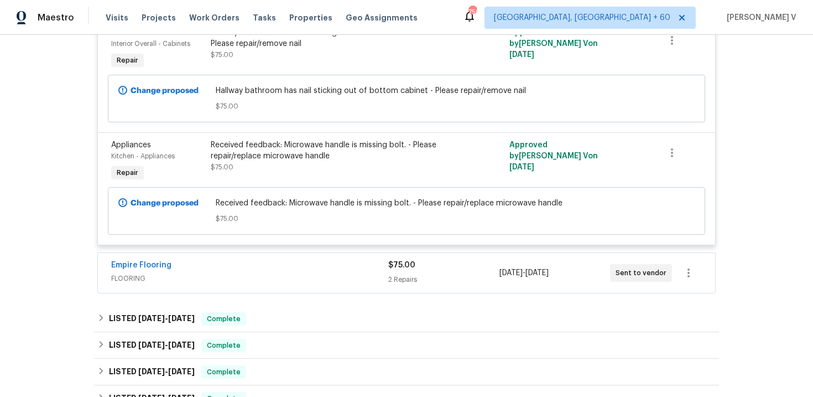
click at [305, 281] on span "FLOORING" at bounding box center [249, 278] width 277 height 11
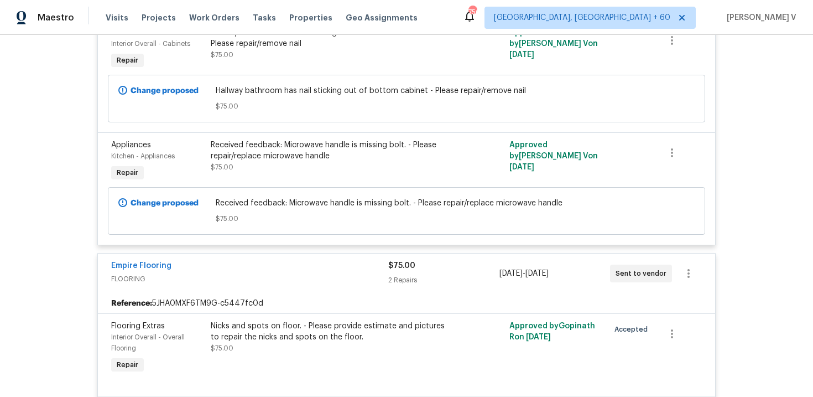
drag, startPoint x: 154, startPoint y: 306, endPoint x: 312, endPoint y: 298, distance: 158.5
click at [312, 298] on div "Reference: 5JHA0MXF6TM9G-c5447fc0d" at bounding box center [407, 303] width 618 height 20
click at [232, 305] on div "Reference: 5JHA0MXF6TM9G-c5447fc0d" at bounding box center [407, 303] width 618 height 20
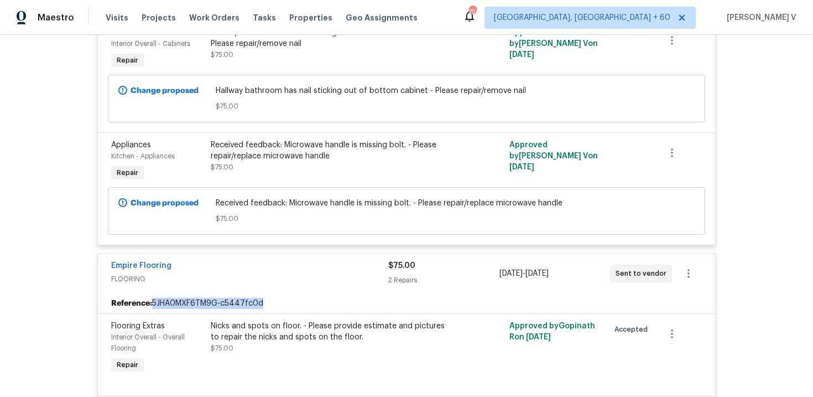
copy div "5JHA0MXF6TM9G-c5447fc0d"
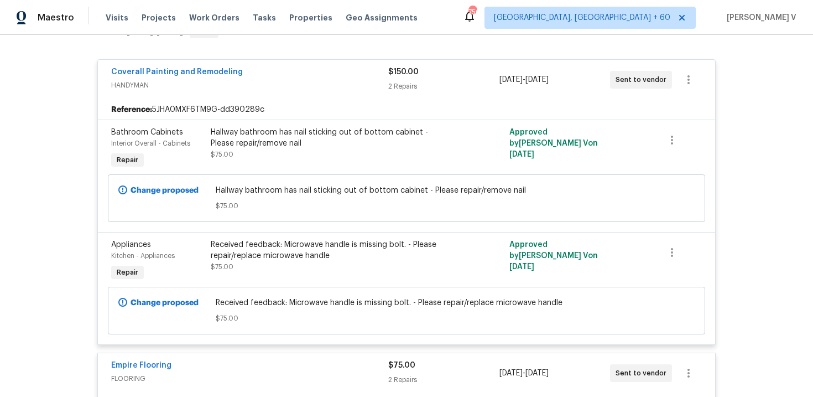
scroll to position [193, 0]
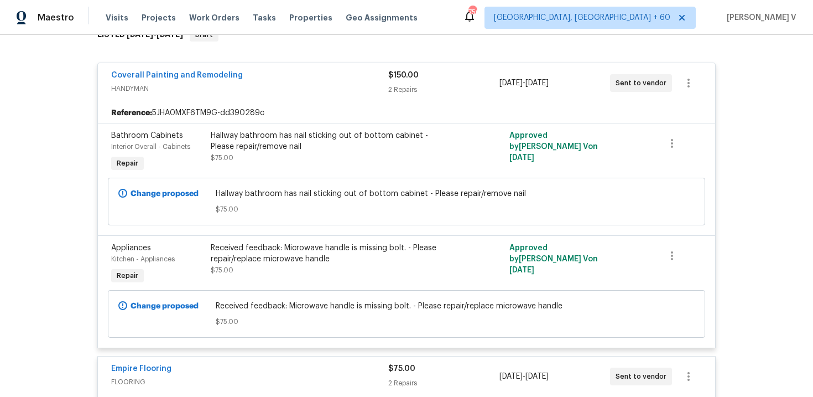
click at [185, 115] on div "Reference: 5JHA0MXF6TM9G-dd390289c" at bounding box center [407, 113] width 618 height 20
copy div "5JHA0MXF6TM9G-dd390289c"
drag, startPoint x: 207, startPoint y: 77, endPoint x: 272, endPoint y: 77, distance: 65.3
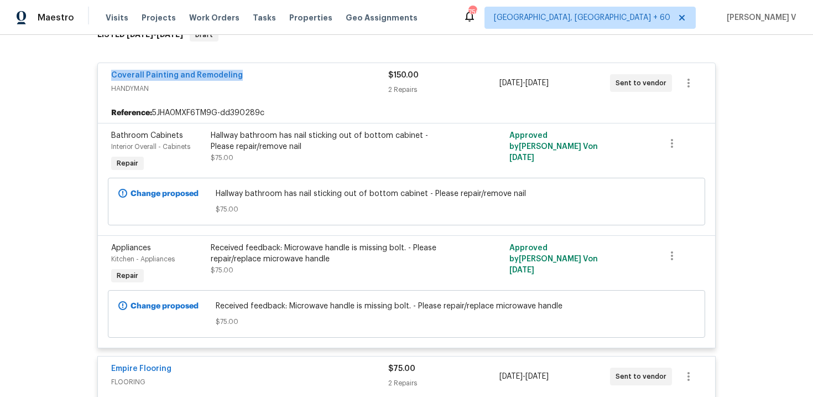
click at [272, 77] on div "Coverall Painting and Remodeling HANDYMAN $150.00 2 Repairs 10/14/2025 - 10/16/…" at bounding box center [406, 206] width 619 height 286
copy link "Coverall Painting and Remodeling"
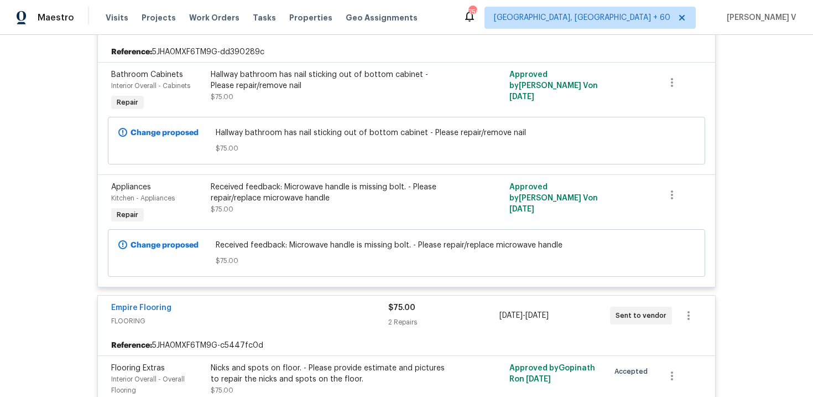
scroll to position [221, 0]
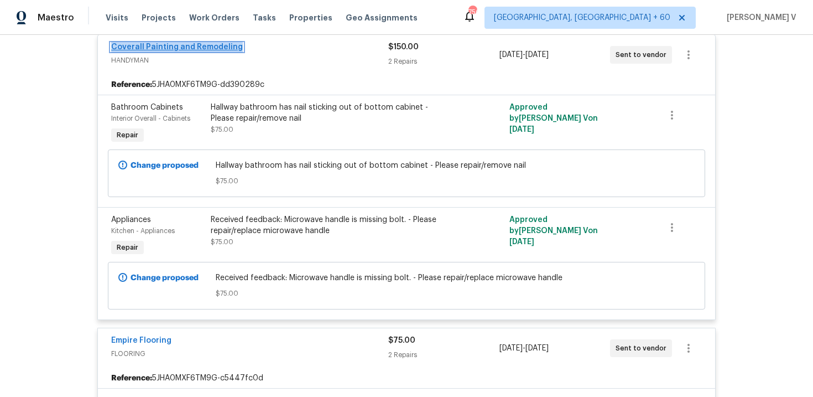
click at [185, 49] on link "Coverall Painting and Remodeling" at bounding box center [177, 47] width 132 height 8
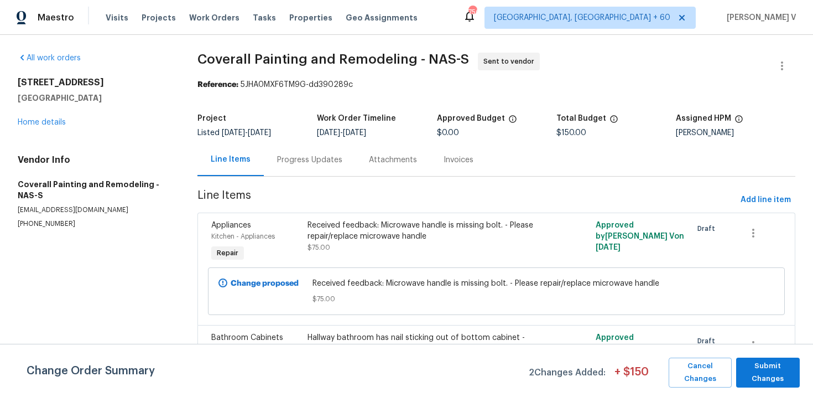
click at [283, 163] on div "Progress Updates" at bounding box center [309, 159] width 65 height 11
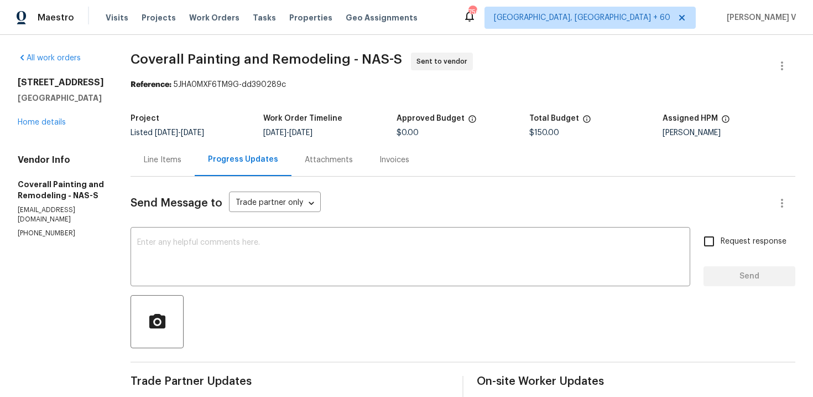
click at [178, 133] on span "[DATE]" at bounding box center [166, 133] width 23 height 8
click at [182, 158] on div "Line Items" at bounding box center [163, 159] width 38 height 11
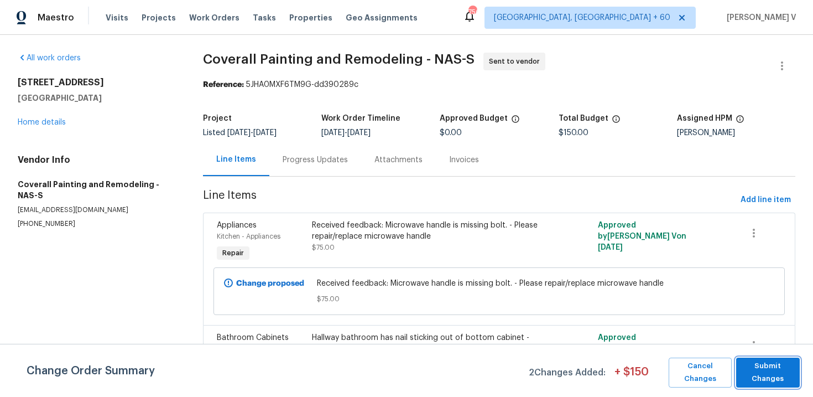
click at [772, 373] on span "Submit Changes" at bounding box center [768, 372] width 53 height 25
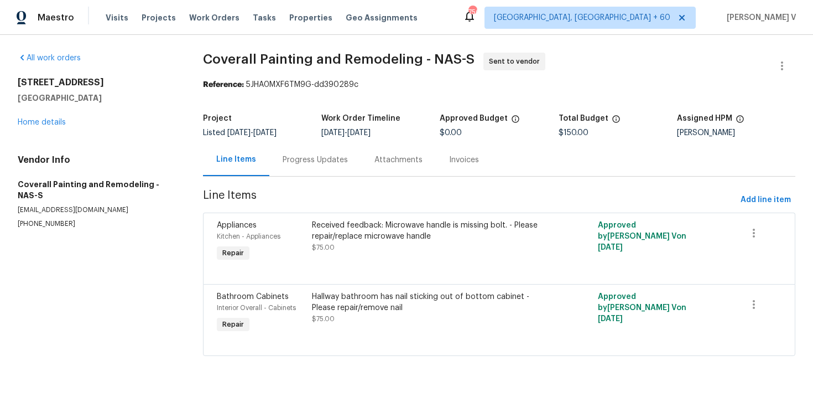
click at [276, 154] on div "Progress Updates" at bounding box center [316, 159] width 92 height 33
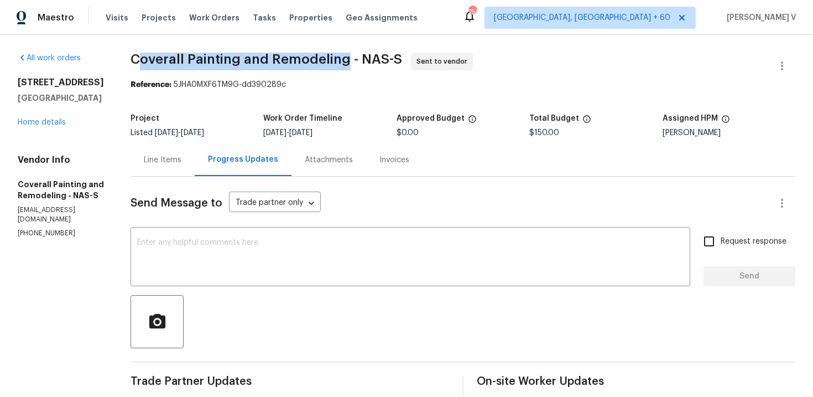
drag, startPoint x: 186, startPoint y: 58, endPoint x: 390, endPoint y: 67, distance: 203.8
click at [394, 67] on span "Coverall Painting and Remodeling - NAS-S Sent to vendor" at bounding box center [450, 66] width 639 height 27
copy span "overall Painting and Remodeling"
click at [42, 125] on link "Home details" at bounding box center [42, 122] width 48 height 8
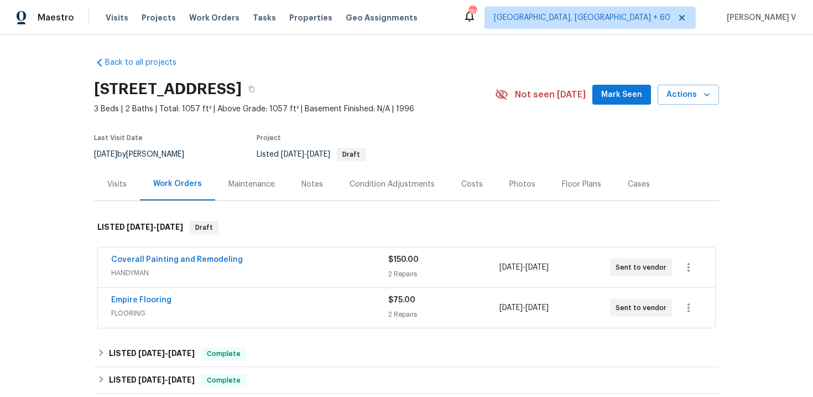
scroll to position [102, 0]
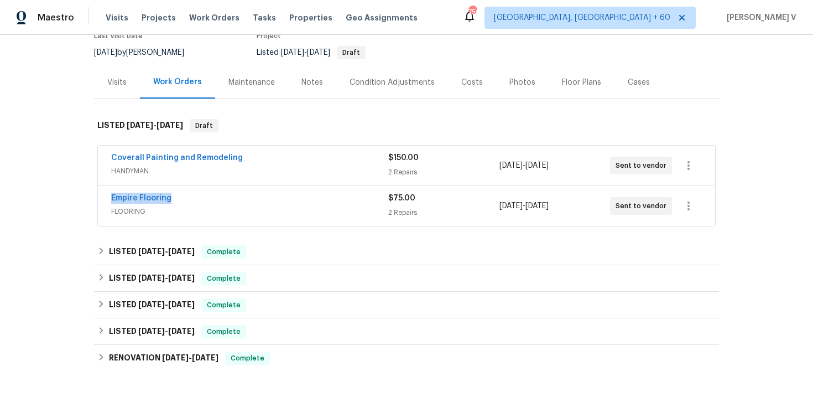
drag, startPoint x: 128, startPoint y: 202, endPoint x: 247, endPoint y: 201, distance: 119.0
click at [247, 201] on div "Empire Flooring FLOORING $75.00 2 Repairs 10/14/2025 - 10/16/2025 Sent to vendor" at bounding box center [407, 206] width 618 height 40
copy link "Empire Flooring"
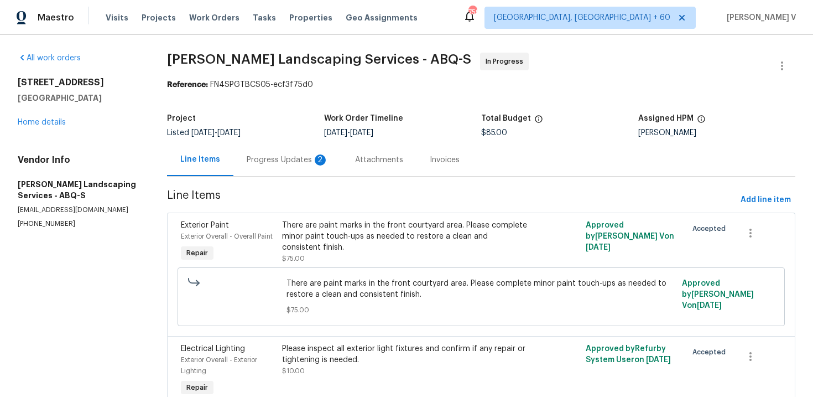
click at [300, 153] on div "Progress Updates 2" at bounding box center [288, 159] width 108 height 33
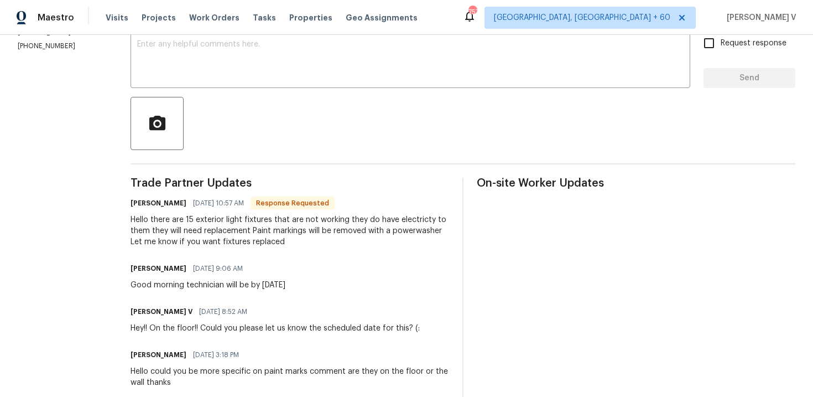
scroll to position [172, 0]
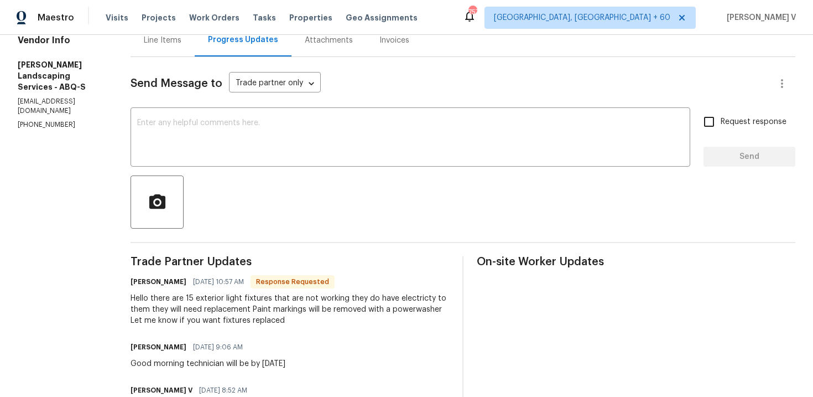
click at [182, 39] on div "Line Items" at bounding box center [163, 40] width 38 height 11
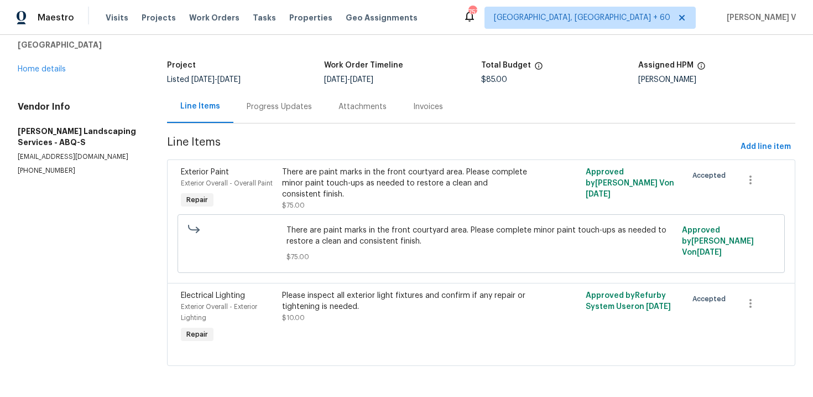
click at [262, 112] on div "Progress Updates" at bounding box center [280, 106] width 92 height 33
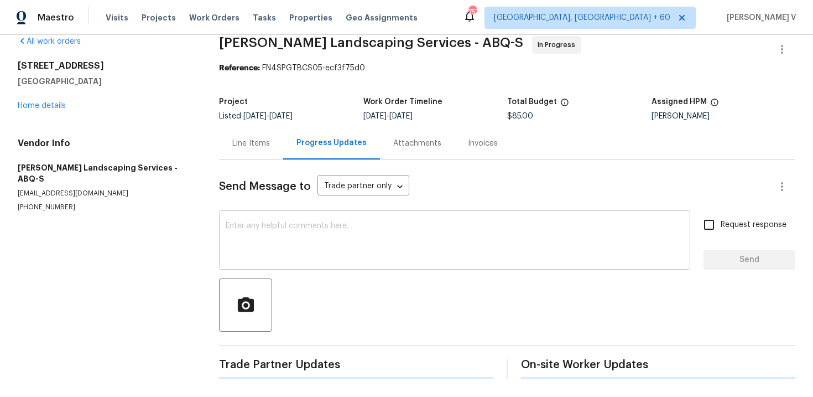
click at [257, 251] on div "Send Message to Trade partner only Trade partner only ​ x ​ Request response Se…" at bounding box center [507, 269] width 577 height 219
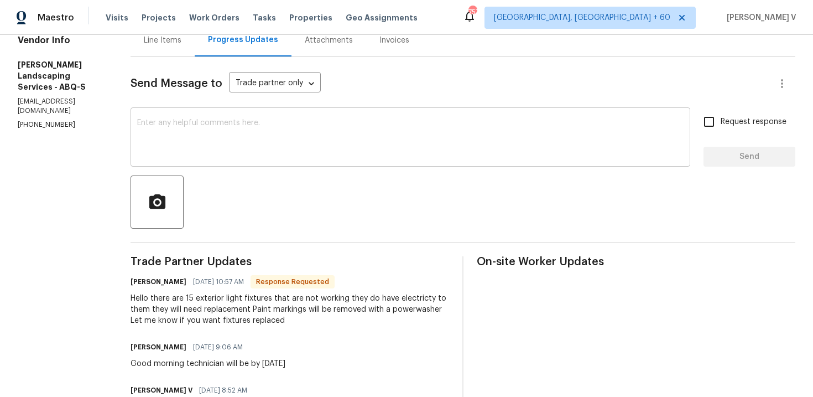
click at [291, 131] on textarea at bounding box center [410, 138] width 547 height 39
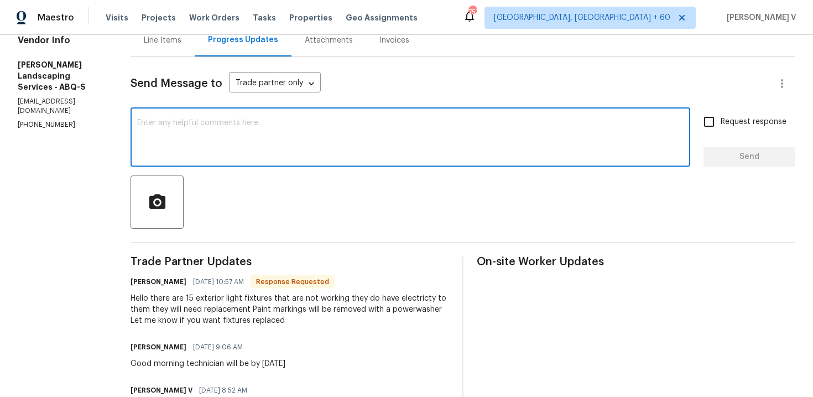
type textarea "e"
click at [299, 296] on div "Hello there are 15 exterior light fixtures that are not working they do have el…" at bounding box center [290, 309] width 319 height 33
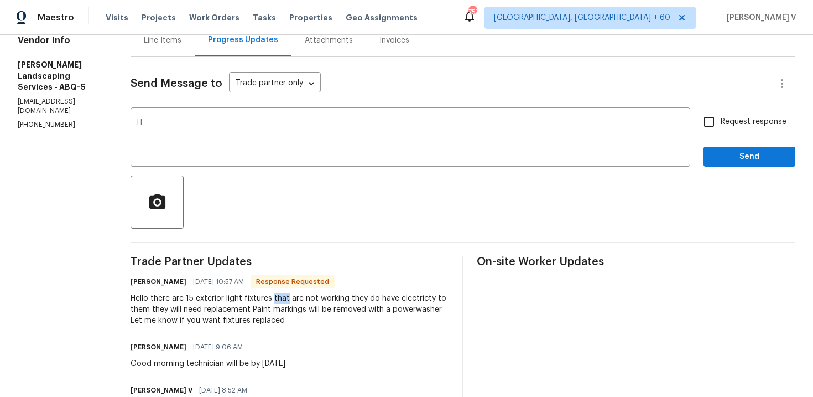
click at [299, 296] on div "Hello there are 15 exterior light fixtures that are not working they do have el…" at bounding box center [290, 309] width 319 height 33
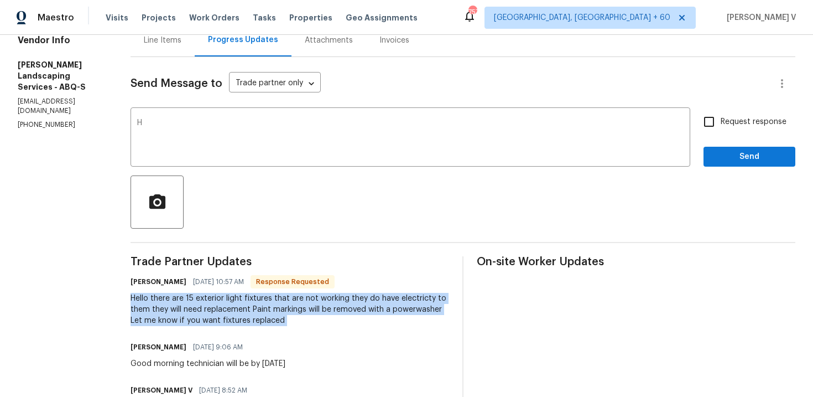
copy div "Hello there are 15 exterior light fixtures that are not working they do have el…"
click at [187, 127] on textarea "H" at bounding box center [410, 138] width 547 height 39
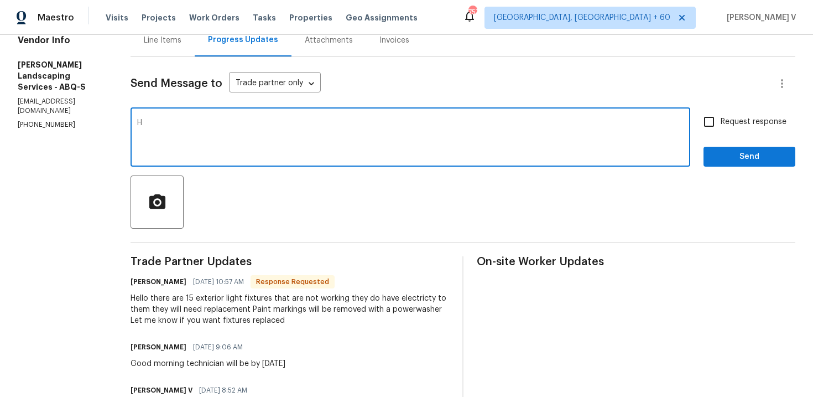
click at [187, 127] on textarea "H" at bounding box center [410, 138] width 547 height 39
paste textarea "Could you please provide the cost to replace the fixtures?"
type textarea "Thanks for the update. Could you please provide the cost to replace the fixture…"
click at [744, 114] on label "Request response" at bounding box center [742, 121] width 89 height 23
click at [721, 114] on input "Request response" at bounding box center [709, 121] width 23 height 23
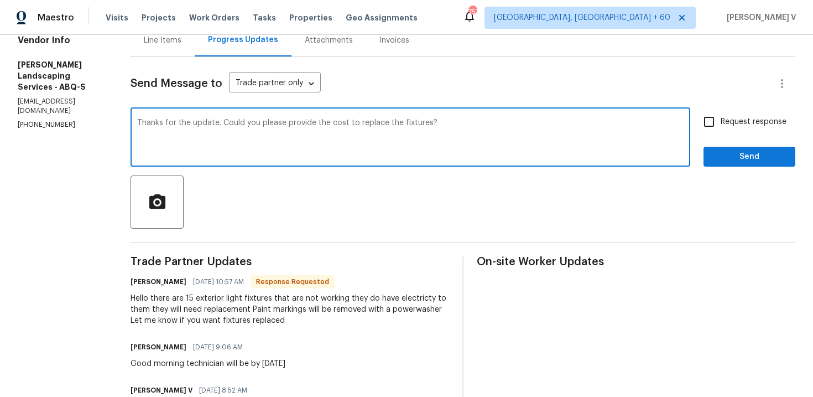
checkbox input "true"
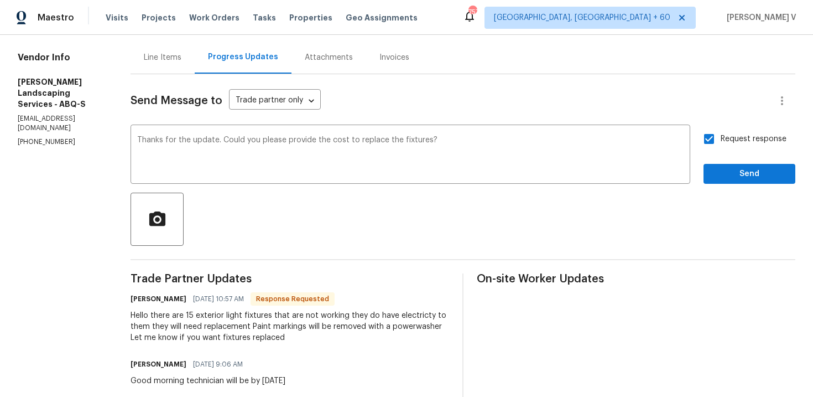
scroll to position [124, 0]
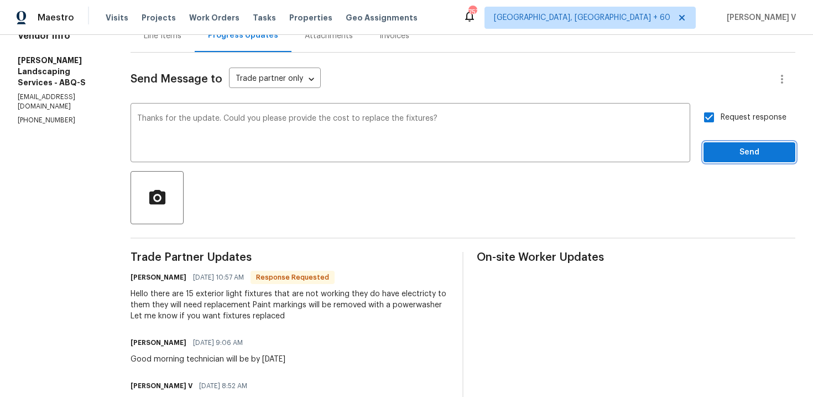
click at [735, 149] on span "Send" at bounding box center [750, 153] width 74 height 14
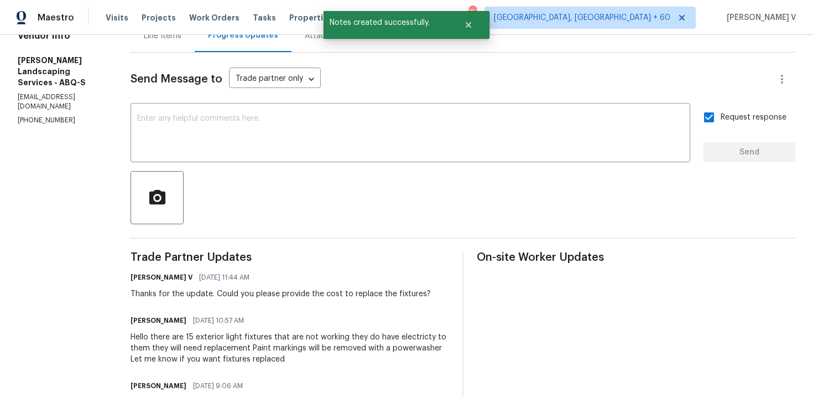
click at [189, 45] on div "Line Items" at bounding box center [163, 35] width 64 height 33
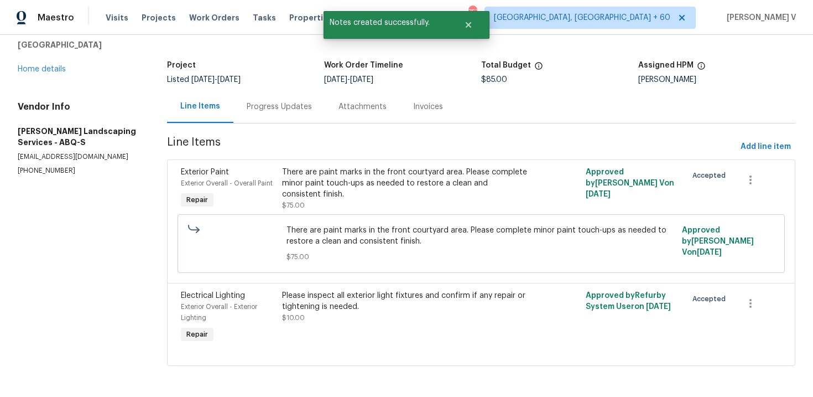
click at [257, 98] on div "Progress Updates" at bounding box center [280, 106] width 92 height 33
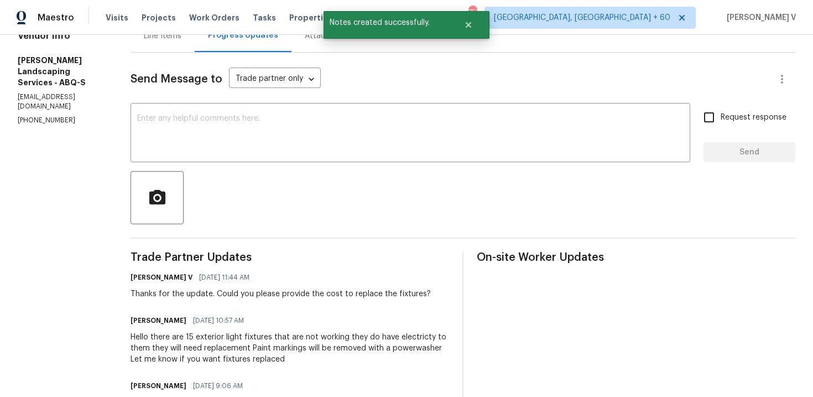
scroll to position [308, 0]
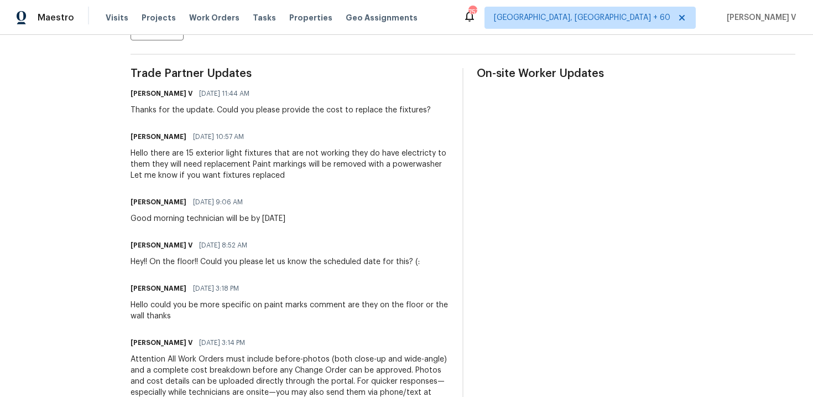
click at [240, 167] on div "Hello there are 15 exterior light fixtures that are not working they do have el…" at bounding box center [290, 164] width 319 height 33
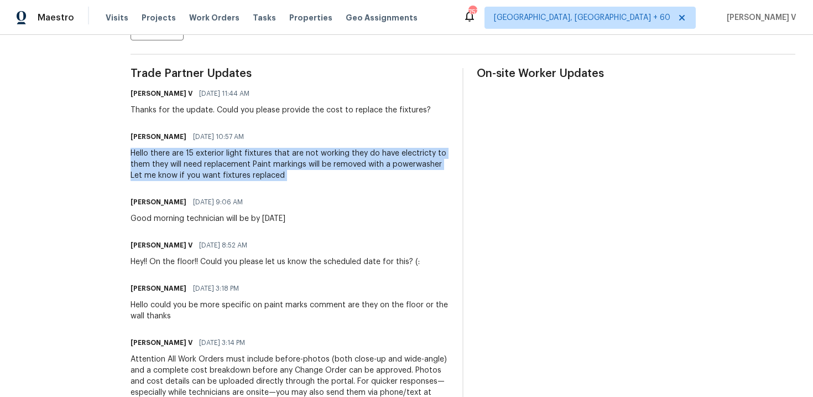
click at [240, 167] on div "Hello there are 15 exterior light fixtures that are not working they do have el…" at bounding box center [290, 164] width 319 height 33
copy div "Hello there are 15 exterior light fixtures that are not working they do have el…"
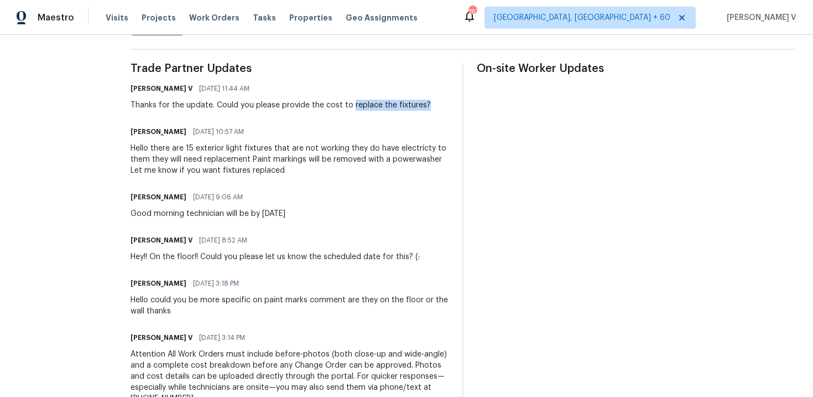
drag, startPoint x: 376, startPoint y: 106, endPoint x: 467, endPoint y: 105, distance: 90.8
click at [467, 105] on div "Trade Partner Updates Divya Dharshini V 10/14/2025 11:44 AM Thanks for the upda…" at bounding box center [463, 278] width 665 height 431
copy div "replace the fixtures?"
